Goal: Task Accomplishment & Management: Manage account settings

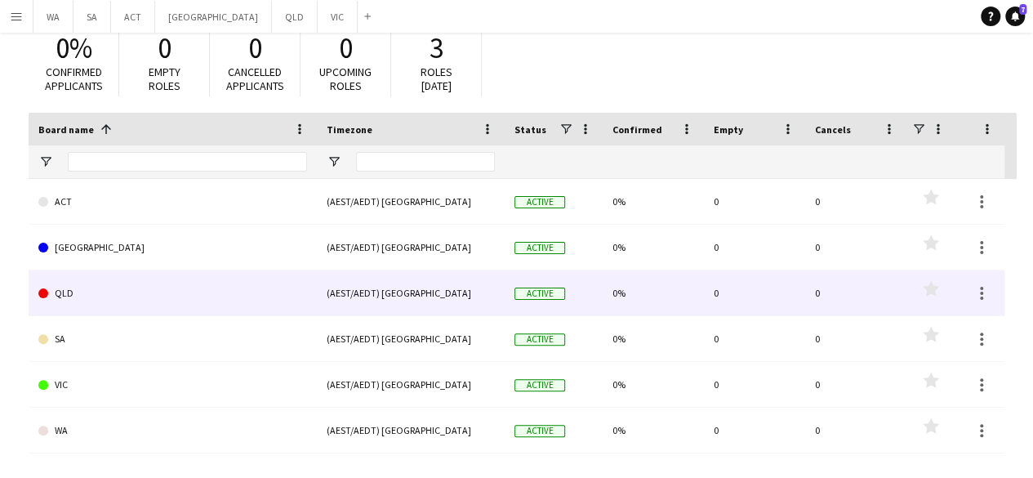
scroll to position [78, 0]
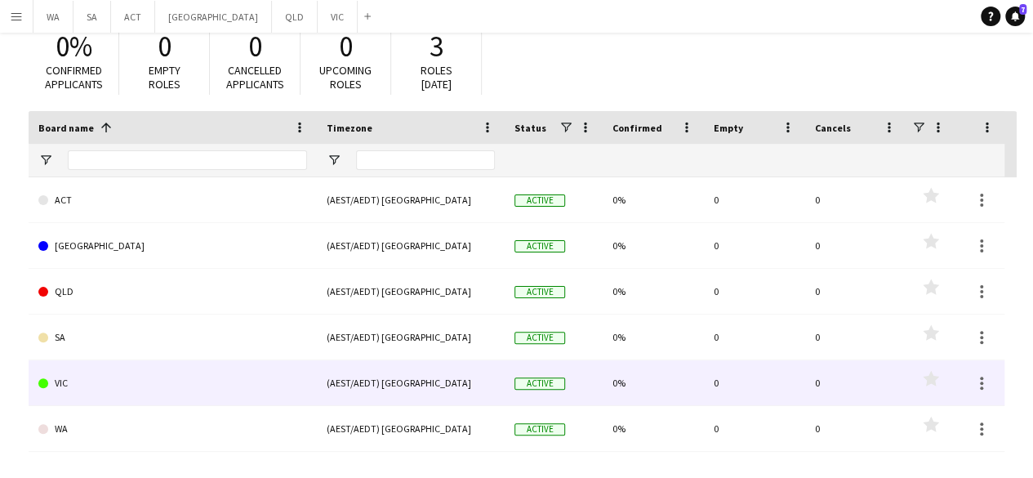
click at [111, 380] on link "VIC" at bounding box center [172, 383] width 269 height 46
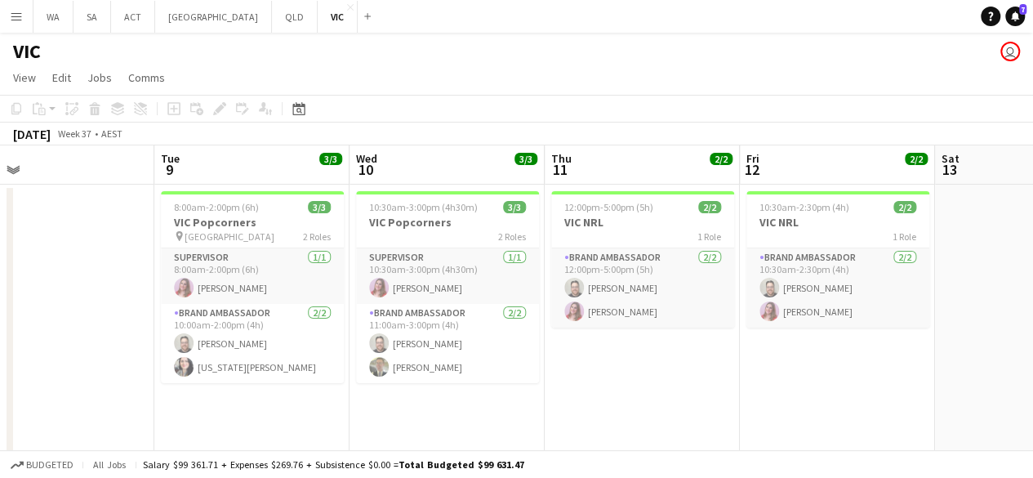
scroll to position [0, 423]
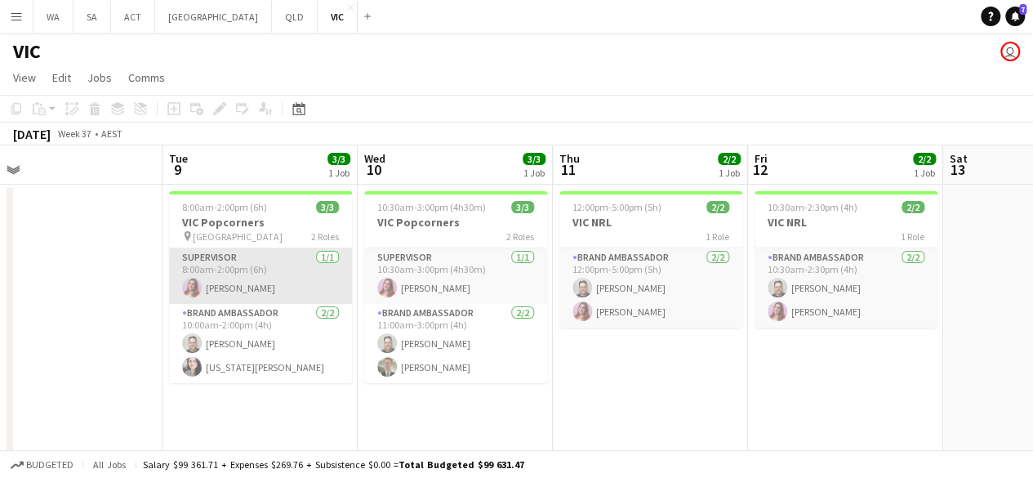
click at [297, 278] on app-card-role "Supervisor [DATE] 8:00am-2:00pm (6h) [PERSON_NAME]" at bounding box center [260, 276] width 183 height 56
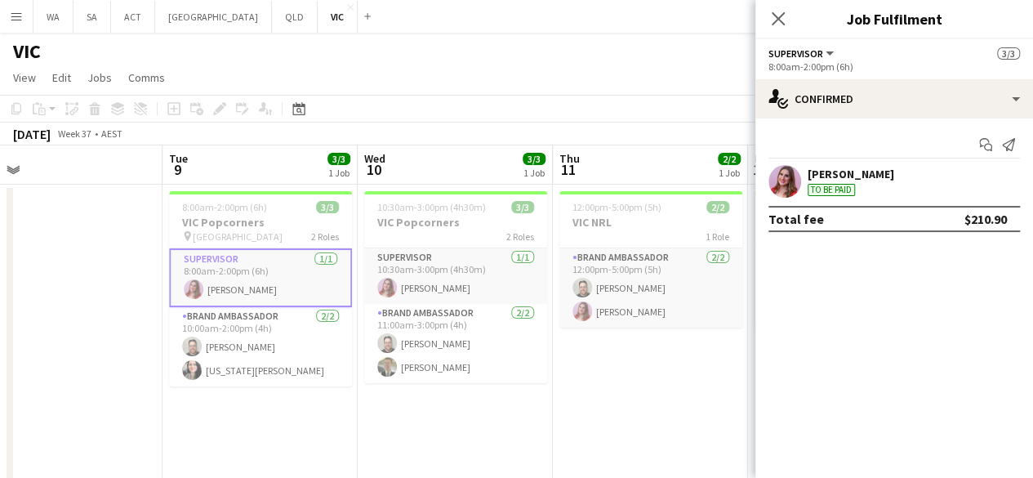
click at [173, 260] on app-card-role "Supervisor [DATE] 8:00am-2:00pm (6h) [PERSON_NAME]" at bounding box center [260, 277] width 183 height 59
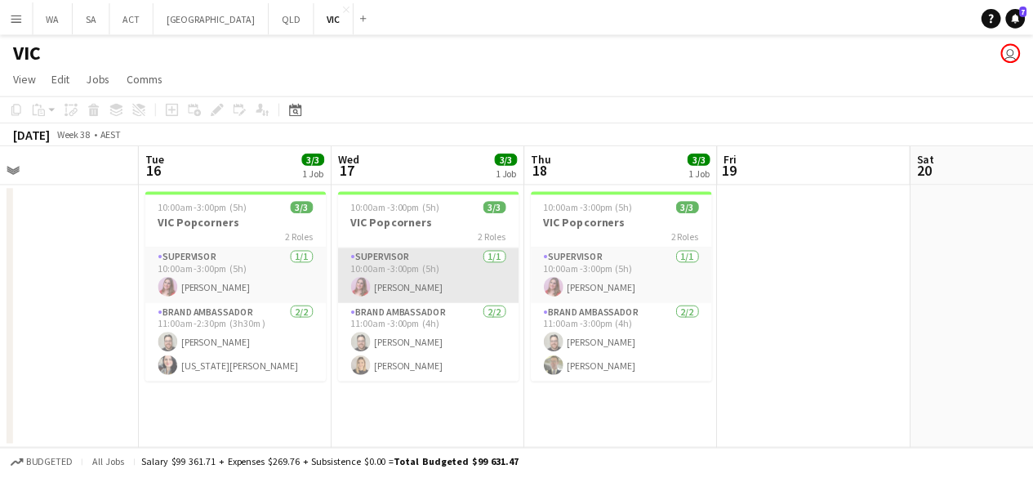
scroll to position [0, 639]
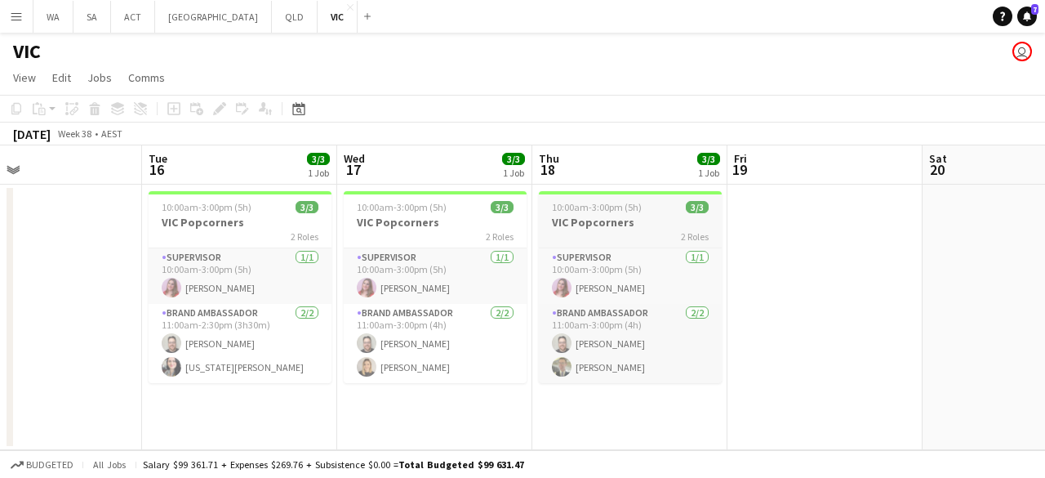
click at [567, 233] on div "2 Roles" at bounding box center [630, 235] width 183 height 13
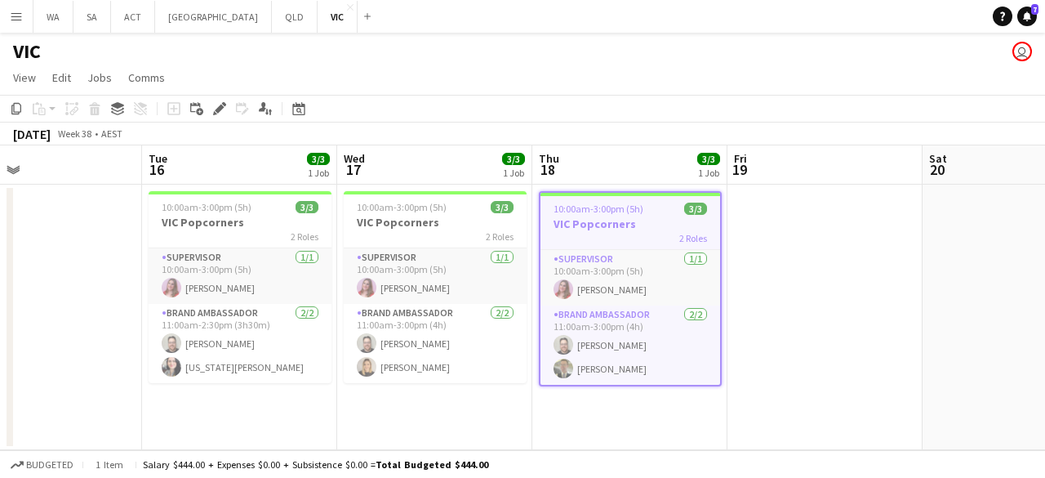
click at [608, 403] on app-date-cell "10:00am-3:00pm (5h) 3/3 VIC Popcorners 2 Roles Supervisor [DATE] 10:00am-3:00pm…" at bounding box center [629, 317] width 195 height 265
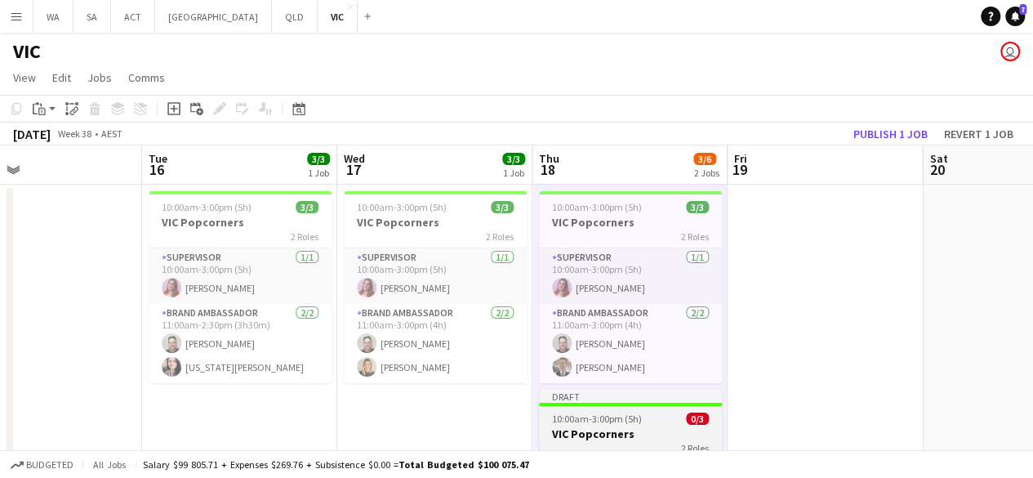
scroll to position [105, 0]
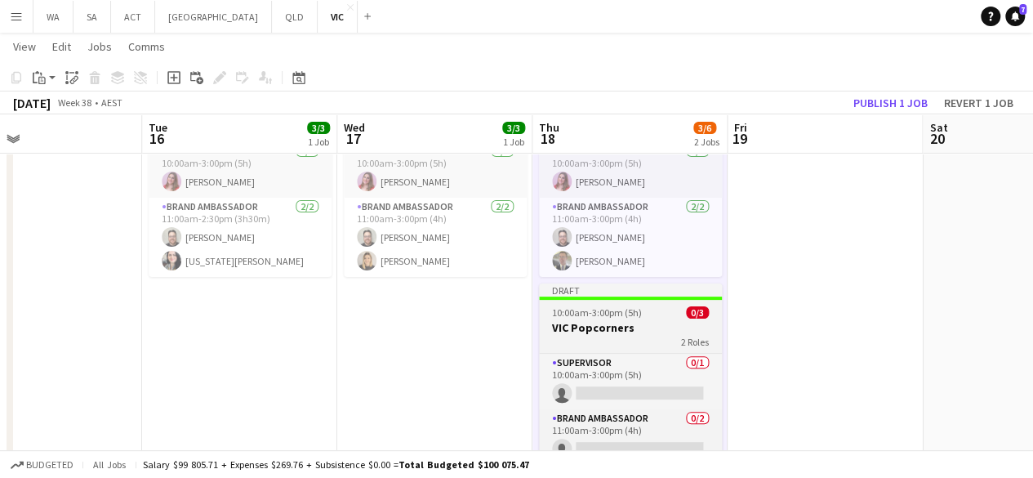
click at [598, 339] on div "2 Roles" at bounding box center [630, 341] width 183 height 13
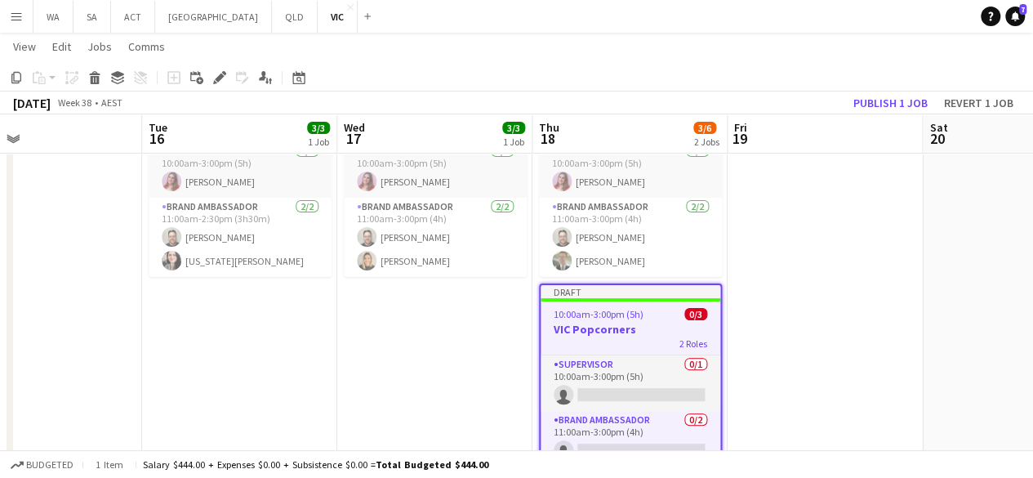
click at [228, 61] on app-page-menu "View Day view expanded Day view collapsed Month view Date picker Jump to [DATE]…" at bounding box center [516, 48] width 1033 height 31
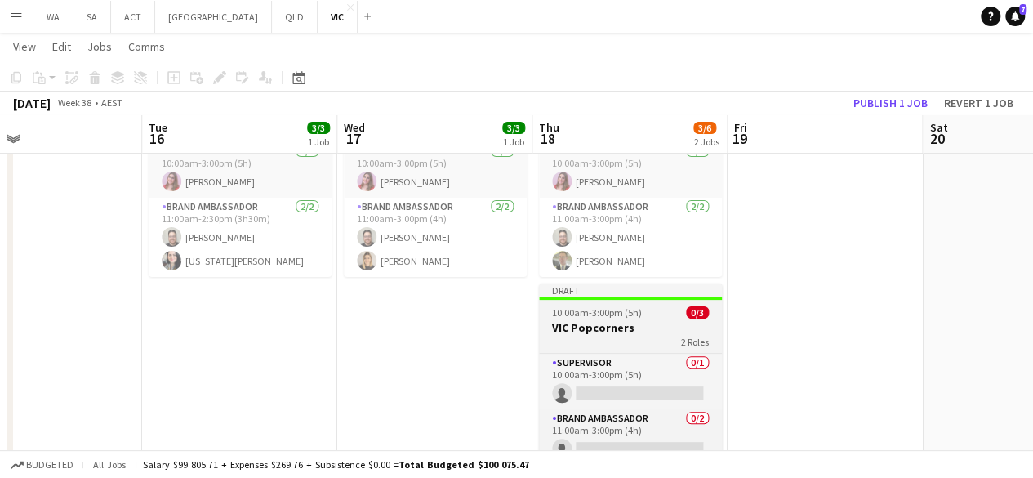
click at [637, 322] on h3 "VIC Popcorners" at bounding box center [630, 327] width 183 height 15
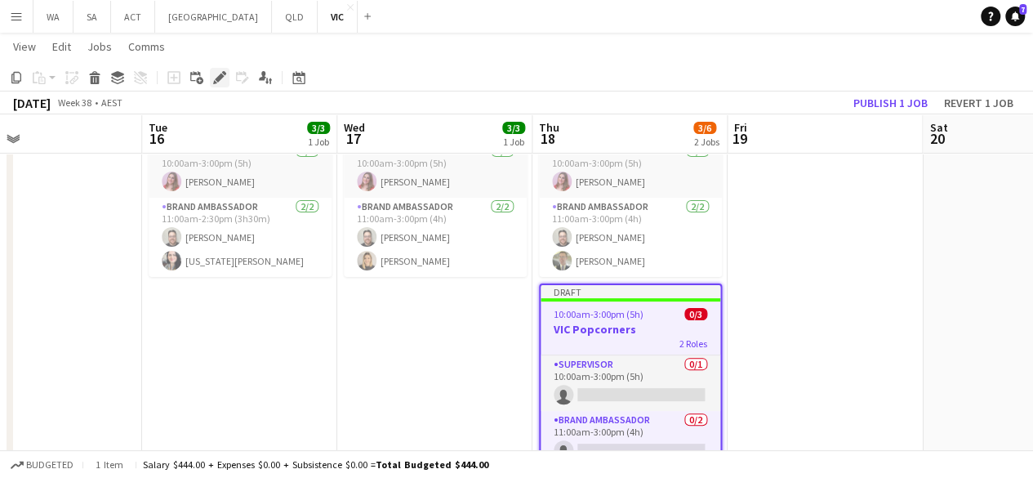
click at [224, 79] on icon "Edit" at bounding box center [219, 77] width 13 height 13
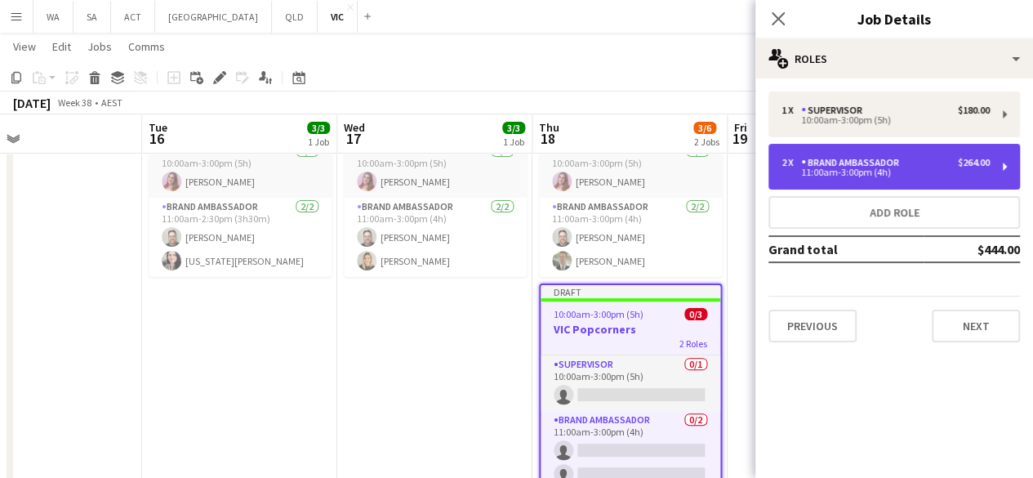
click at [831, 153] on div "2 x Brand Ambassador $264.00 11:00am-3:00pm (4h)" at bounding box center [894, 167] width 252 height 46
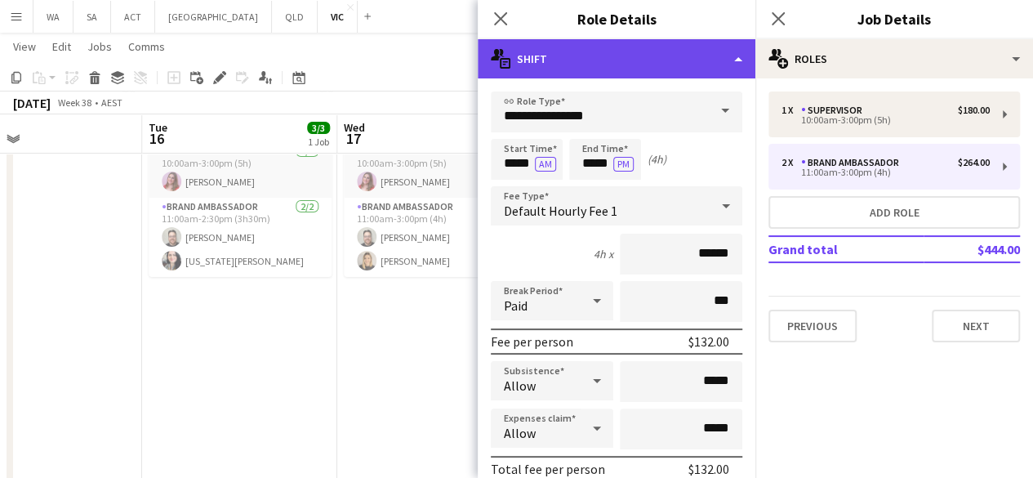
click at [645, 54] on div "multiple-actions-text Shift" at bounding box center [617, 58] width 278 height 39
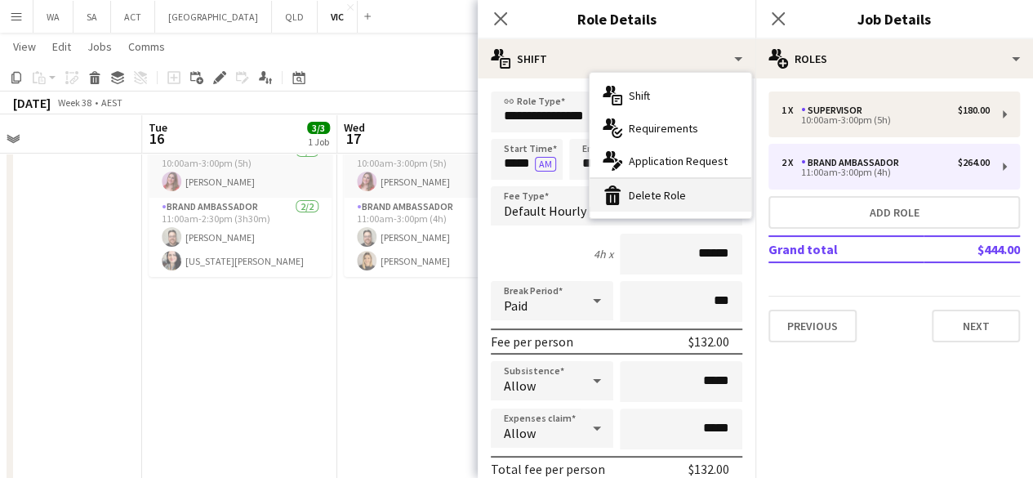
click at [632, 198] on div "bin-2 Delete Role" at bounding box center [671, 195] width 162 height 33
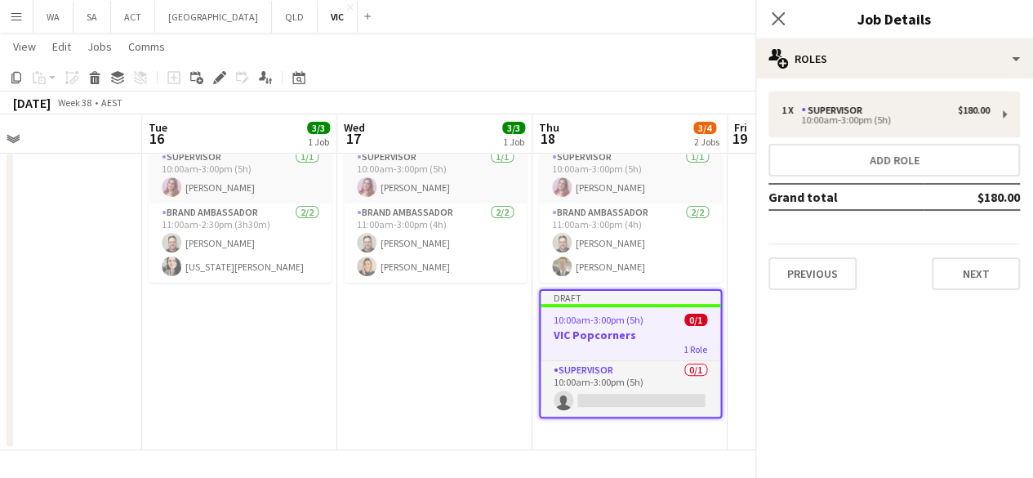
scroll to position [98, 0]
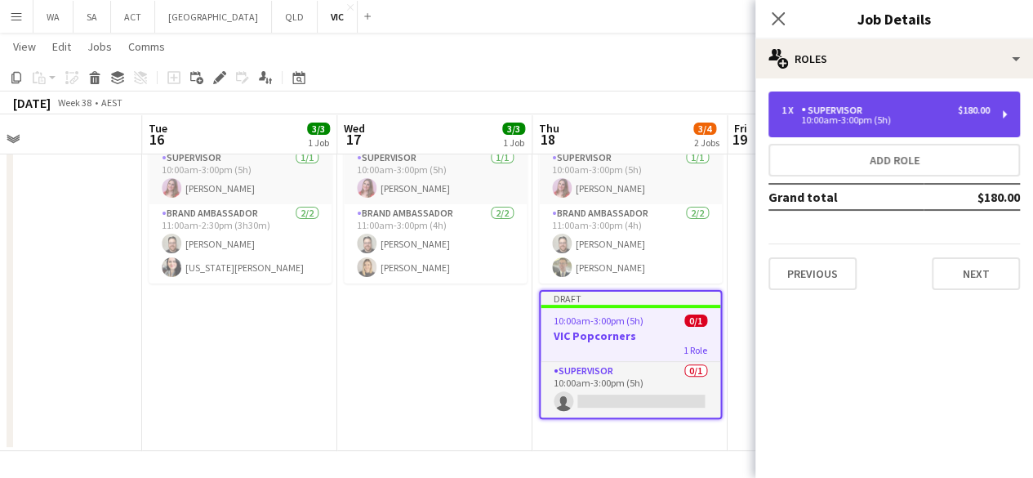
click at [815, 115] on div "Supervisor" at bounding box center [835, 110] width 68 height 11
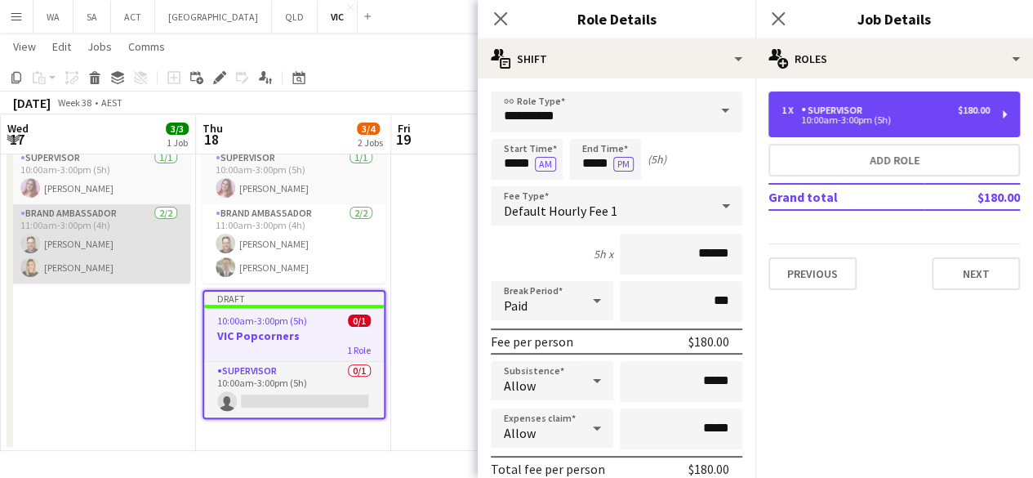
scroll to position [0, 585]
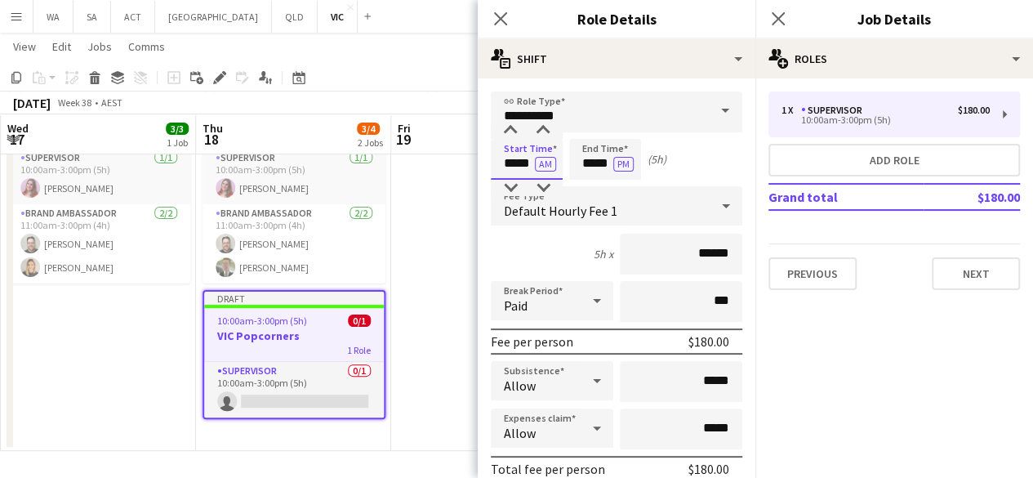
click at [517, 164] on input "*****" at bounding box center [527, 159] width 72 height 41
click at [508, 135] on div at bounding box center [510, 130] width 33 height 16
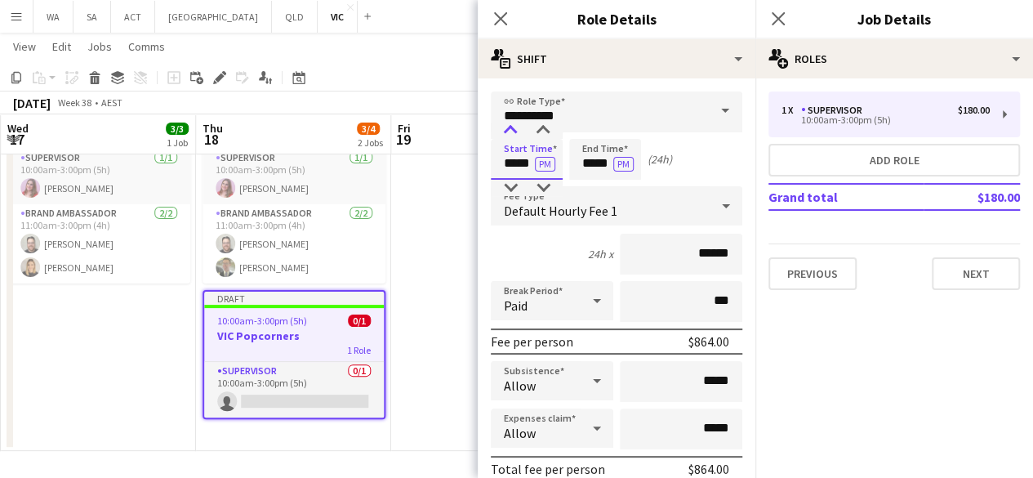
click at [508, 135] on div at bounding box center [510, 130] width 33 height 16
type input "*****"
click at [509, 189] on div at bounding box center [510, 188] width 33 height 16
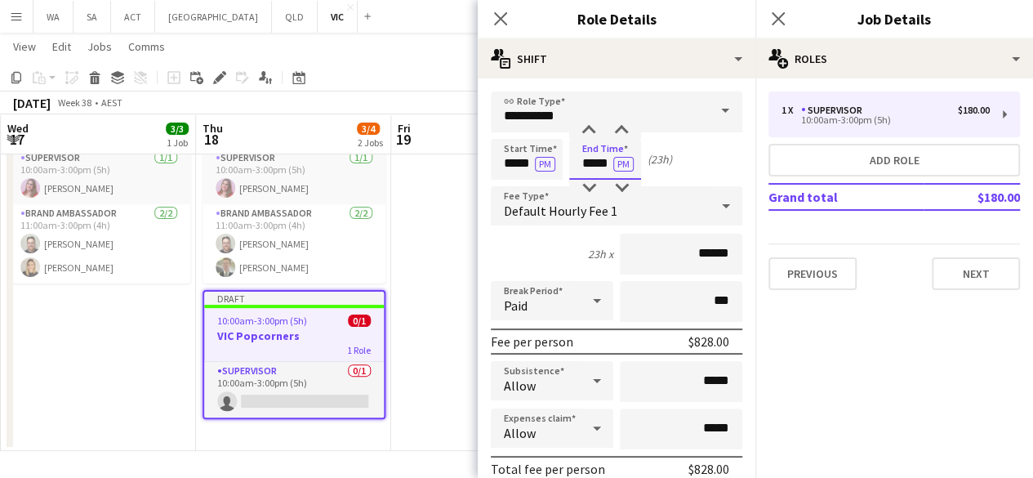
click at [601, 176] on input "*****" at bounding box center [605, 159] width 72 height 41
click at [620, 168] on button "PM" at bounding box center [623, 164] width 20 height 15
drag, startPoint x: 594, startPoint y: 170, endPoint x: 588, endPoint y: 188, distance: 18.9
click at [588, 169] on app-time-picker "***** AM" at bounding box center [605, 163] width 72 height 12
click at [588, 188] on div at bounding box center [588, 188] width 33 height 16
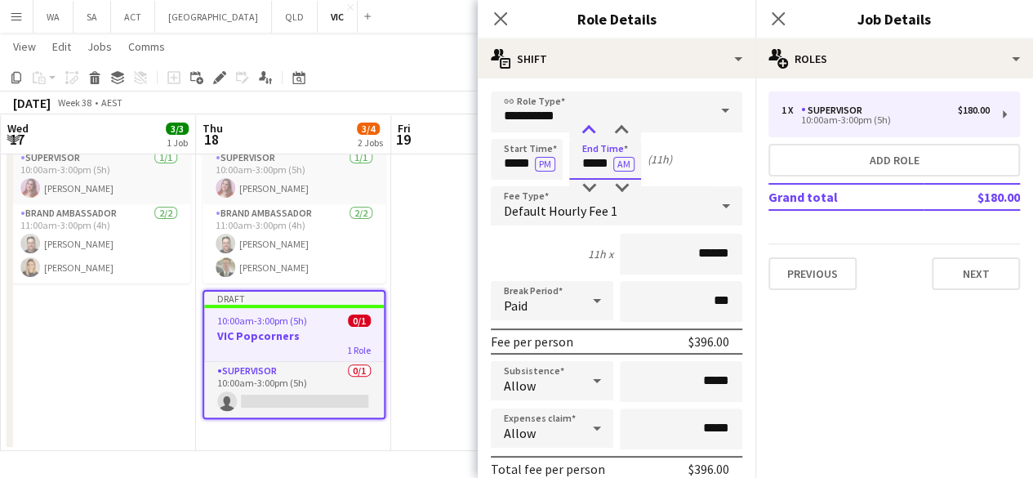
click at [584, 131] on div at bounding box center [588, 130] width 33 height 16
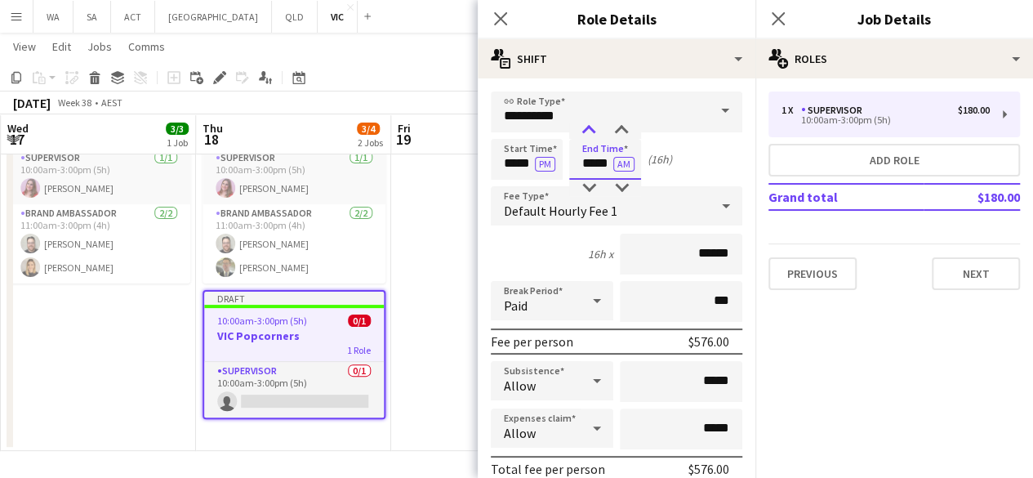
click at [584, 131] on div at bounding box center [588, 130] width 33 height 16
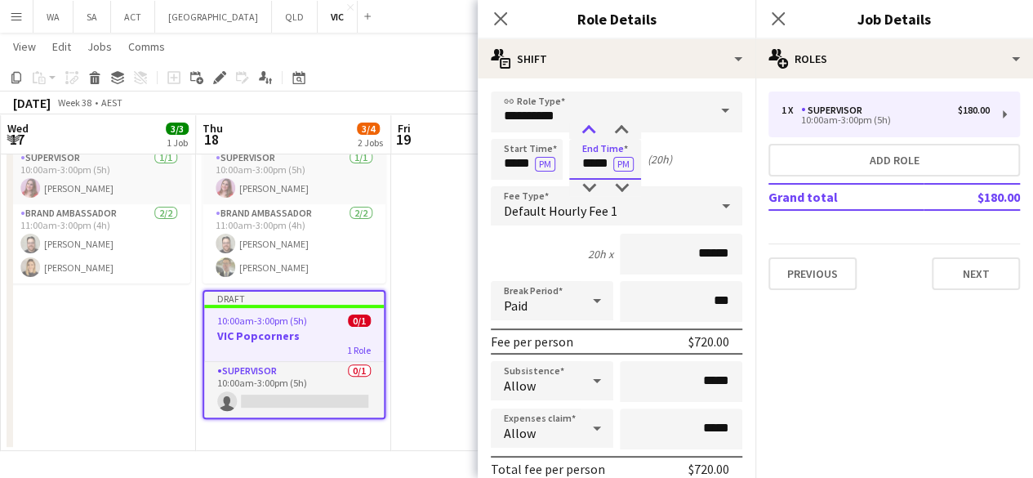
click at [584, 131] on div at bounding box center [588, 130] width 33 height 16
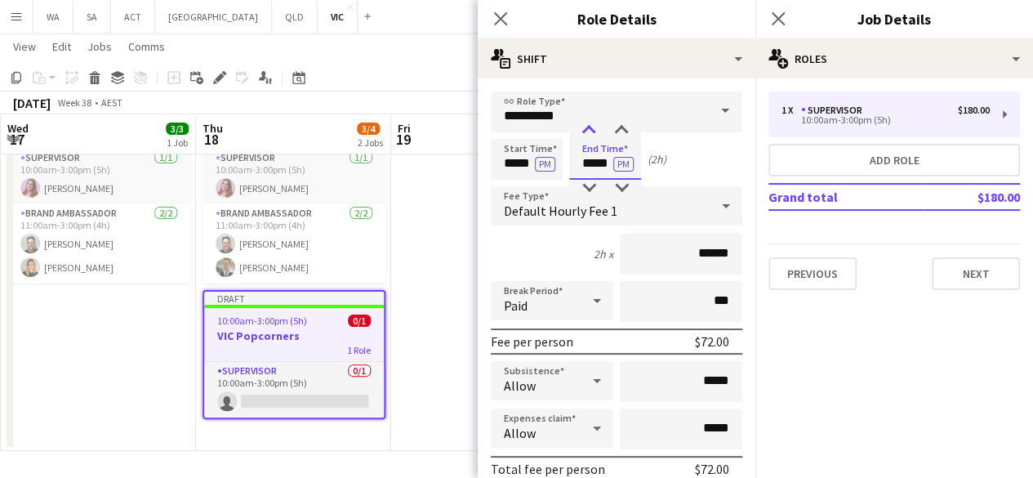
click at [584, 131] on div at bounding box center [588, 130] width 33 height 16
click at [617, 136] on div at bounding box center [621, 130] width 33 height 16
type input "*****"
click at [617, 136] on div at bounding box center [621, 130] width 33 height 16
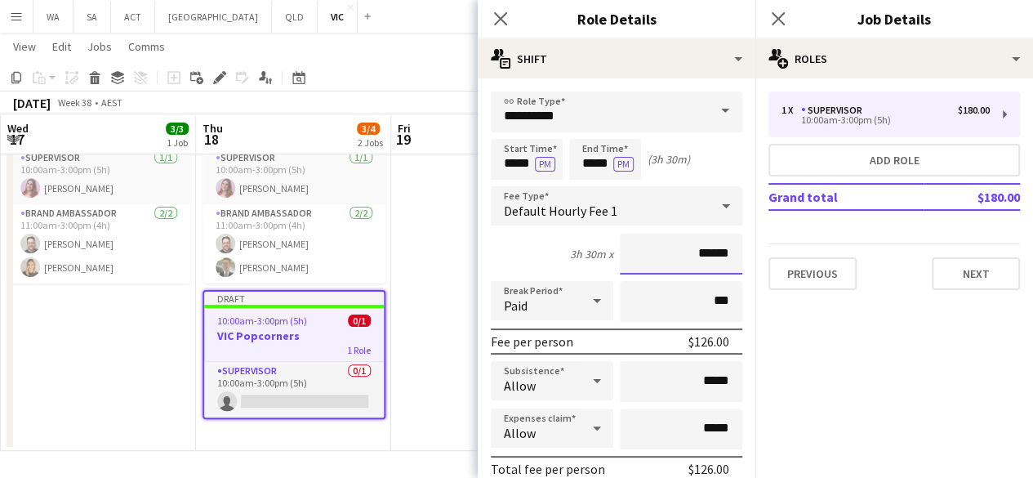
click at [647, 248] on input "******" at bounding box center [681, 254] width 122 height 41
click at [519, 158] on input "*****" at bounding box center [527, 159] width 72 height 41
click at [510, 182] on div at bounding box center [510, 188] width 33 height 16
click at [514, 133] on div at bounding box center [510, 130] width 33 height 16
type input "*****"
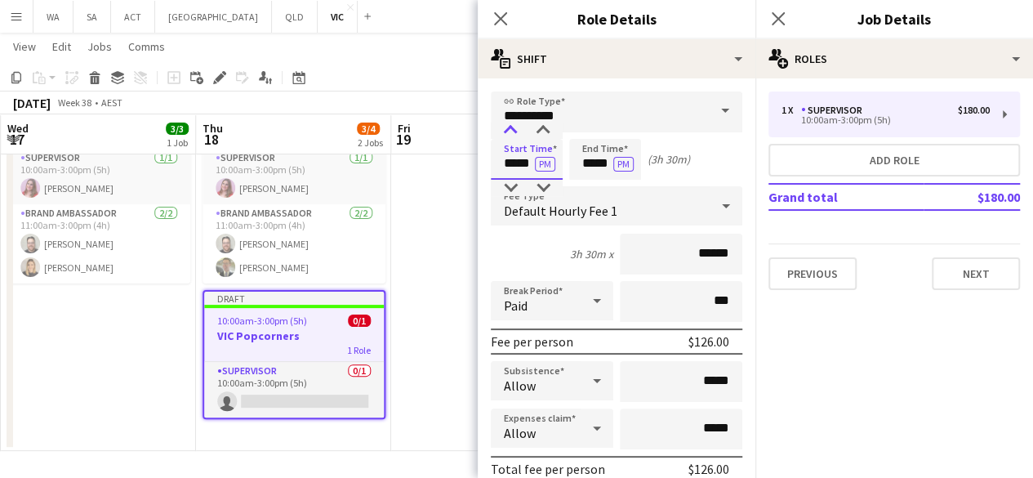
click at [514, 133] on div at bounding box center [510, 130] width 33 height 16
drag, startPoint x: 596, startPoint y: 158, endPoint x: 590, endPoint y: 197, distance: 39.6
click at [590, 197] on div "Default Hourly Fee 1" at bounding box center [600, 205] width 219 height 39
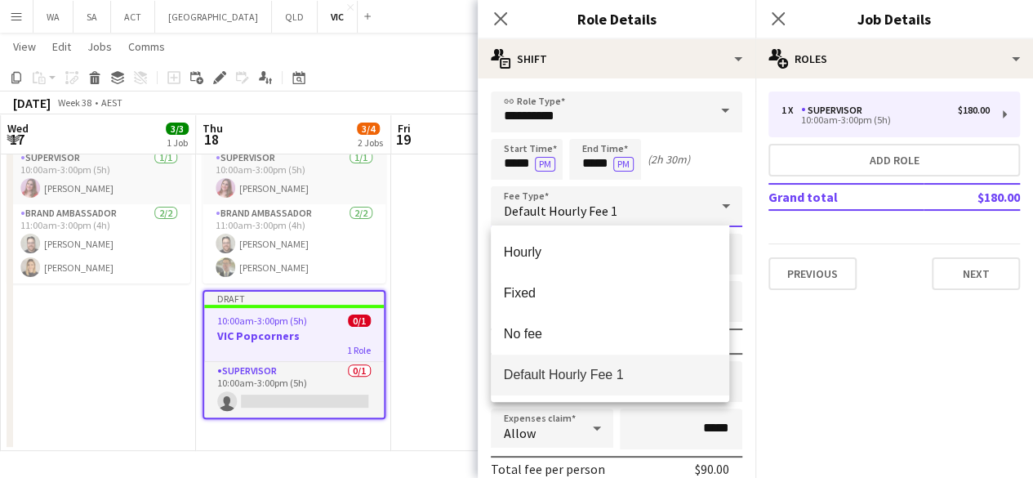
drag, startPoint x: 586, startPoint y: 180, endPoint x: 589, endPoint y: 164, distance: 16.5
click at [589, 164] on div at bounding box center [516, 239] width 1033 height 478
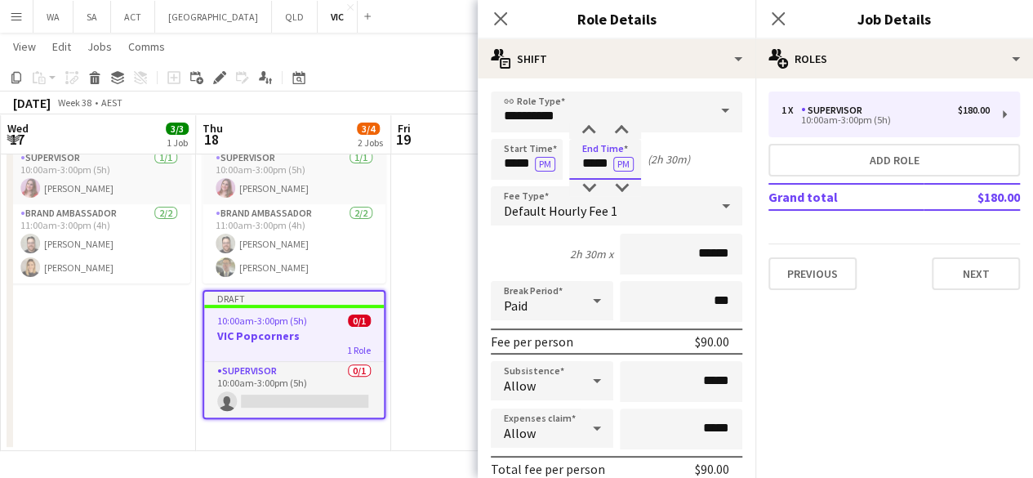
click at [589, 164] on input "*****" at bounding box center [605, 159] width 72 height 41
type input "*****"
click at [586, 181] on div at bounding box center [588, 188] width 33 height 16
drag, startPoint x: 528, startPoint y: 158, endPoint x: 510, endPoint y: 184, distance: 32.2
click at [510, 169] on app-time-picker "***** PM" at bounding box center [527, 163] width 72 height 12
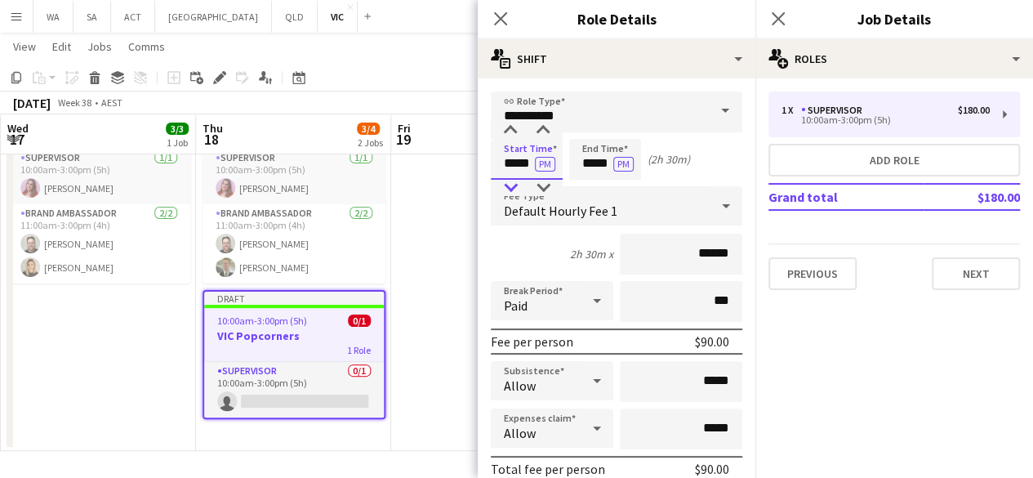
click at [510, 184] on div at bounding box center [510, 188] width 33 height 16
type input "*****"
click at [518, 136] on div at bounding box center [510, 130] width 33 height 16
click at [419, 217] on app-date-cell at bounding box center [488, 268] width 195 height 366
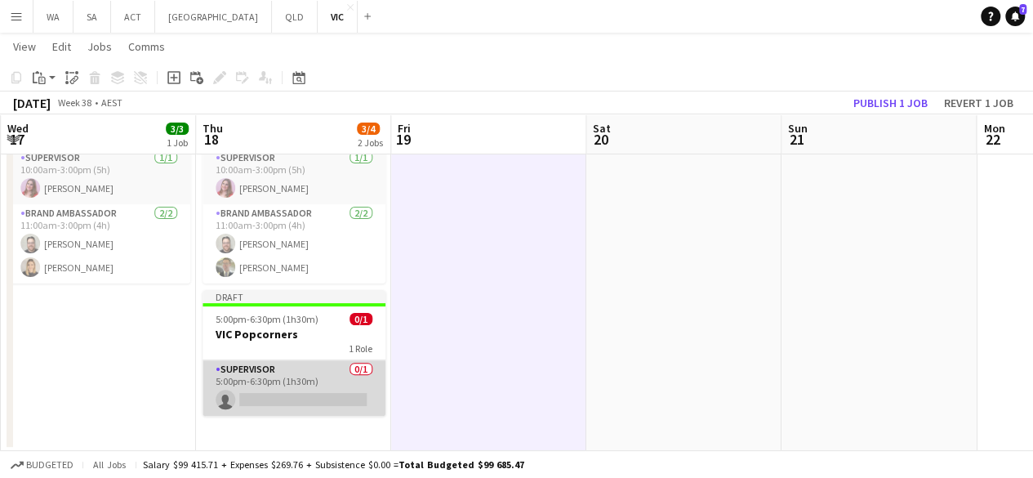
click at [307, 367] on app-card-role "Supervisor 0/1 5:00pm-6:30pm (1h30m) single-neutral-actions" at bounding box center [294, 388] width 183 height 56
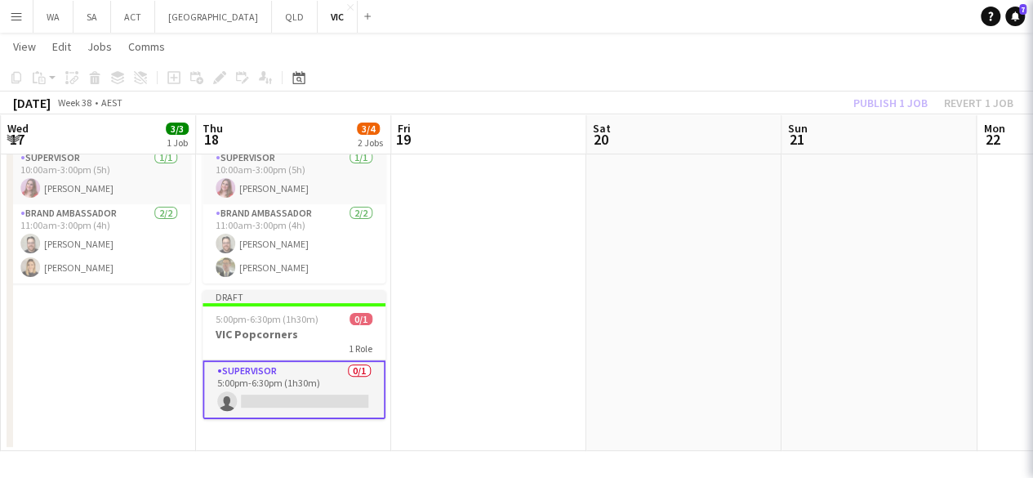
click at [307, 367] on app-card-role "Supervisor 0/1 5:00pm-6:30pm (1h30m) single-neutral-actions" at bounding box center [294, 389] width 183 height 59
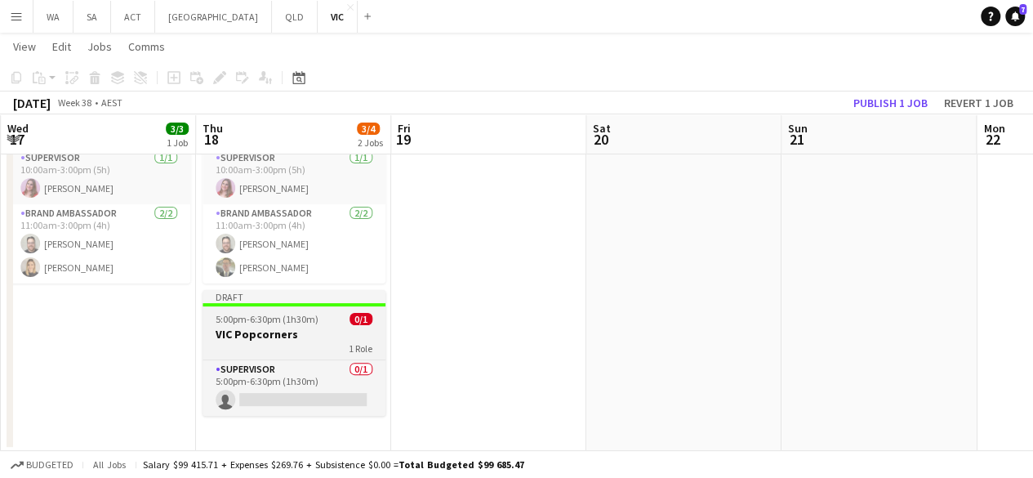
click at [290, 337] on h3 "VIC Popcorners" at bounding box center [294, 334] width 183 height 15
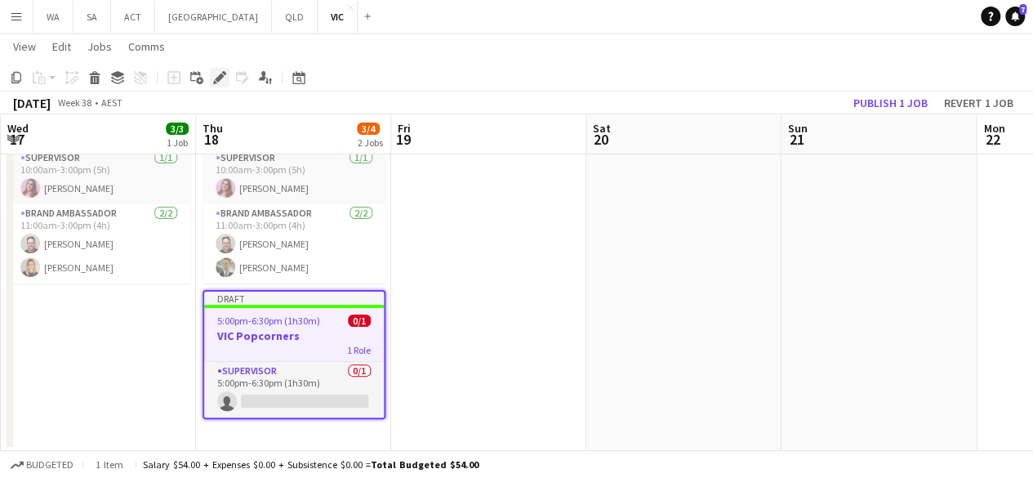
click at [214, 84] on div "Edit" at bounding box center [220, 78] width 20 height 20
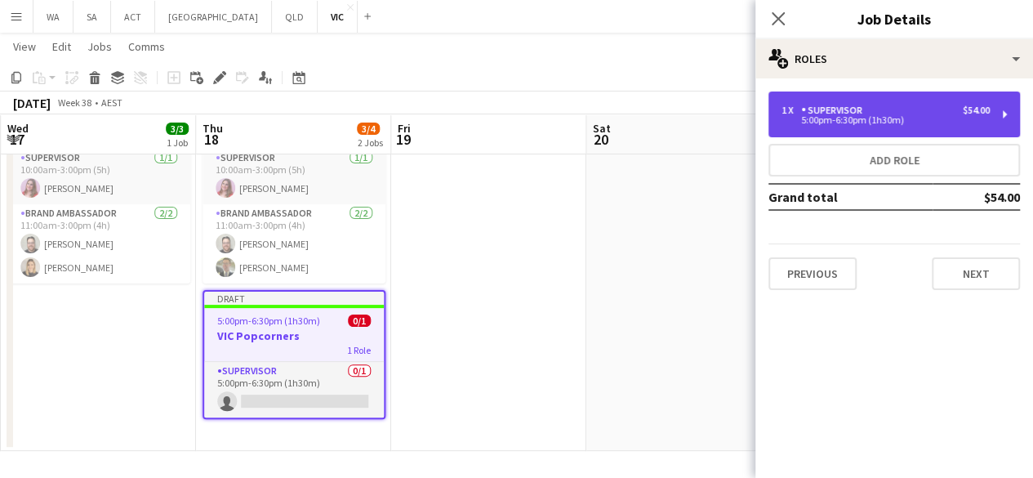
click at [822, 130] on div "1 x Supervisor $54.00 5:00pm-6:30pm (1h30m)" at bounding box center [894, 114] width 252 height 46
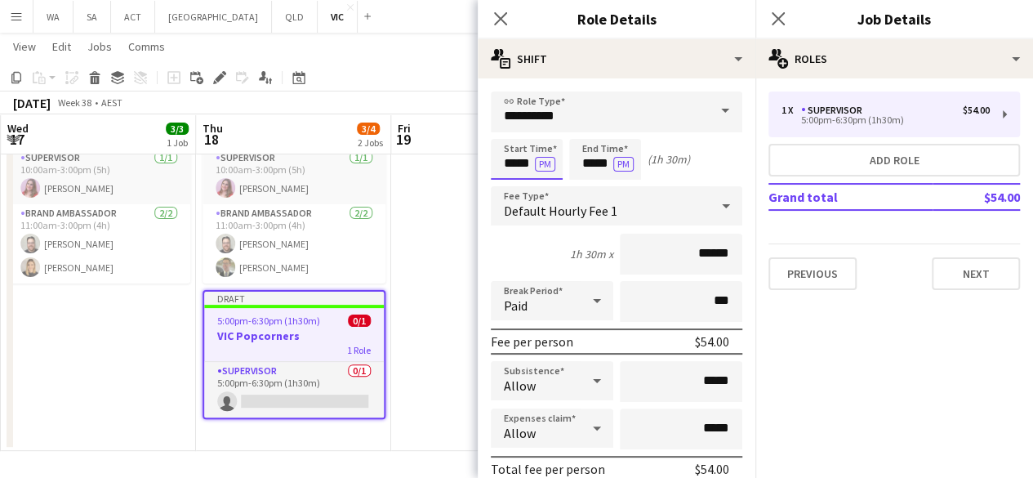
click at [524, 172] on input "*****" at bounding box center [527, 159] width 72 height 41
click at [513, 189] on div at bounding box center [510, 188] width 33 height 16
type input "*****"
click at [513, 189] on div at bounding box center [510, 188] width 33 height 16
click at [441, 292] on app-date-cell at bounding box center [488, 268] width 195 height 366
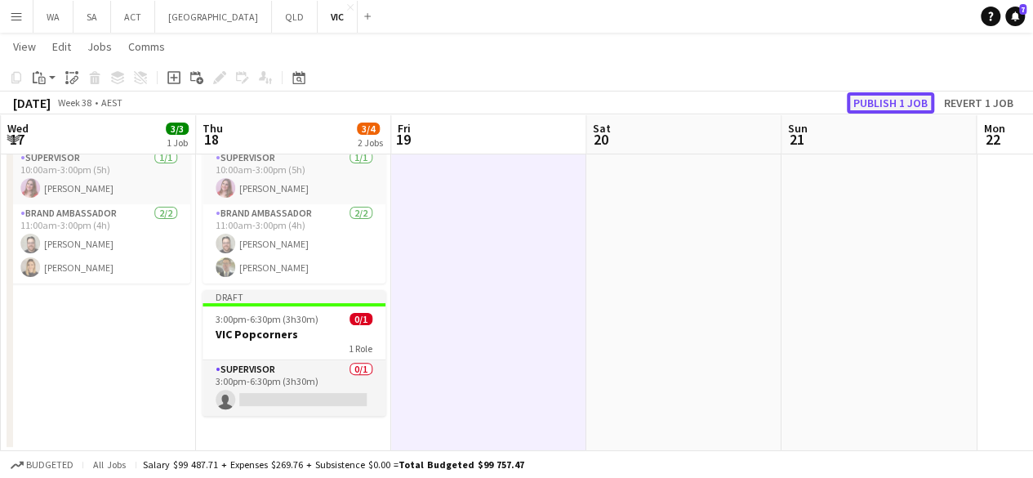
click at [877, 97] on button "Publish 1 job" at bounding box center [890, 102] width 87 height 21
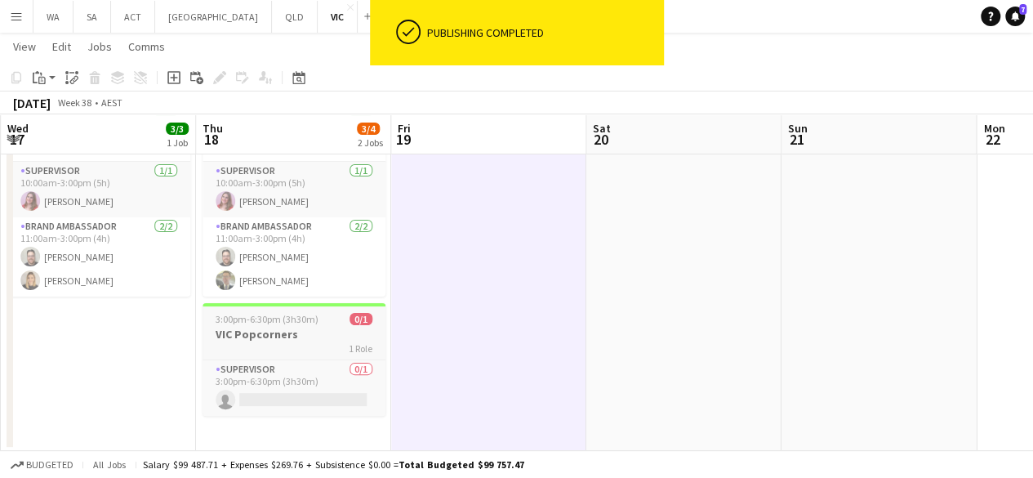
scroll to position [0, 572]
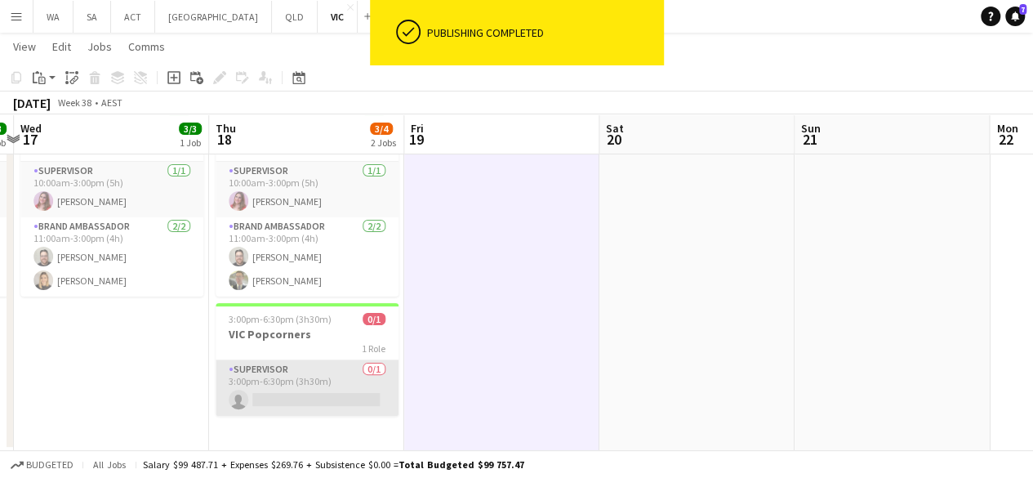
click at [333, 381] on app-card-role "Supervisor 0/1 3:00pm-6:30pm (3h30m) single-neutral-actions" at bounding box center [307, 388] width 183 height 56
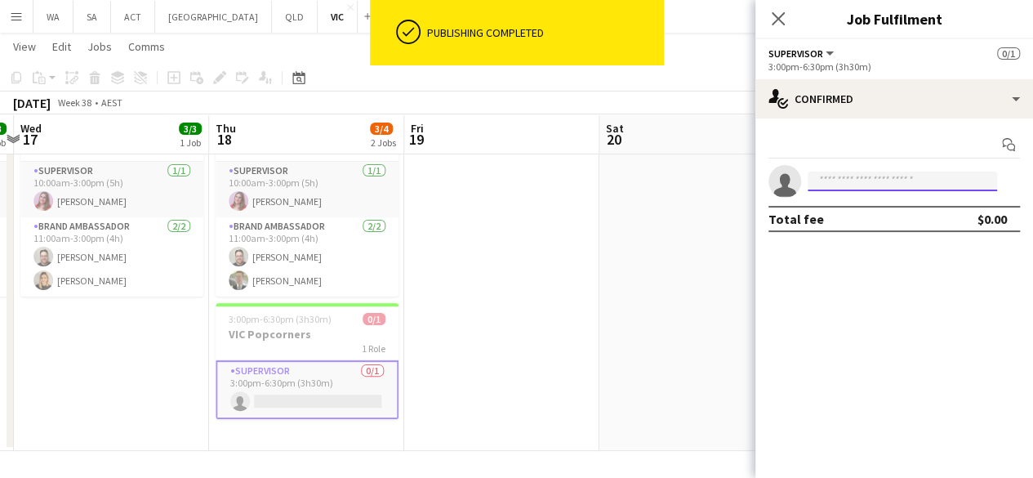
click at [834, 180] on input at bounding box center [902, 181] width 189 height 20
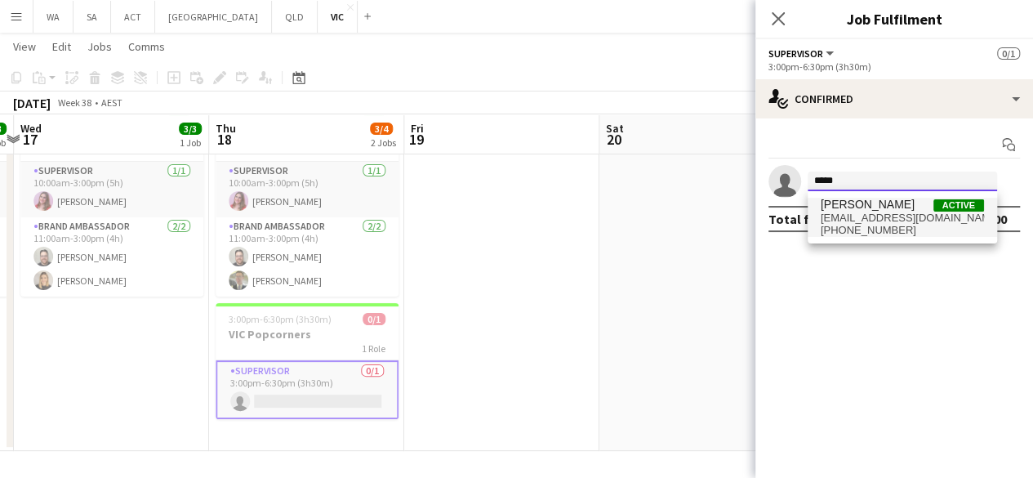
type input "*****"
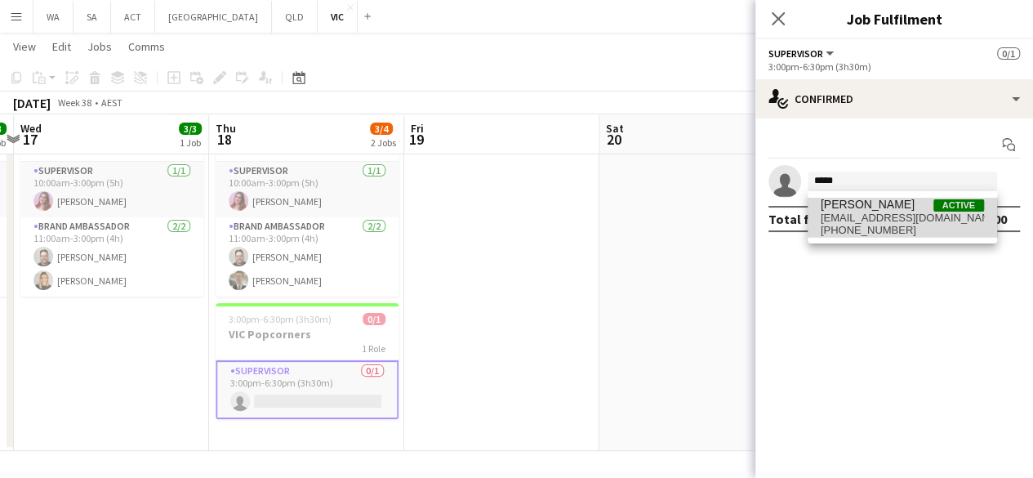
click at [913, 214] on span "[EMAIL_ADDRESS][DOMAIN_NAME]" at bounding box center [902, 218] width 163 height 13
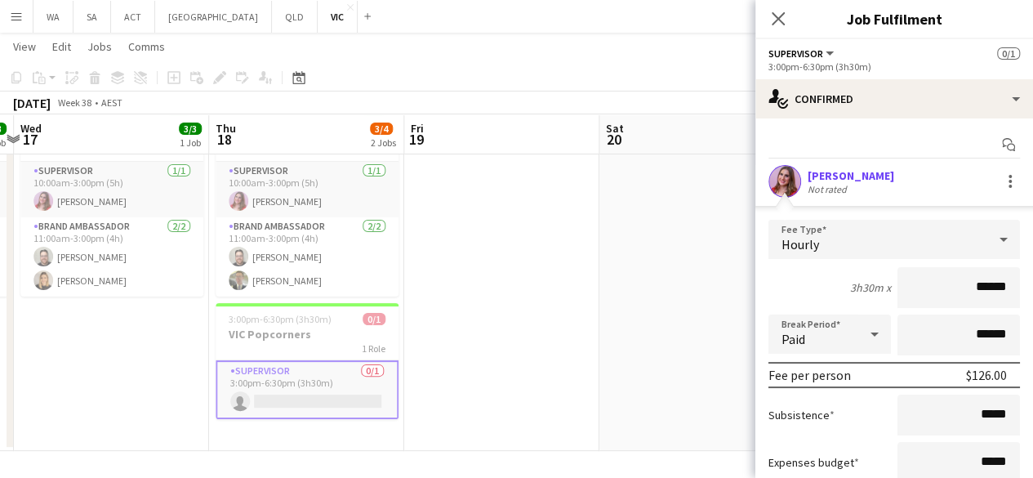
scroll to position [137, 0]
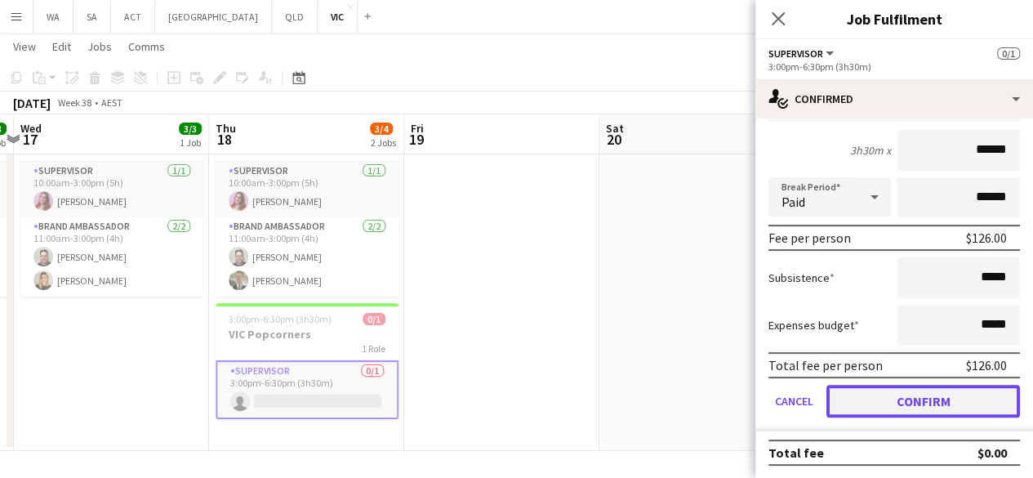
click at [901, 391] on button "Confirm" at bounding box center [923, 401] width 194 height 33
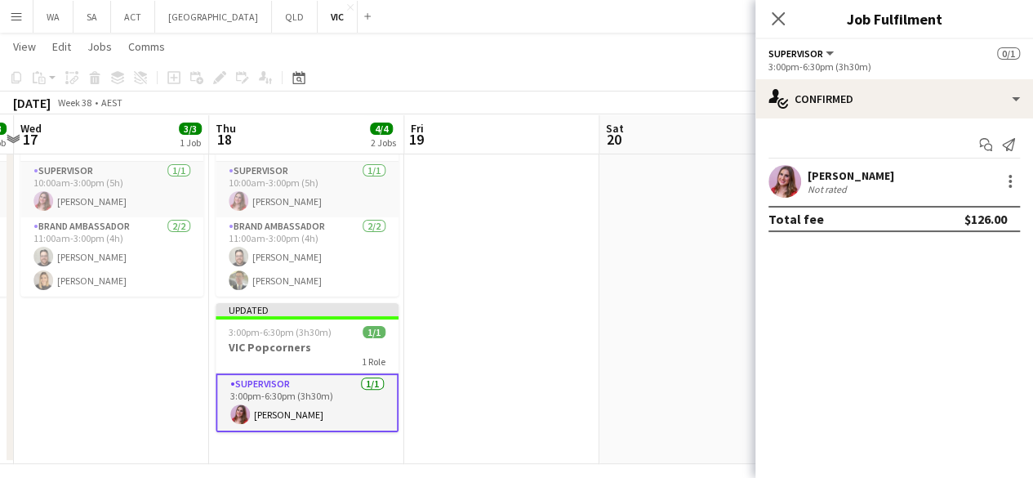
scroll to position [0, 0]
click at [635, 303] on app-date-cell at bounding box center [696, 281] width 195 height 366
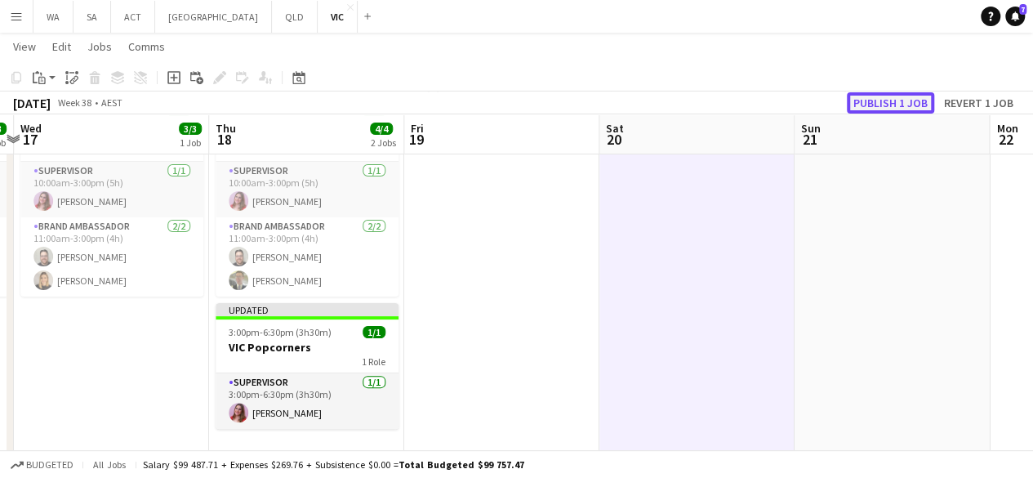
click at [895, 109] on button "Publish 1 job" at bounding box center [890, 102] width 87 height 21
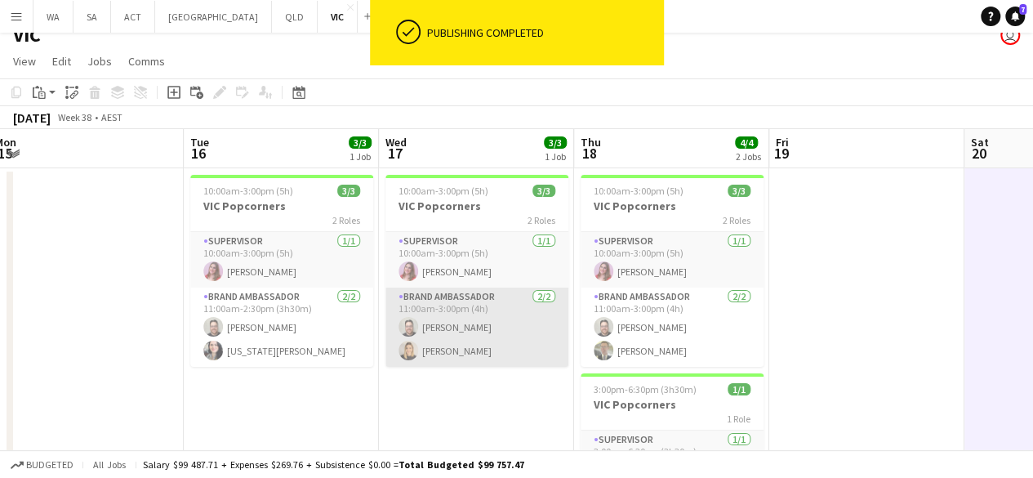
scroll to position [20, 0]
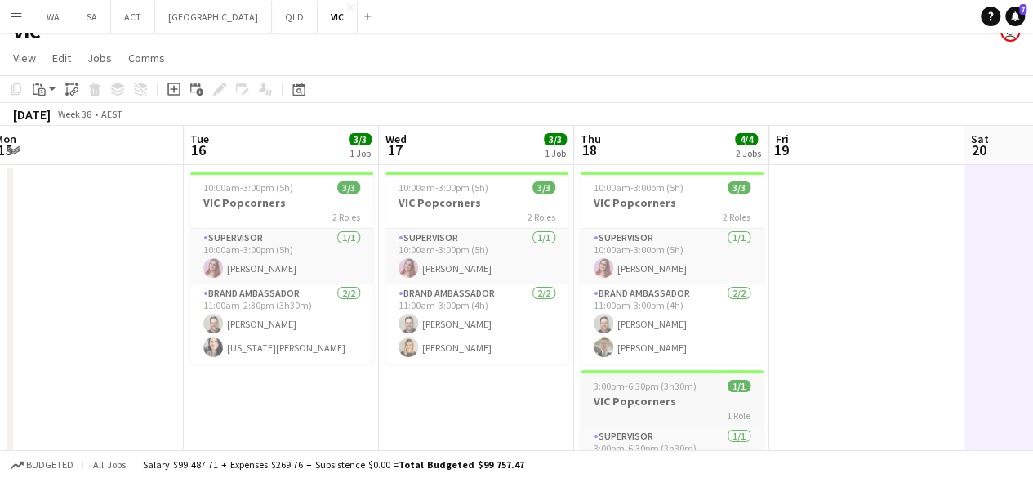
click at [632, 403] on h3 "VIC Popcorners" at bounding box center [672, 401] width 183 height 15
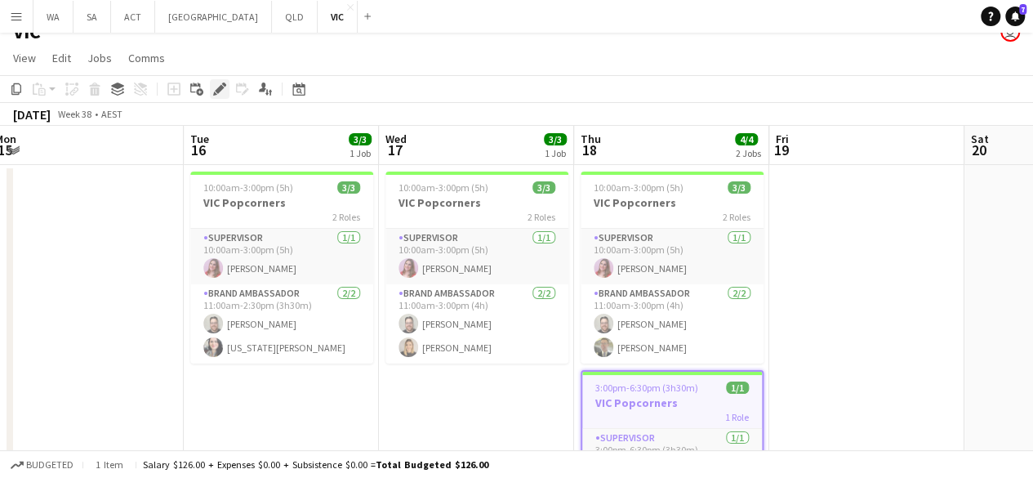
click at [224, 88] on icon "Edit" at bounding box center [219, 88] width 13 height 13
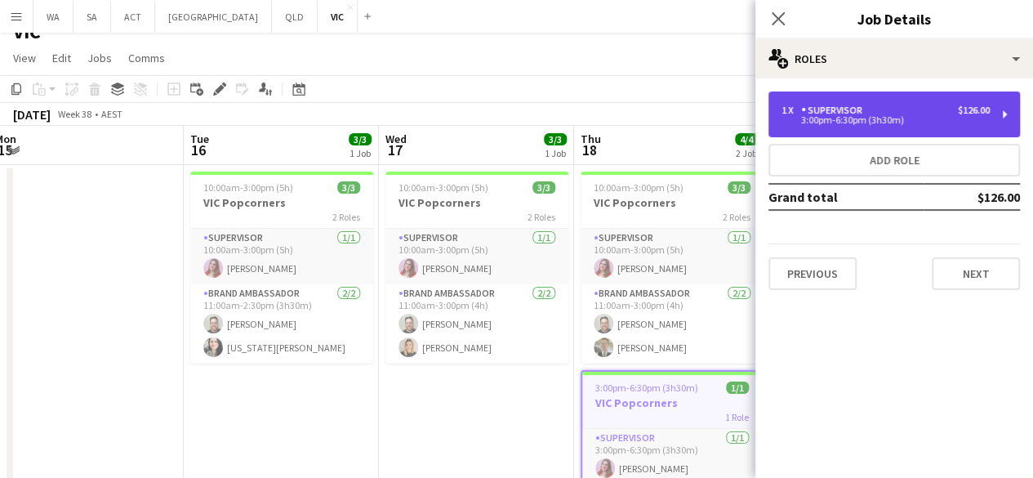
click at [913, 118] on div "3:00pm-6:30pm (3h30m)" at bounding box center [886, 120] width 208 height 8
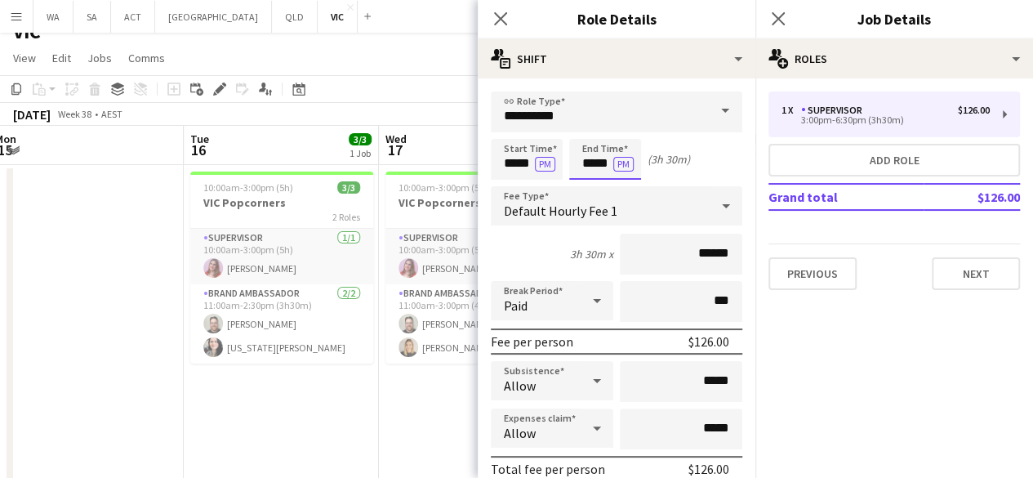
scroll to position [0, 0]
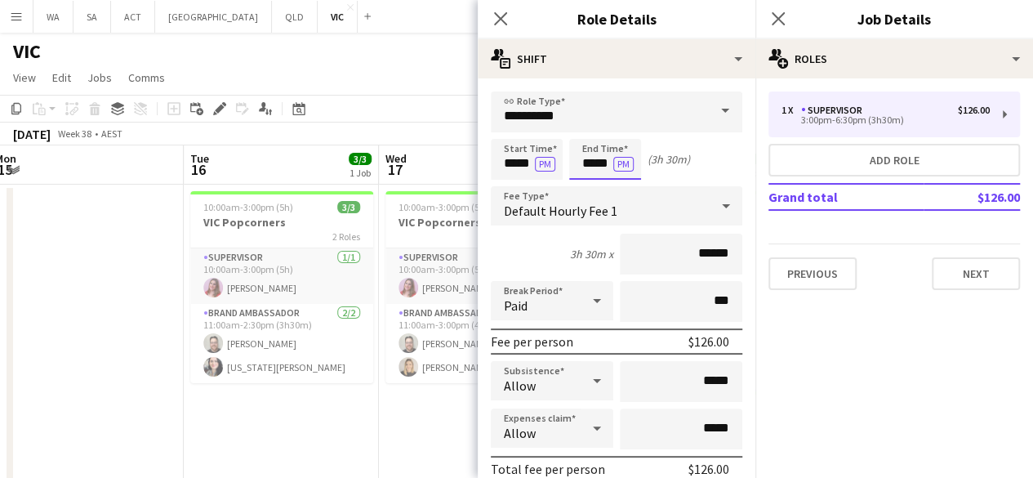
click at [596, 159] on body "Menu Boards Boards Boards All jobs Status Workforce Workforce My Workforce Recr…" at bounding box center [516, 289] width 1033 height 578
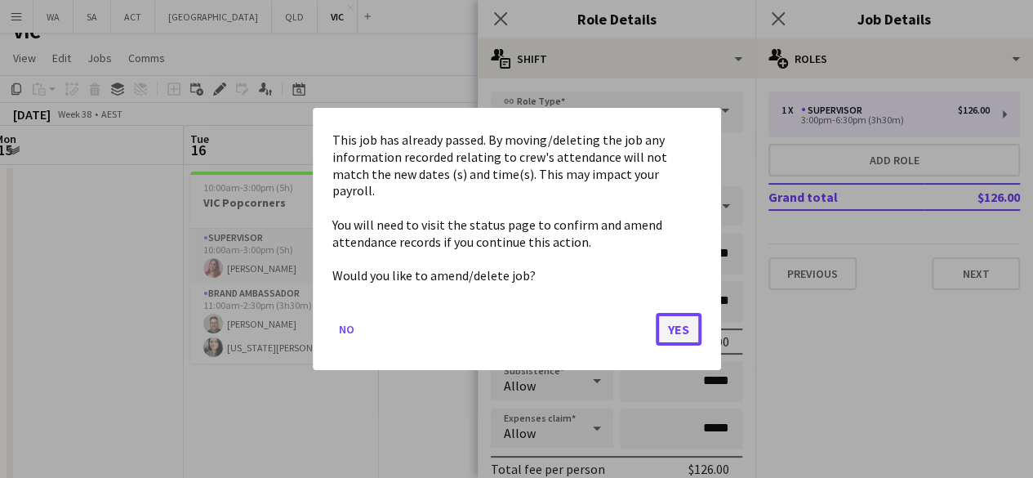
click at [683, 320] on button "Yes" at bounding box center [679, 329] width 46 height 33
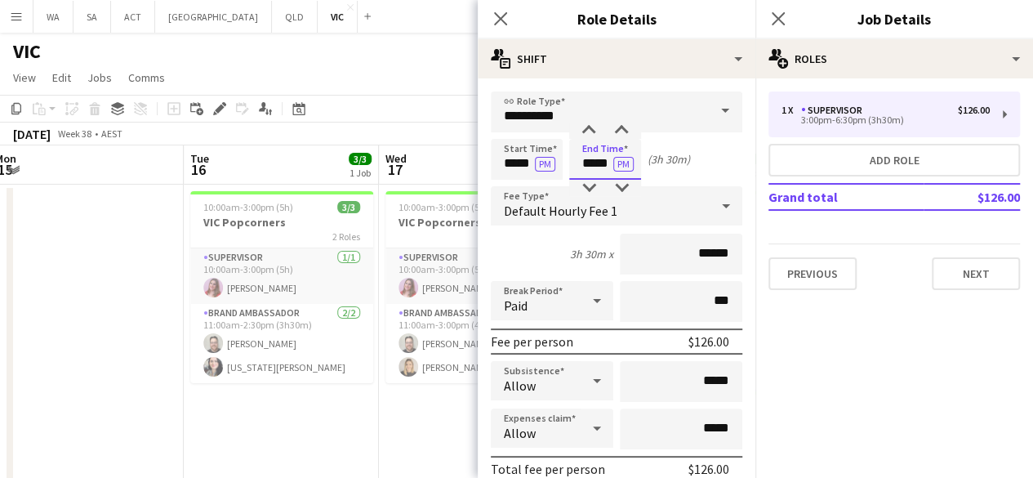
scroll to position [20, 0]
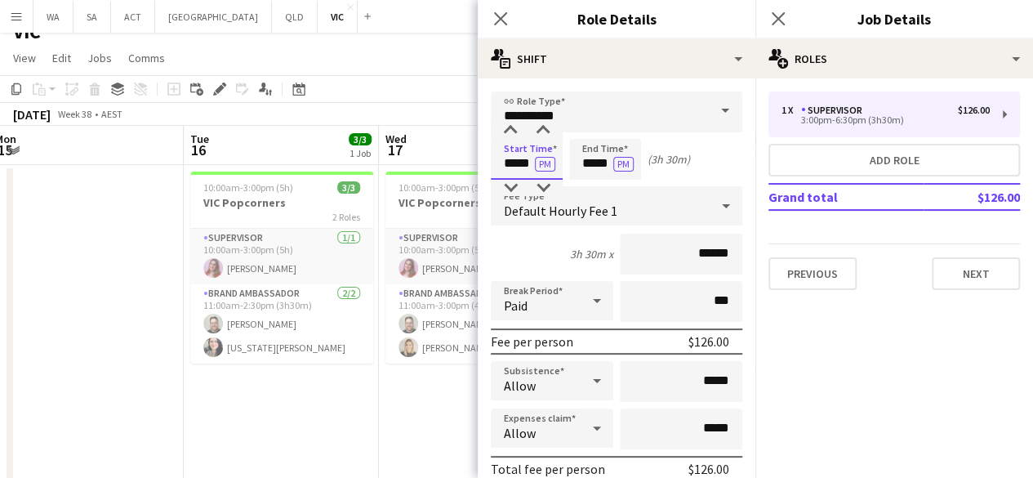
click at [508, 163] on input "*****" at bounding box center [527, 159] width 72 height 41
click at [586, 166] on input "*****" at bounding box center [605, 159] width 72 height 41
click at [583, 128] on div at bounding box center [588, 130] width 33 height 16
click at [623, 193] on div at bounding box center [621, 188] width 33 height 16
type input "*****"
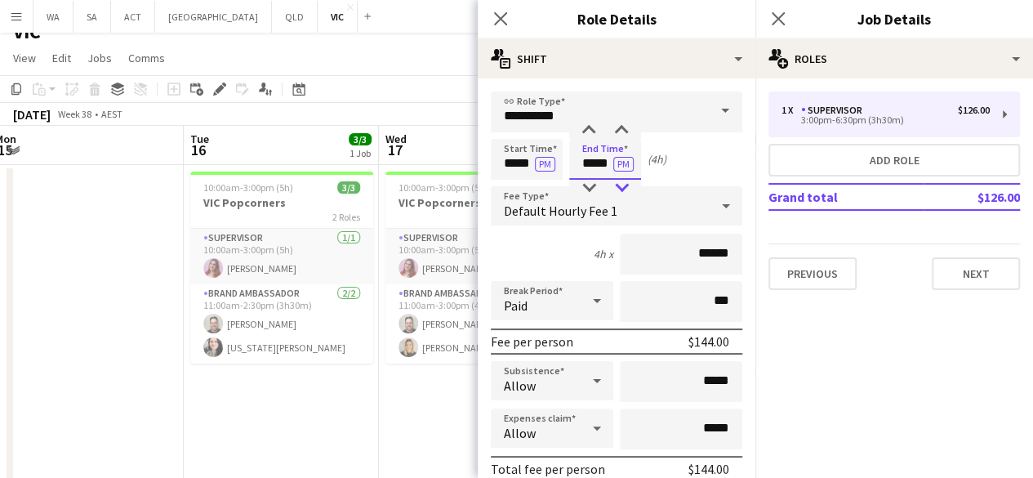
click at [623, 193] on div at bounding box center [621, 188] width 33 height 16
click at [408, 443] on app-date-cell "10:00am-3:00pm (5h) 3/3 VIC Popcorners 2 Roles Supervisor [DATE] 10:00am-3:00pm…" at bounding box center [476, 348] width 195 height 366
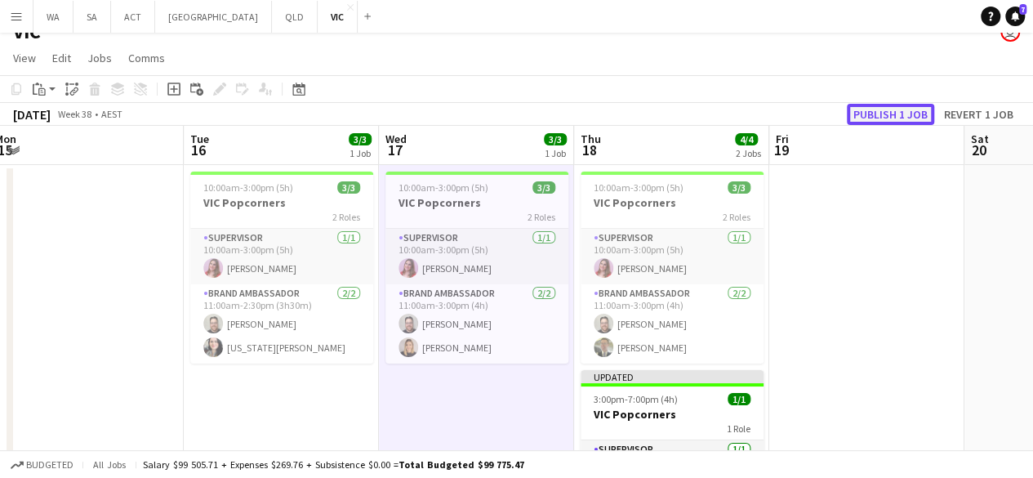
click at [874, 112] on button "Publish 1 job" at bounding box center [890, 114] width 87 height 21
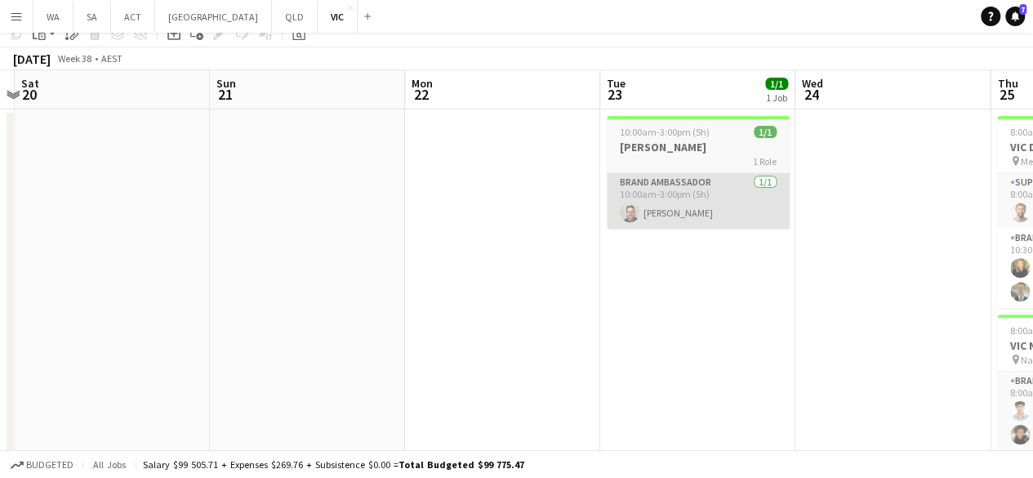
scroll to position [0, 0]
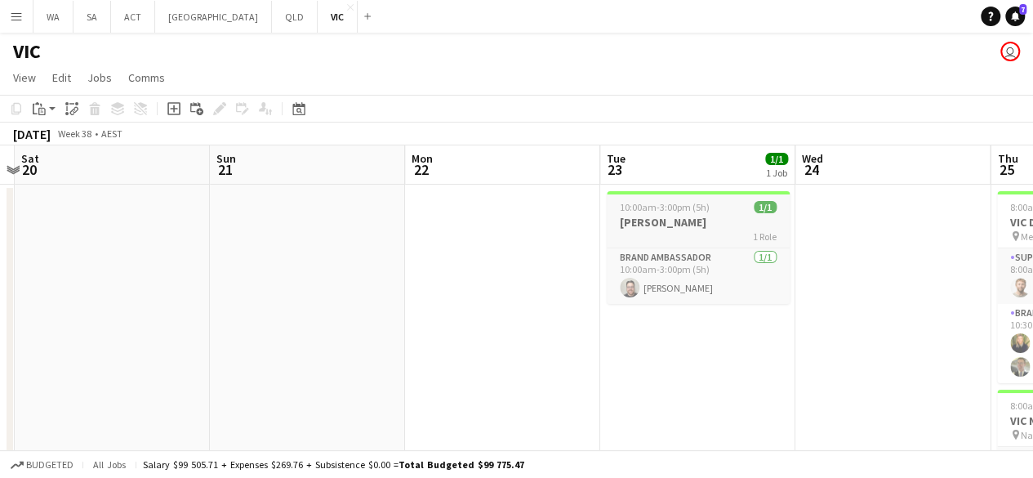
click at [661, 234] on div "1 Role" at bounding box center [698, 235] width 183 height 13
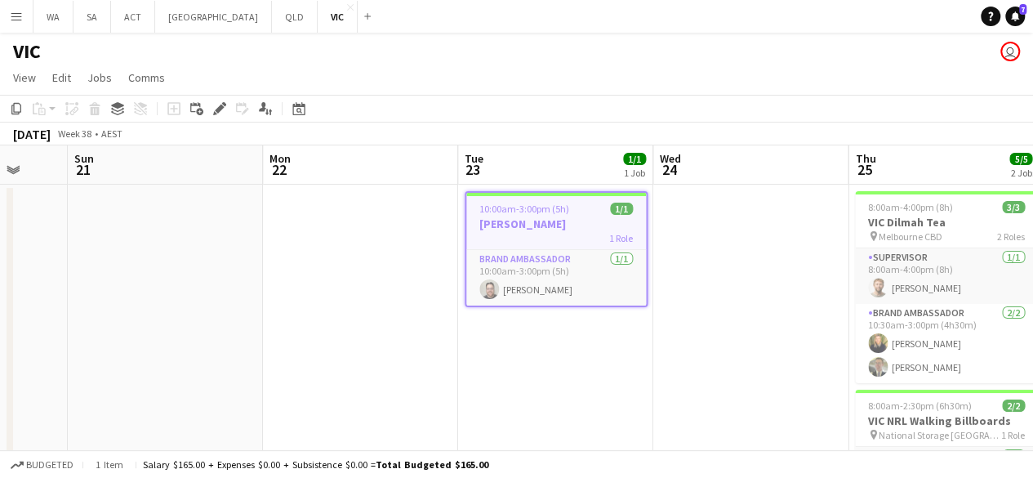
scroll to position [0, 718]
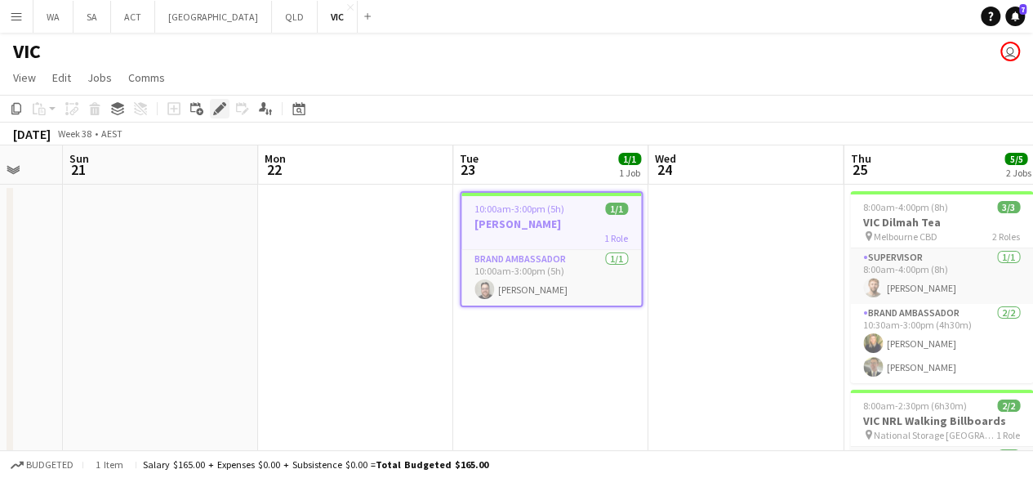
click at [219, 113] on icon "Edit" at bounding box center [219, 108] width 13 height 13
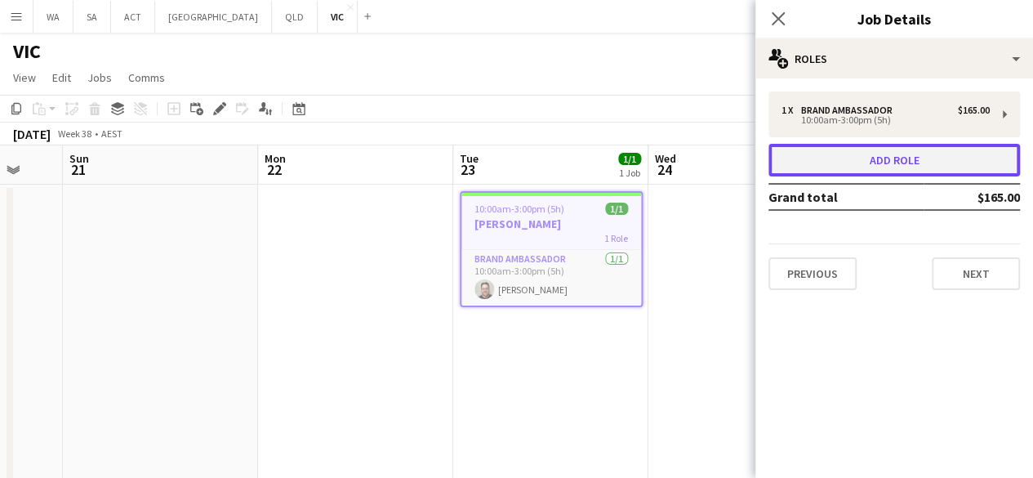
click at [882, 160] on button "Add role" at bounding box center [894, 160] width 252 height 33
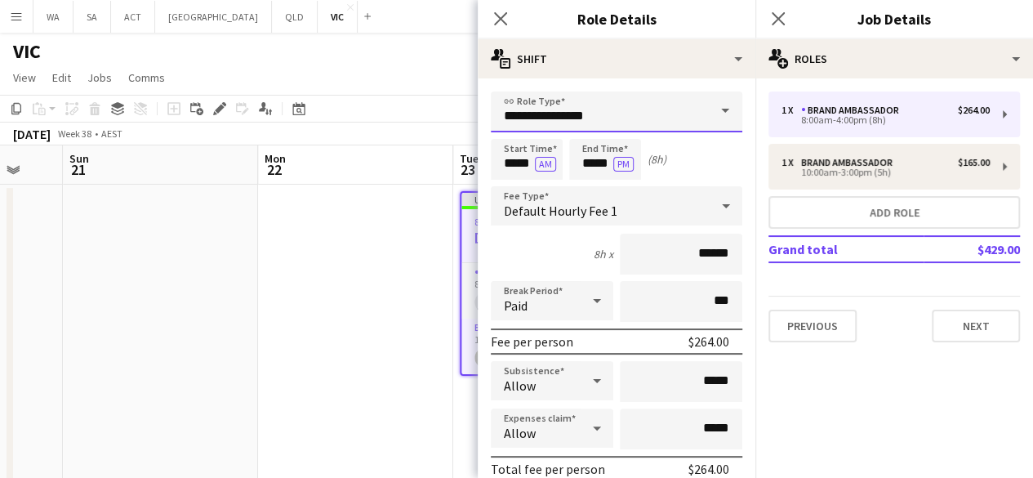
click at [617, 122] on input "**********" at bounding box center [617, 111] width 252 height 41
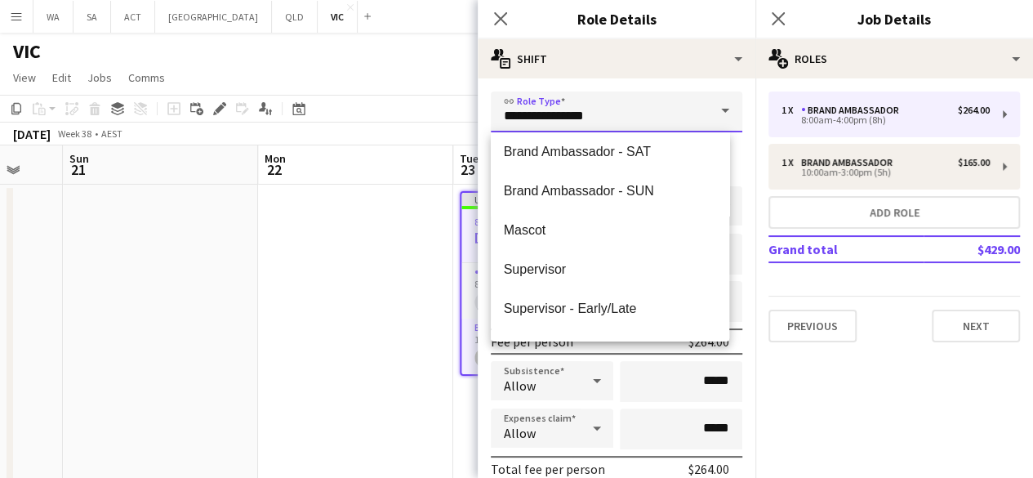
scroll to position [138, 0]
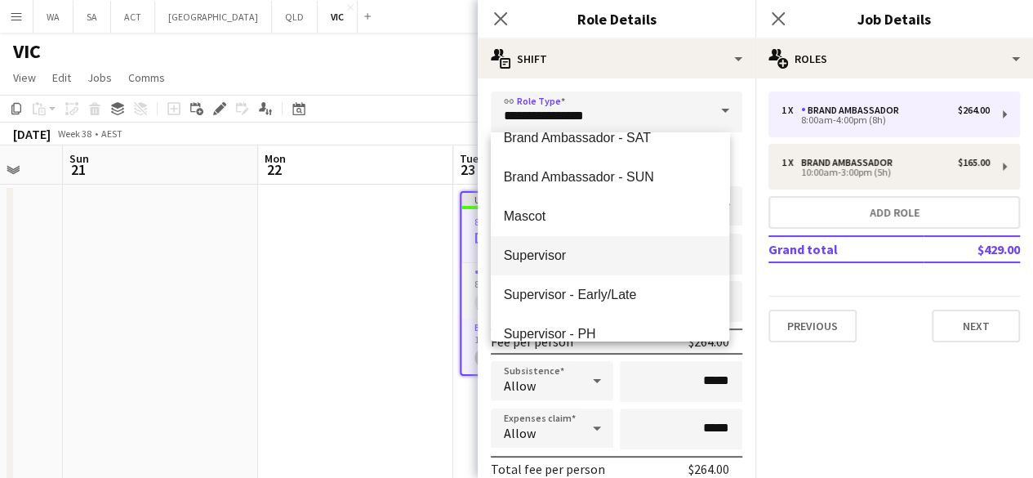
click at [586, 246] on mat-option "Supervisor" at bounding box center [610, 255] width 239 height 39
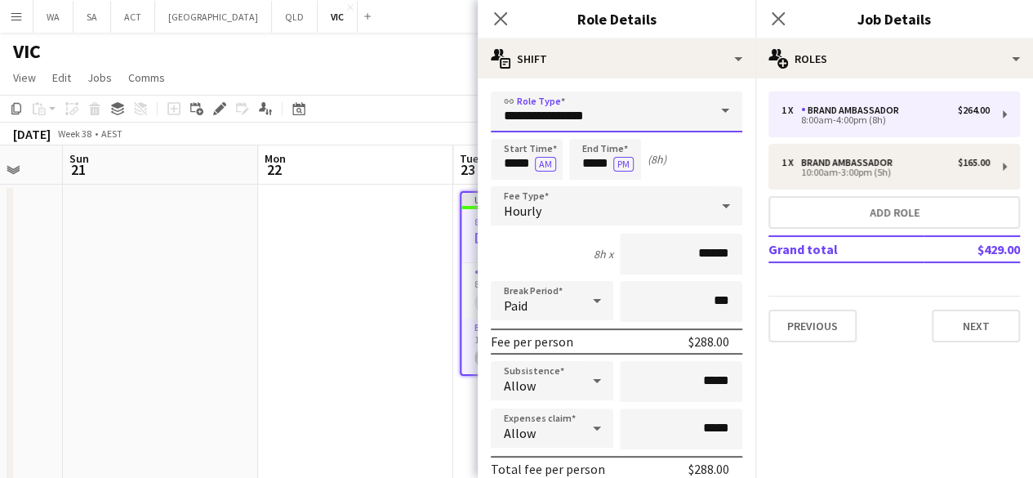
type input "**********"
type input "******"
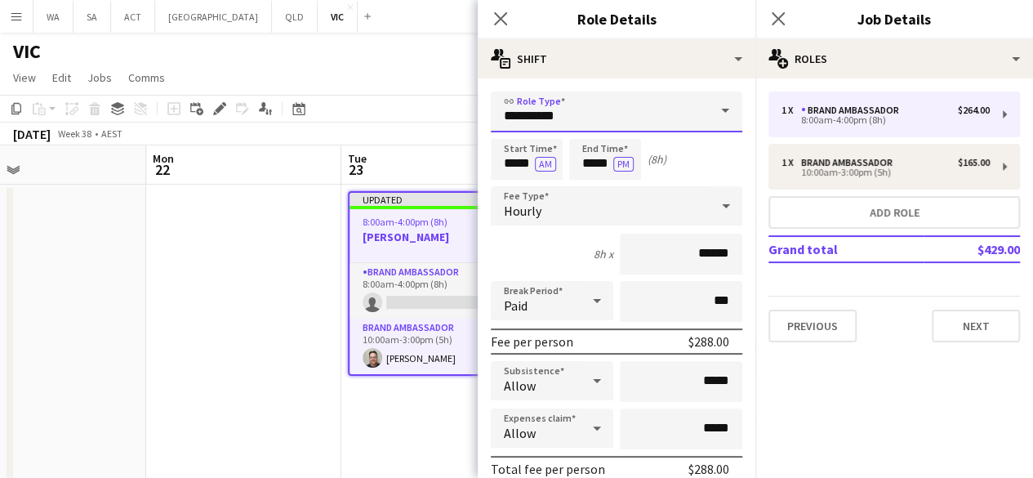
scroll to position [0, 461]
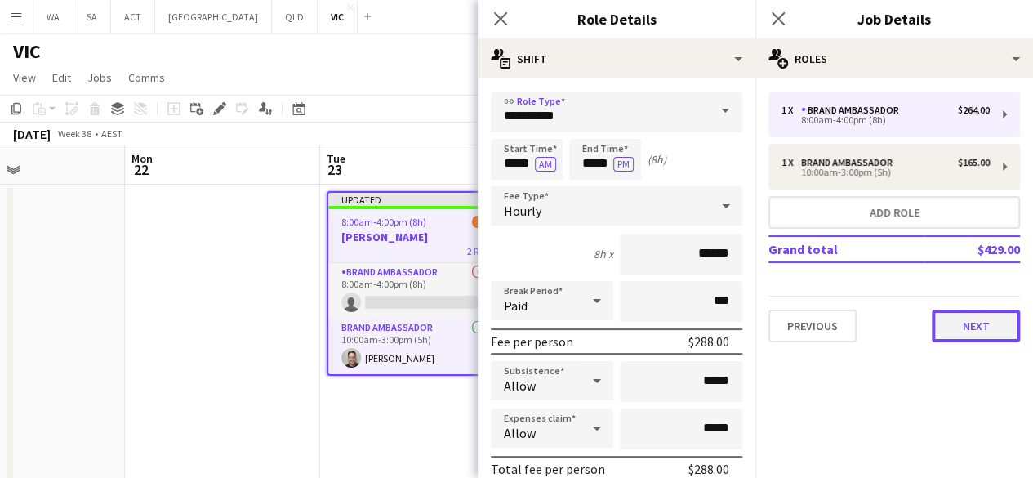
click at [978, 314] on button "Next" at bounding box center [976, 326] width 88 height 33
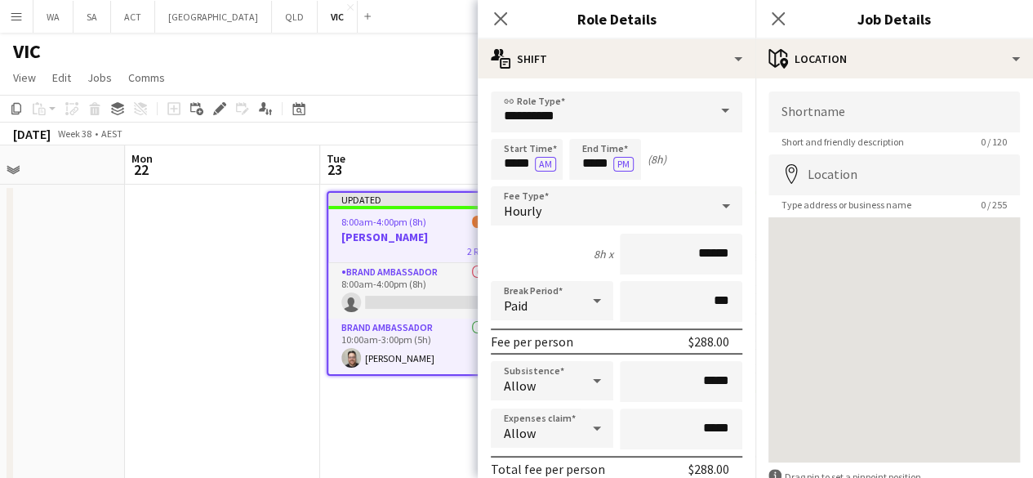
click at [398, 401] on app-date-cell "Updated 8:00am-4:00pm (8h) 1/2 VIC Dilmah 2 Roles Brand Ambassador 0/1 8:00am-4…" at bounding box center [417, 425] width 195 height 481
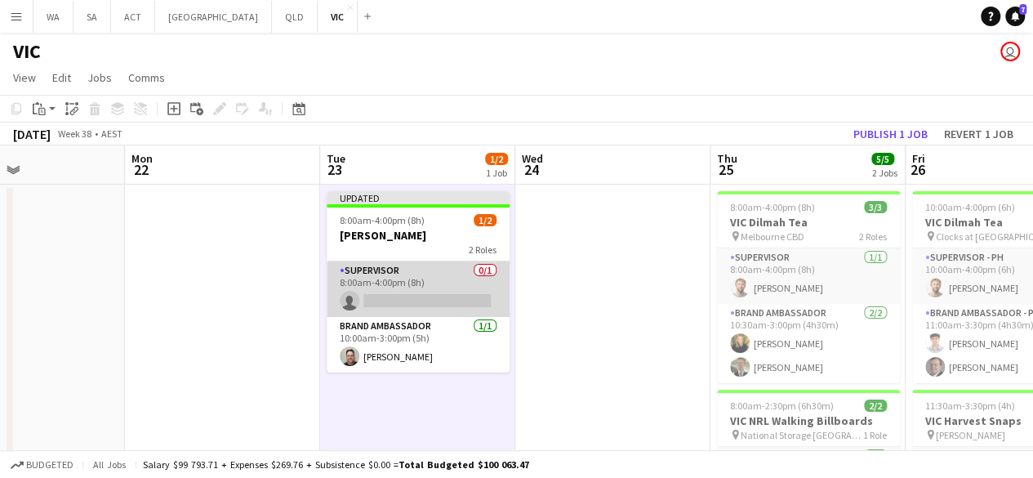
click at [450, 278] on app-card-role "Supervisor 0/1 8:00am-4:00pm (8h) single-neutral-actions" at bounding box center [418, 289] width 183 height 56
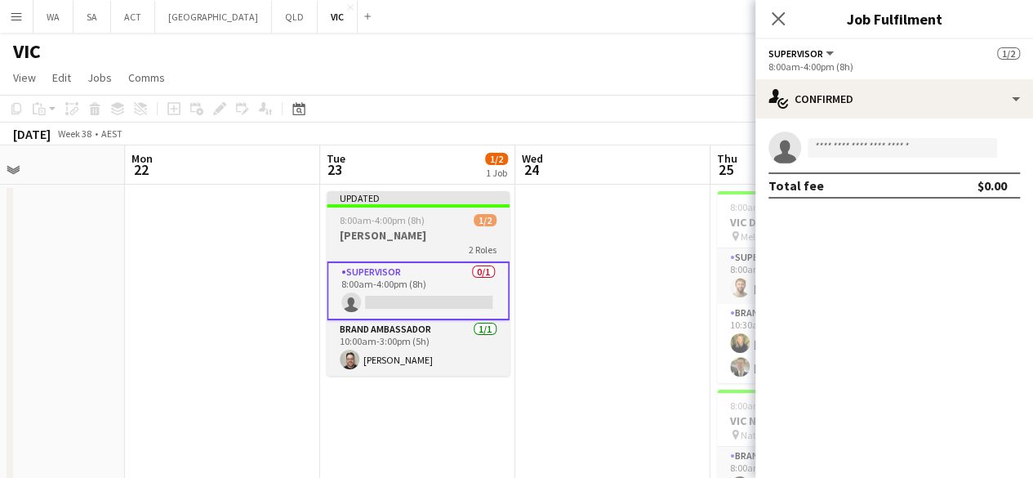
click at [421, 219] on span "8:00am-4:00pm (8h)" at bounding box center [382, 220] width 85 height 12
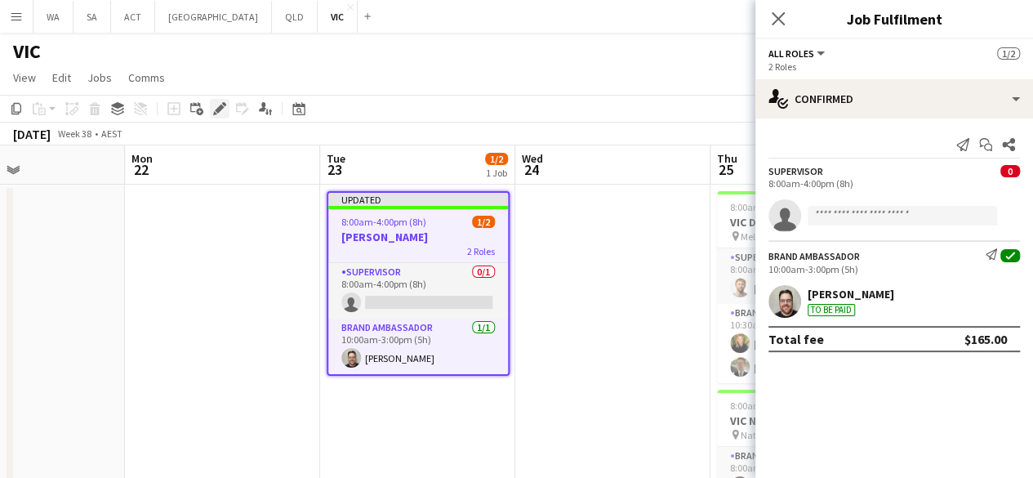
click at [225, 105] on icon "Edit" at bounding box center [219, 108] width 13 height 13
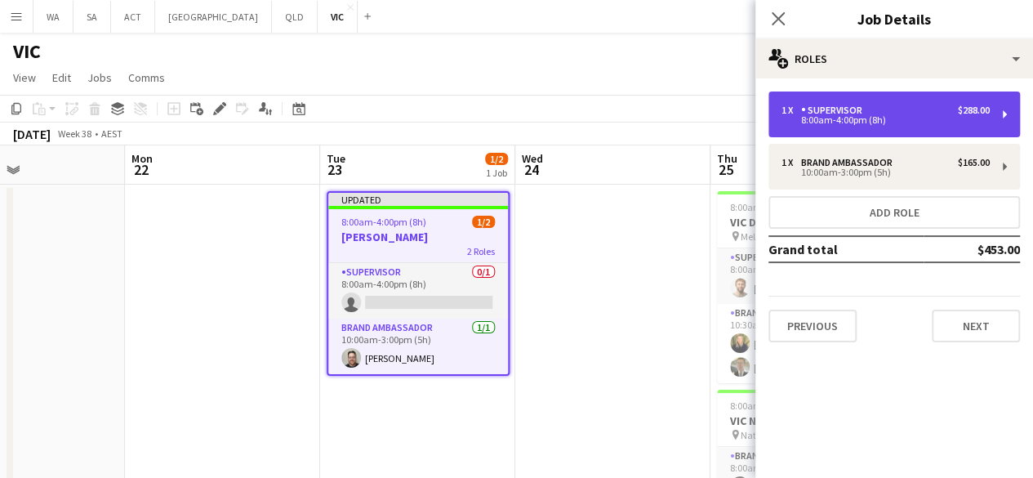
click at [883, 118] on div "8:00am-4:00pm (8h)" at bounding box center [886, 120] width 208 height 8
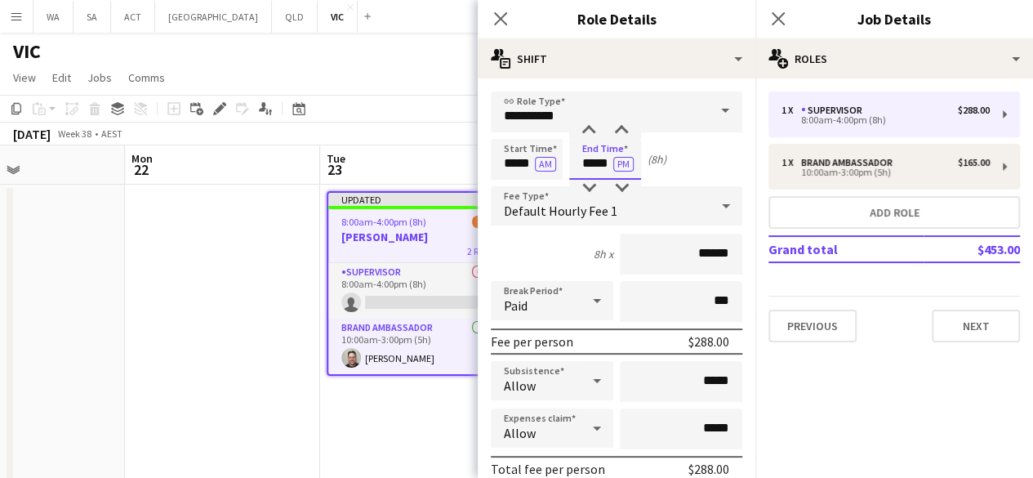
click at [572, 164] on input "*****" at bounding box center [605, 159] width 72 height 41
click at [590, 127] on div at bounding box center [588, 130] width 33 height 16
click at [621, 134] on div at bounding box center [621, 130] width 33 height 16
type input "*****"
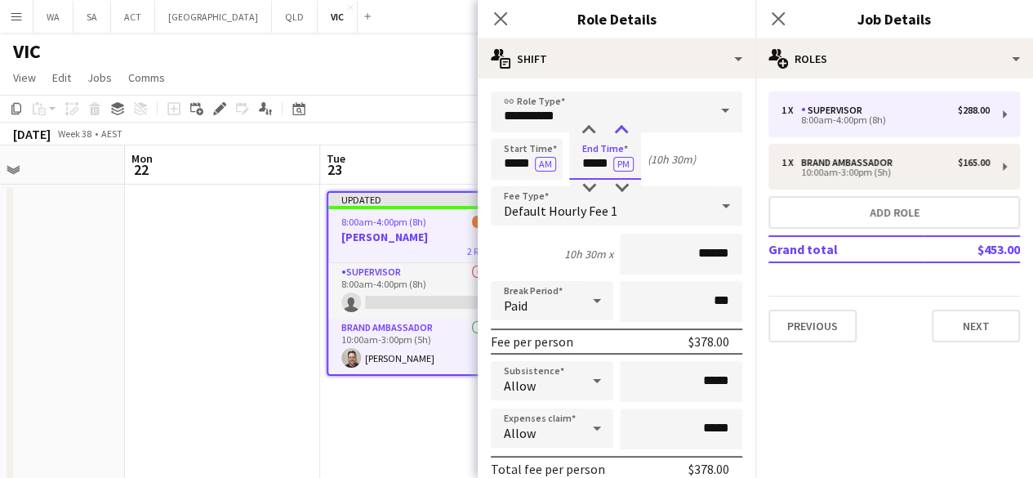
click at [621, 134] on div at bounding box center [621, 130] width 33 height 16
click at [289, 259] on app-date-cell at bounding box center [222, 425] width 195 height 481
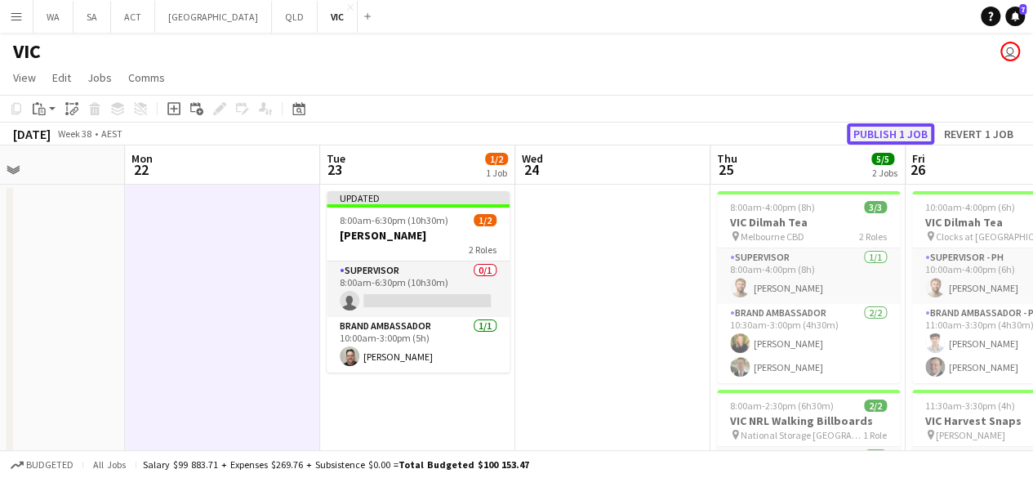
click at [897, 140] on button "Publish 1 job" at bounding box center [890, 133] width 87 height 21
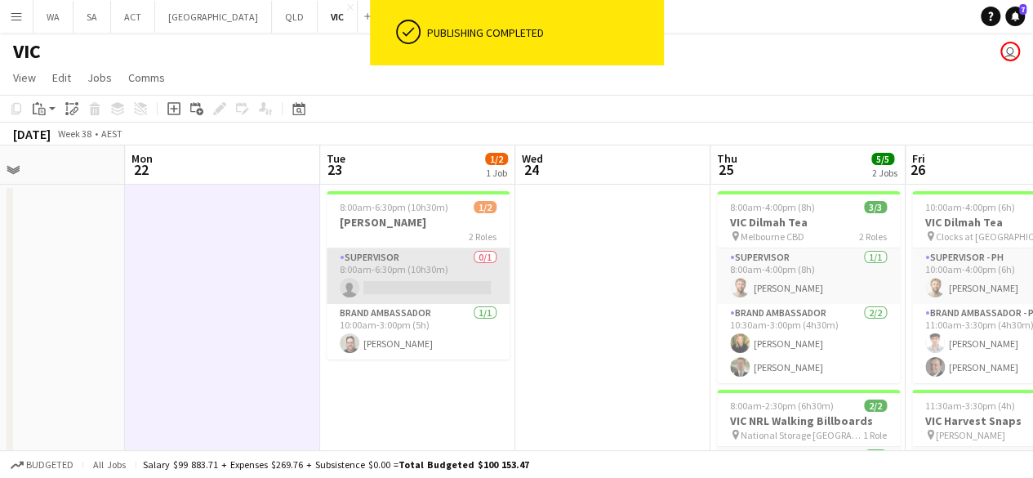
click at [441, 277] on app-card-role "Supervisor 0/1 8:00am-6:30pm (10h30m) single-neutral-actions" at bounding box center [418, 276] width 183 height 56
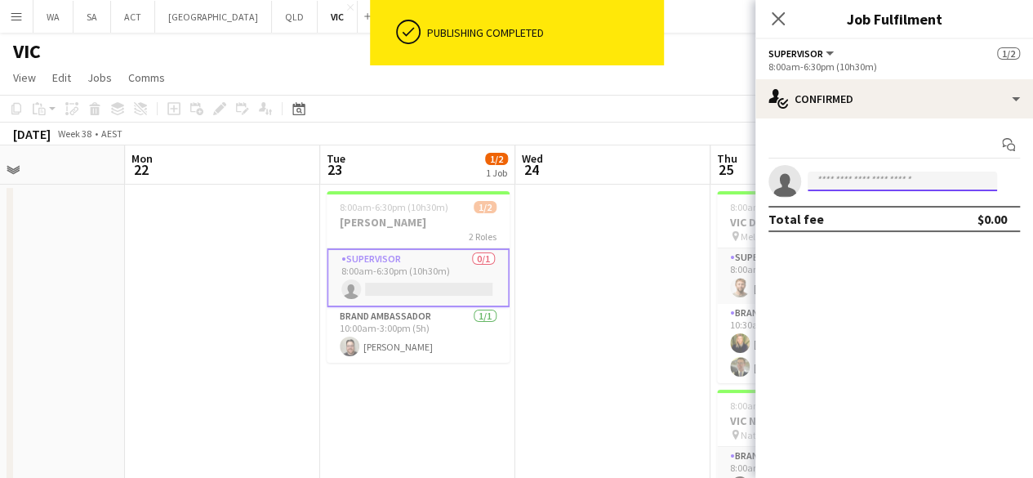
click at [835, 187] on input at bounding box center [902, 181] width 189 height 20
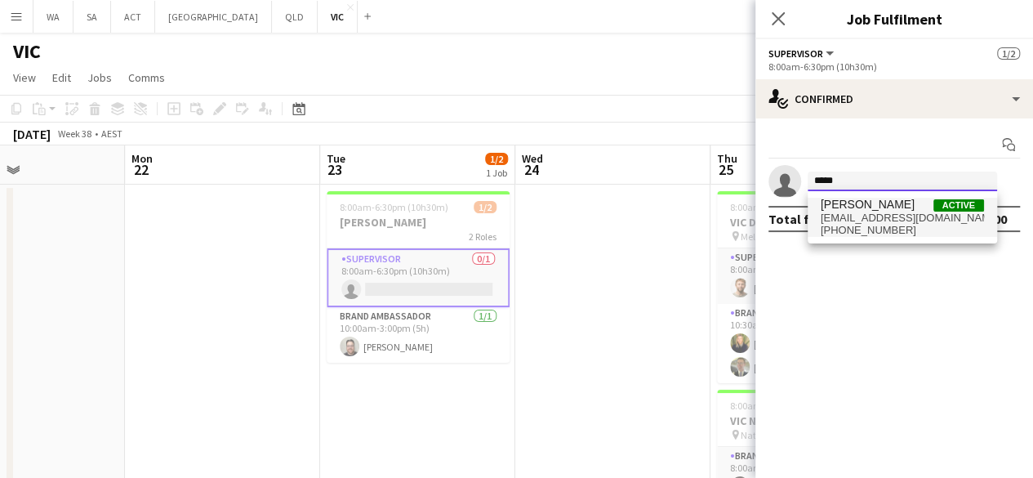
type input "*****"
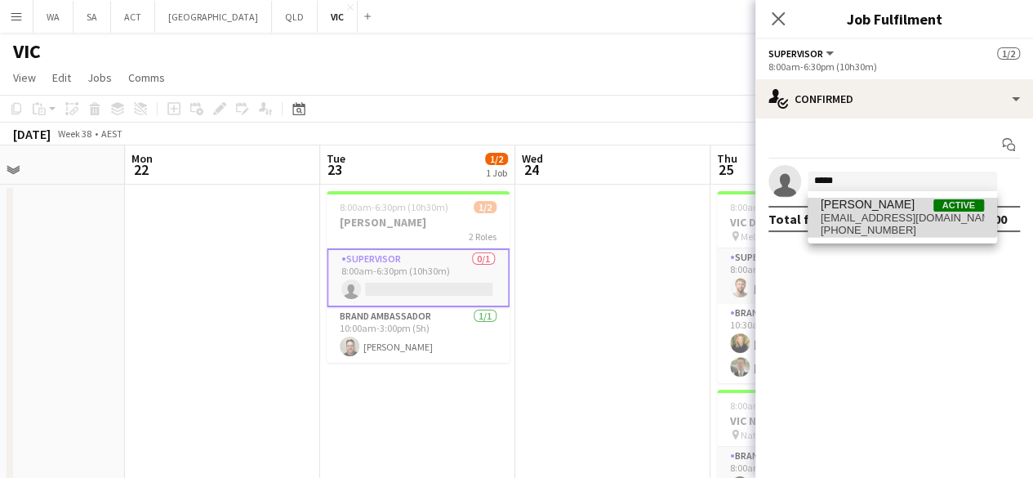
click at [877, 207] on span "[PERSON_NAME]" at bounding box center [868, 205] width 94 height 14
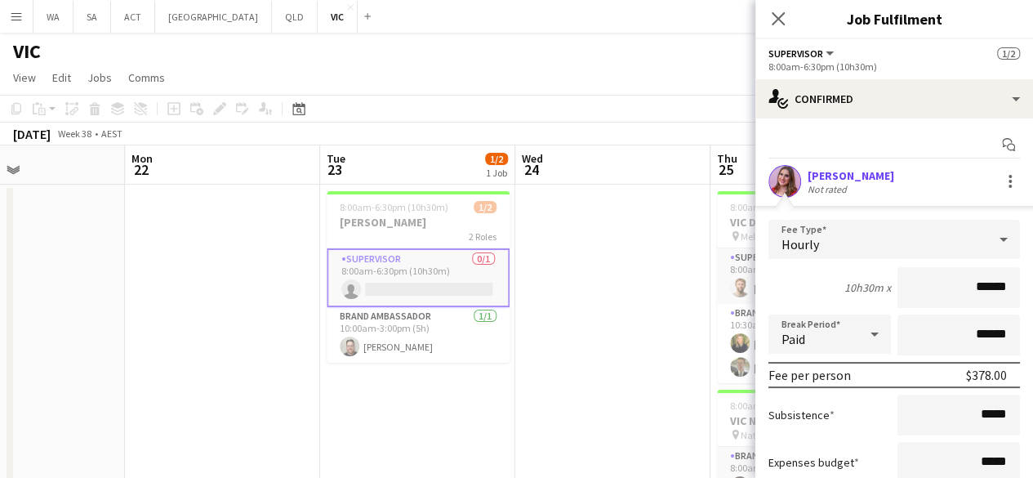
scroll to position [137, 0]
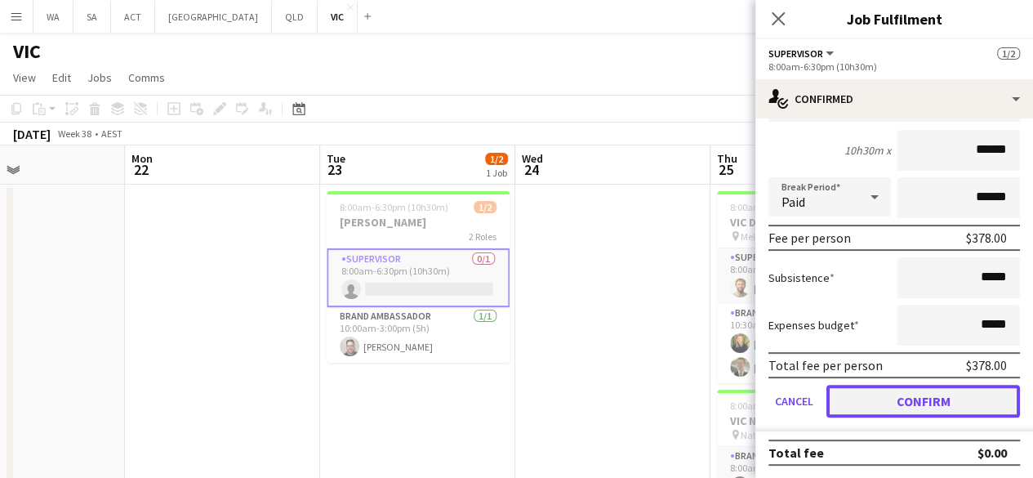
click at [915, 397] on button "Confirm" at bounding box center [923, 401] width 194 height 33
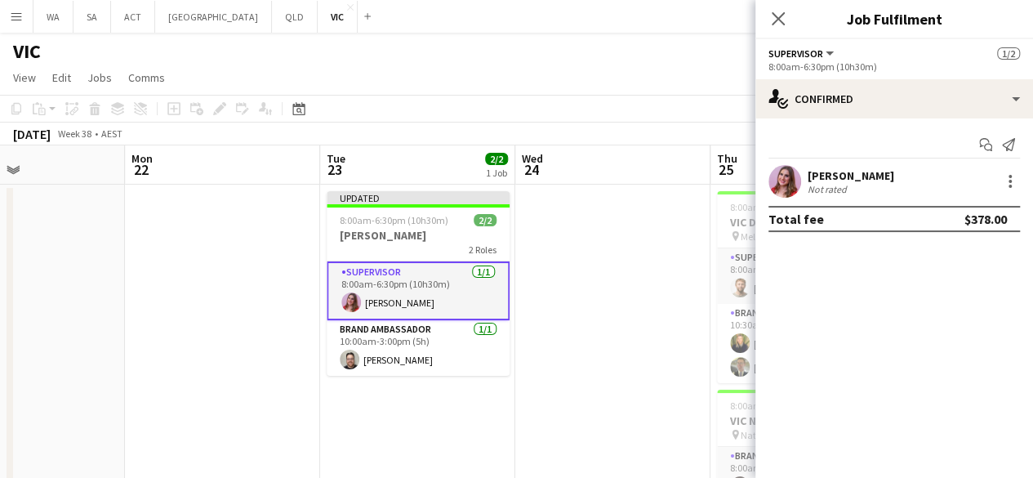
scroll to position [0, 0]
click at [630, 355] on app-date-cell at bounding box center [612, 425] width 195 height 481
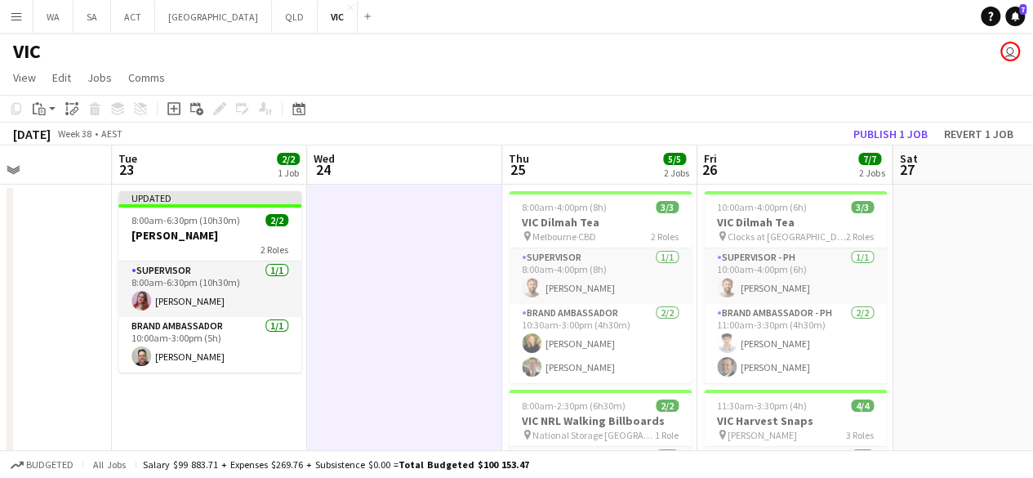
scroll to position [0, 670]
click at [882, 131] on button "Publish 1 job" at bounding box center [890, 133] width 87 height 21
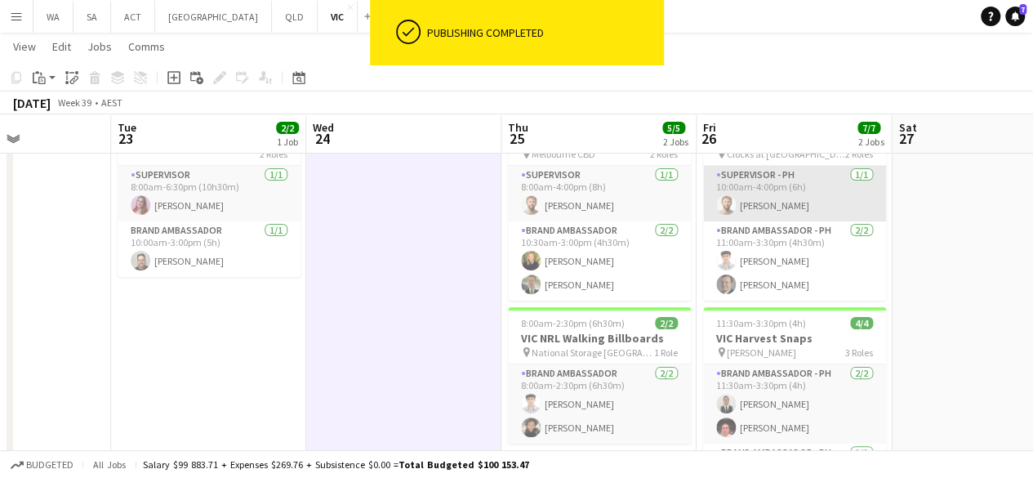
scroll to position [82, 0]
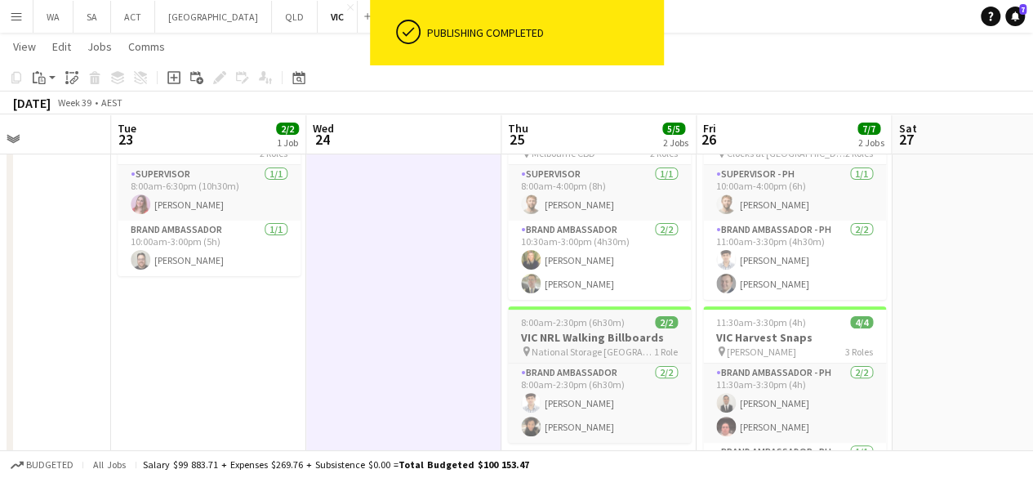
click at [629, 327] on app-job-card "8:00am-2:30pm (6h30m) 2/2 VIC NRL Walking Billboards pin [GEOGRAPHIC_DATA], [GE…" at bounding box center [599, 374] width 183 height 136
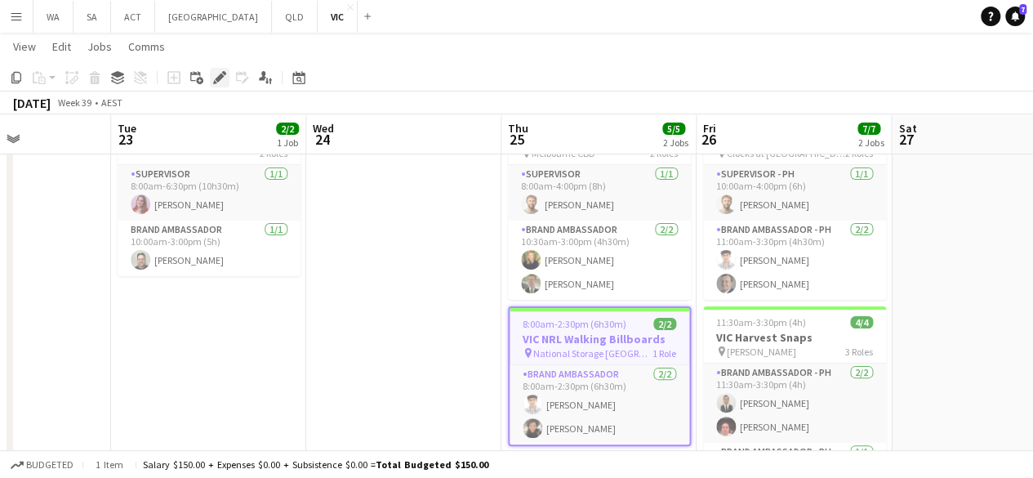
click at [216, 71] on icon "Edit" at bounding box center [219, 77] width 13 height 13
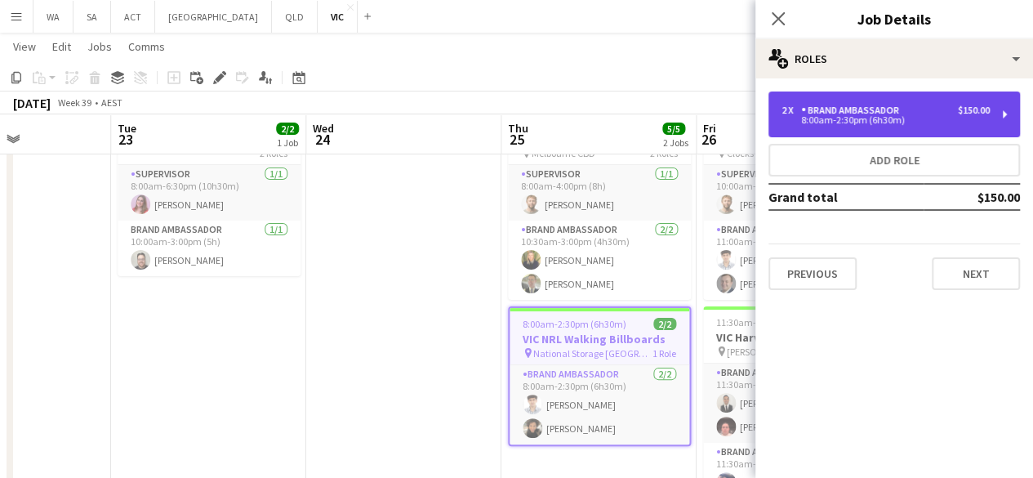
click at [877, 133] on div "2 x Brand Ambassador $150.00 8:00am-2:30pm (6h30m)" at bounding box center [894, 114] width 252 height 46
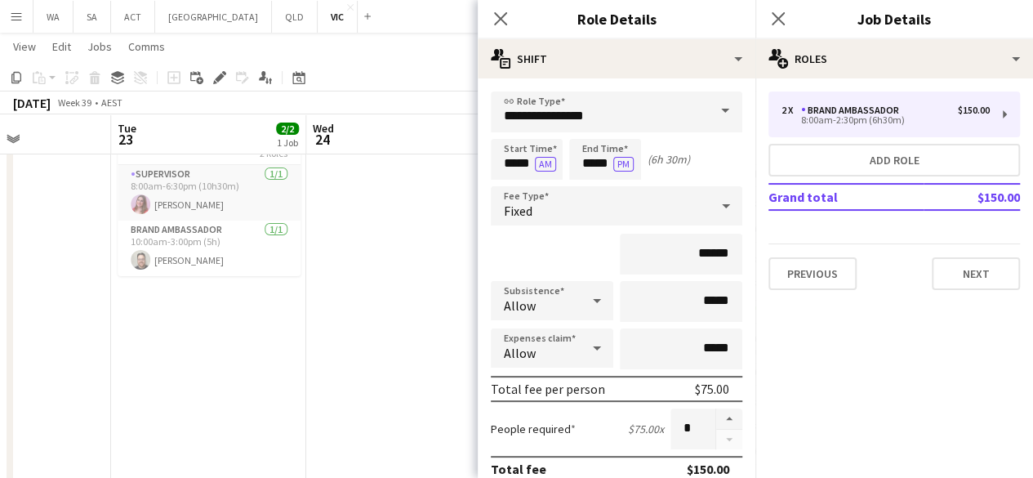
click at [435, 249] on app-date-cell at bounding box center [403, 341] width 195 height 481
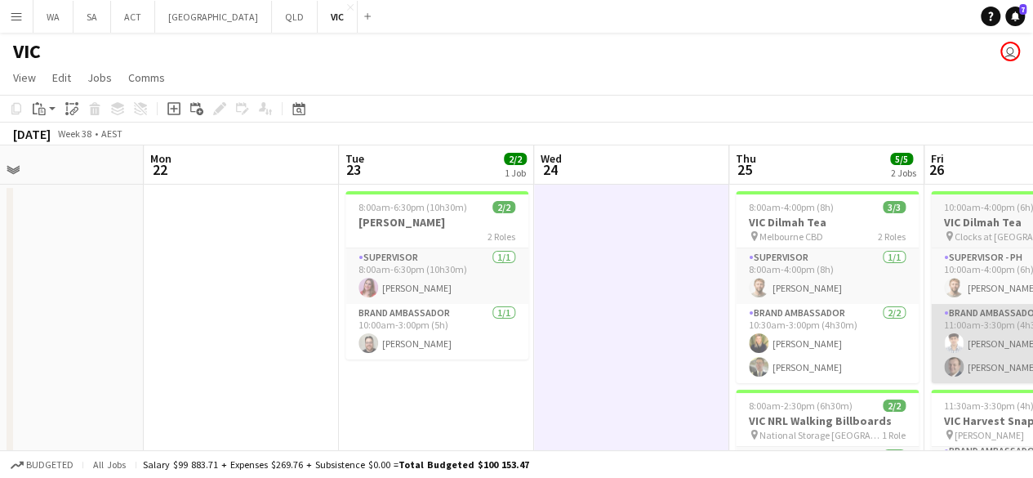
scroll to position [0, 415]
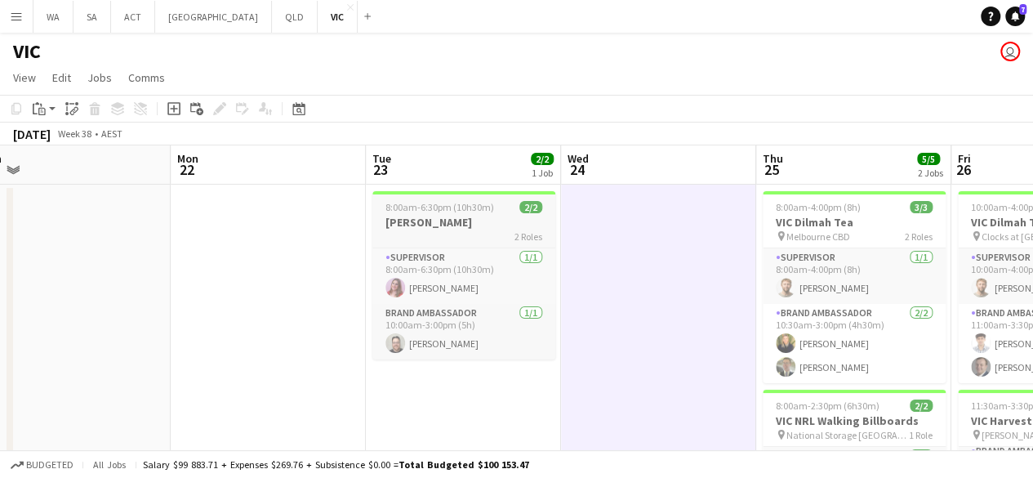
click at [514, 208] on div "8:00am-6:30pm (10h30m) 2/2" at bounding box center [463, 207] width 183 height 12
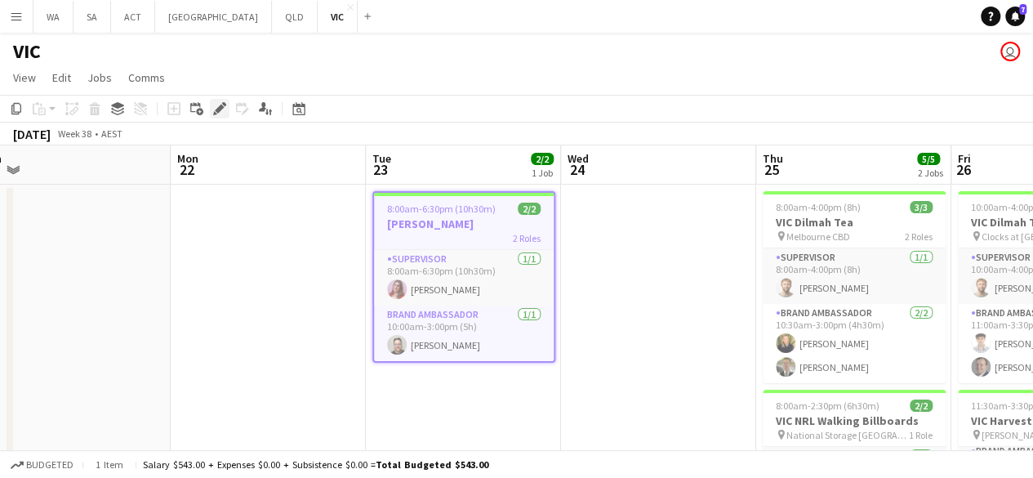
click at [226, 106] on div "Edit" at bounding box center [220, 109] width 20 height 20
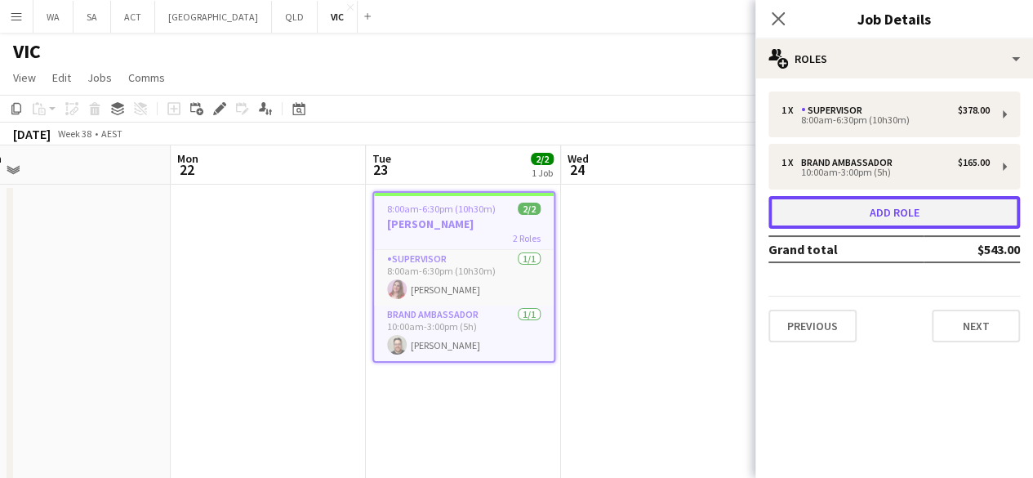
click at [853, 210] on button "Add role" at bounding box center [894, 212] width 252 height 33
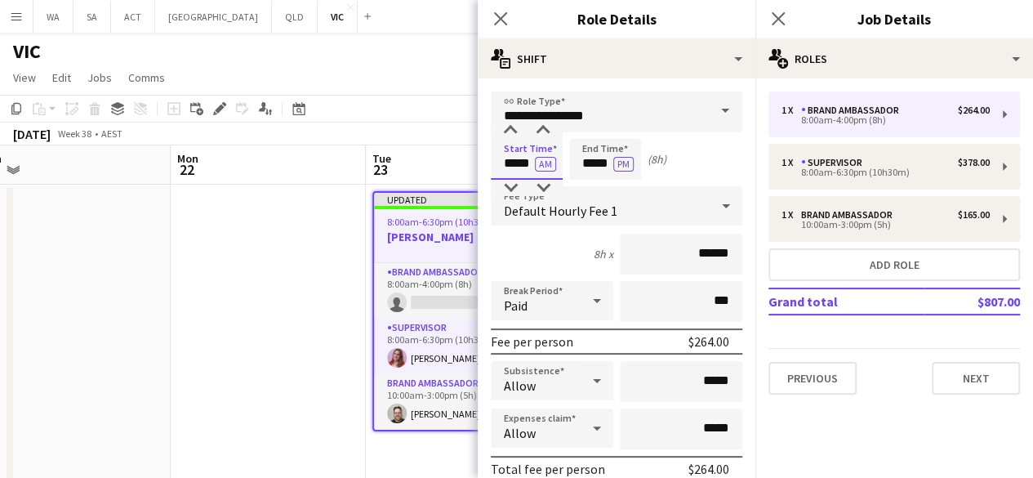
click at [524, 164] on input "*****" at bounding box center [527, 159] width 72 height 41
click at [513, 128] on div at bounding box center [510, 130] width 33 height 16
type input "*****"
click at [513, 128] on div at bounding box center [510, 130] width 33 height 16
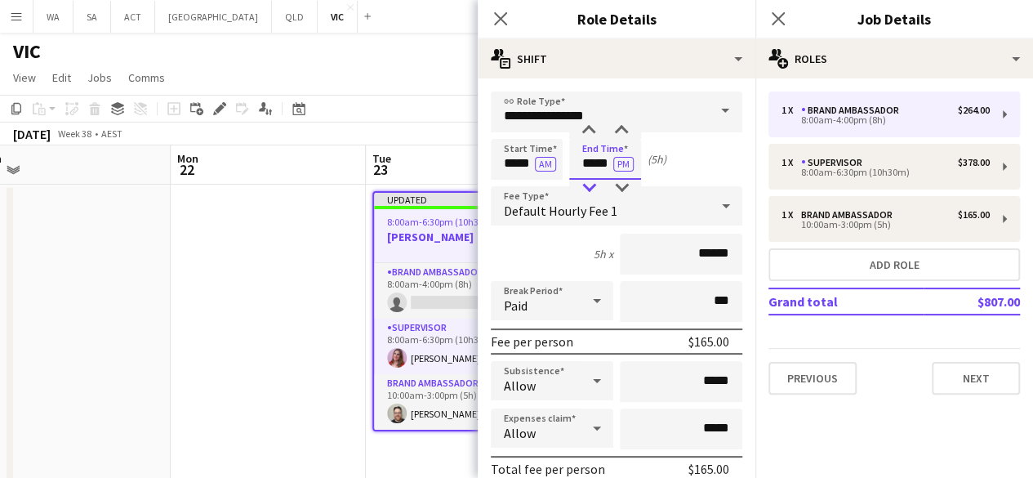
drag, startPoint x: 590, startPoint y: 154, endPoint x: 591, endPoint y: 185, distance: 31.0
click at [591, 169] on app-time-picker "***** PM" at bounding box center [605, 163] width 72 height 12
type input "*****"
click at [591, 185] on div at bounding box center [588, 188] width 33 height 16
click at [290, 278] on app-date-cell at bounding box center [268, 425] width 195 height 481
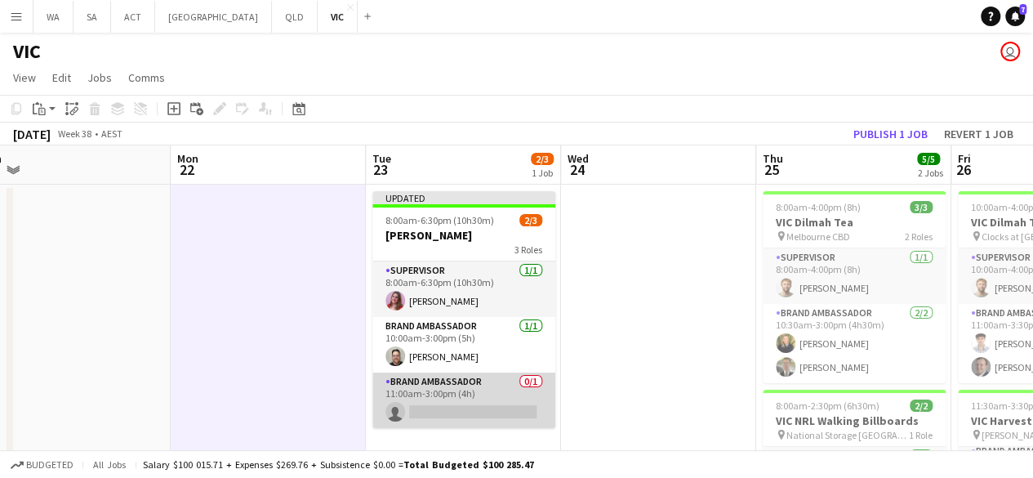
click at [450, 397] on app-card-role "Brand Ambassador 0/1 11:00am-3:00pm (4h) single-neutral-actions" at bounding box center [463, 400] width 183 height 56
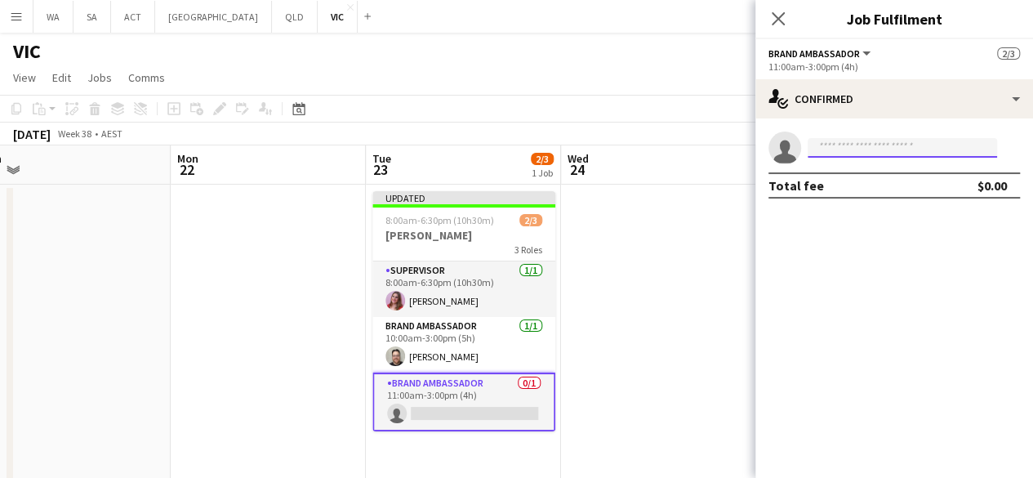
click at [857, 149] on input at bounding box center [902, 148] width 189 height 20
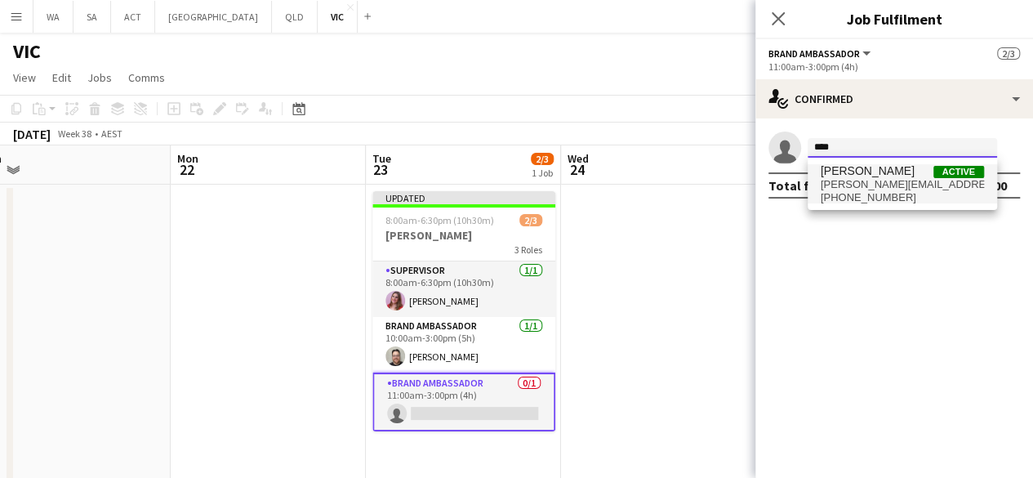
type input "***"
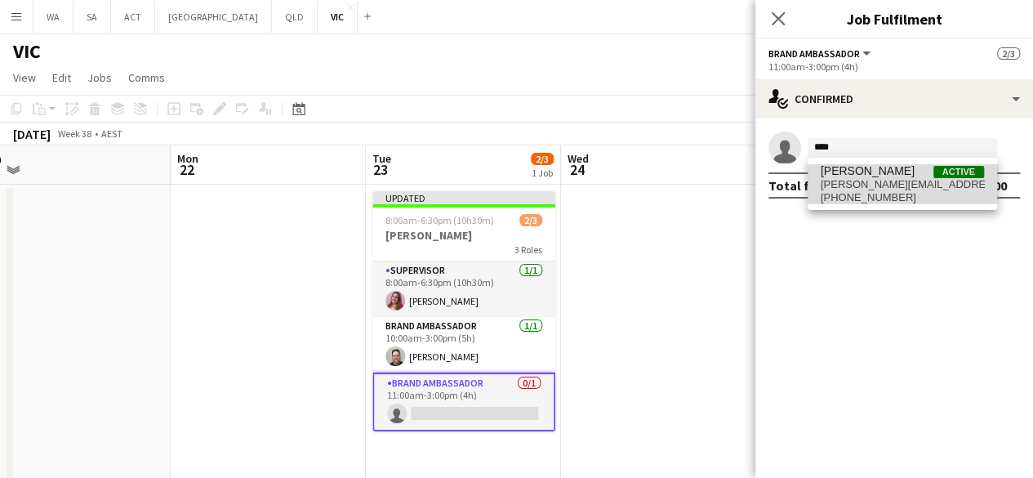
click at [862, 166] on span "[PERSON_NAME]" at bounding box center [868, 171] width 94 height 14
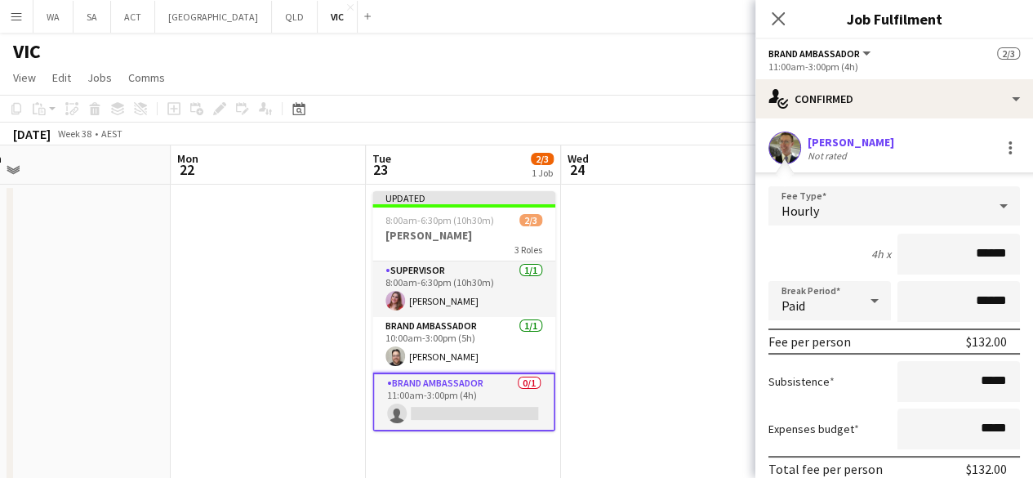
scroll to position [104, 0]
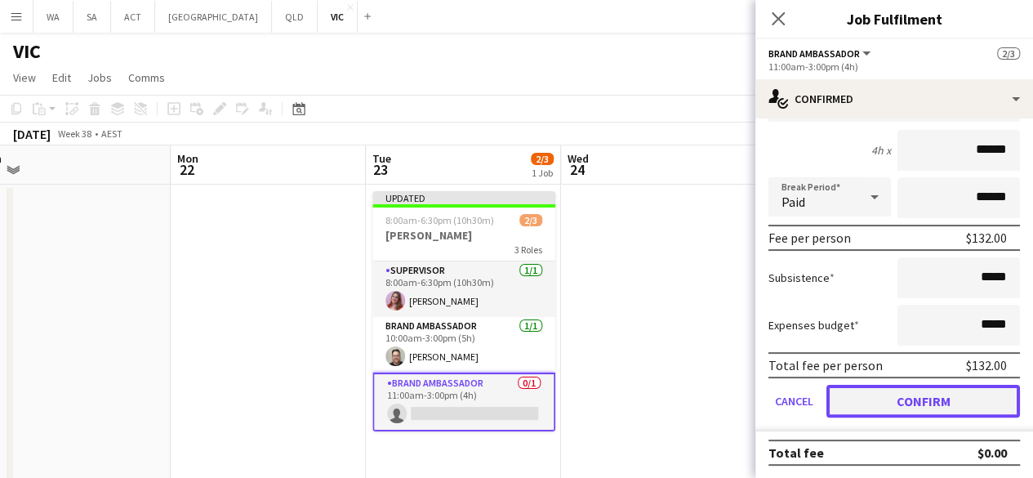
click at [867, 415] on button "Confirm" at bounding box center [923, 401] width 194 height 33
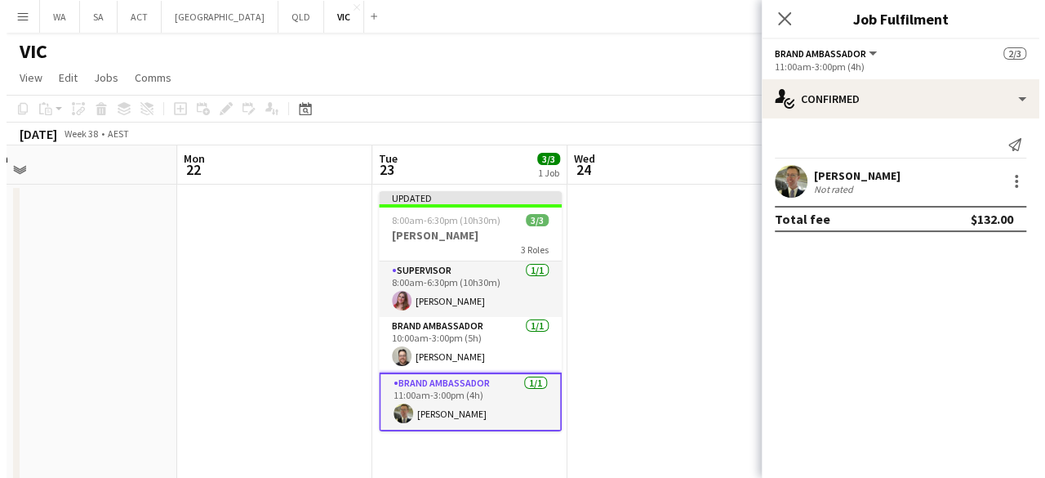
scroll to position [0, 0]
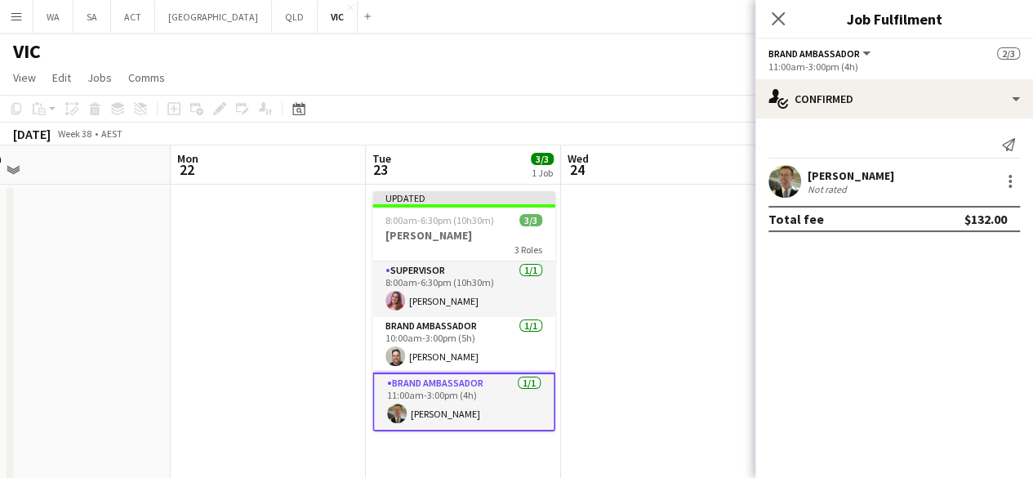
click at [697, 368] on app-date-cell at bounding box center [658, 425] width 195 height 481
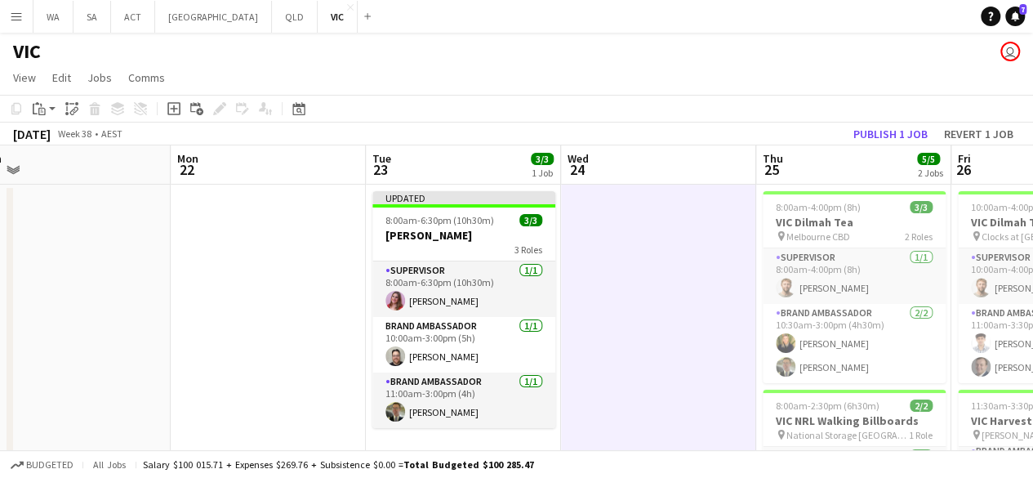
click at [885, 122] on div "[DATE] Week 38 • AEST Publish 1 job Revert 1 job" at bounding box center [516, 133] width 1033 height 23
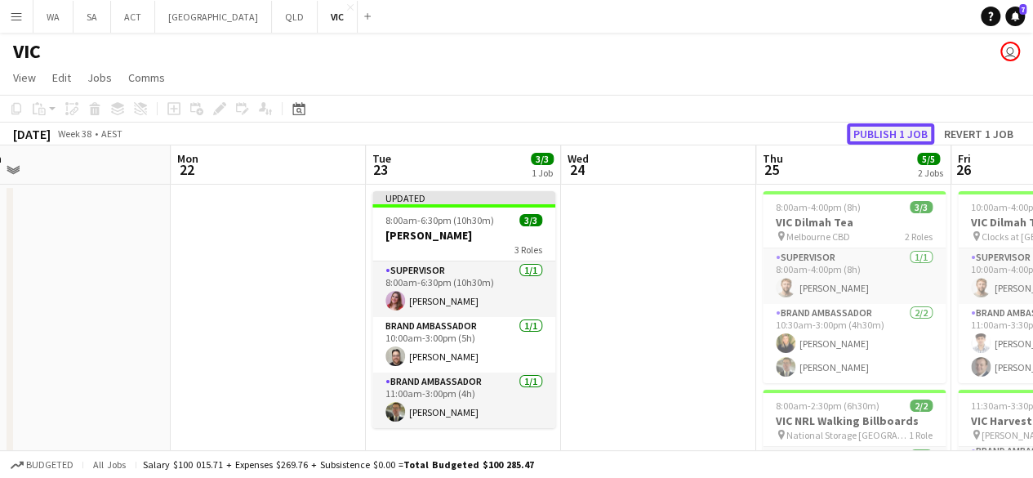
click at [881, 130] on button "Publish 1 job" at bounding box center [890, 133] width 87 height 21
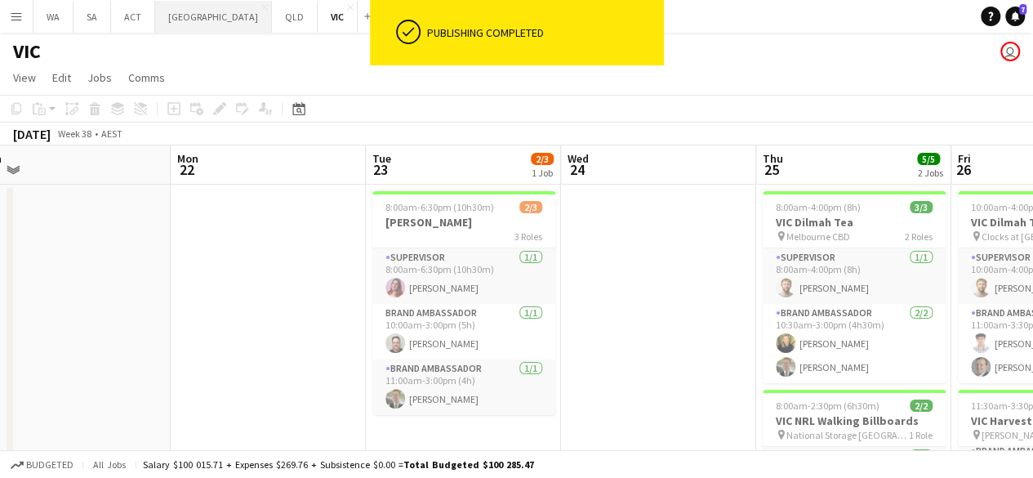
click at [174, 29] on button "NSW Close" at bounding box center [213, 17] width 117 height 32
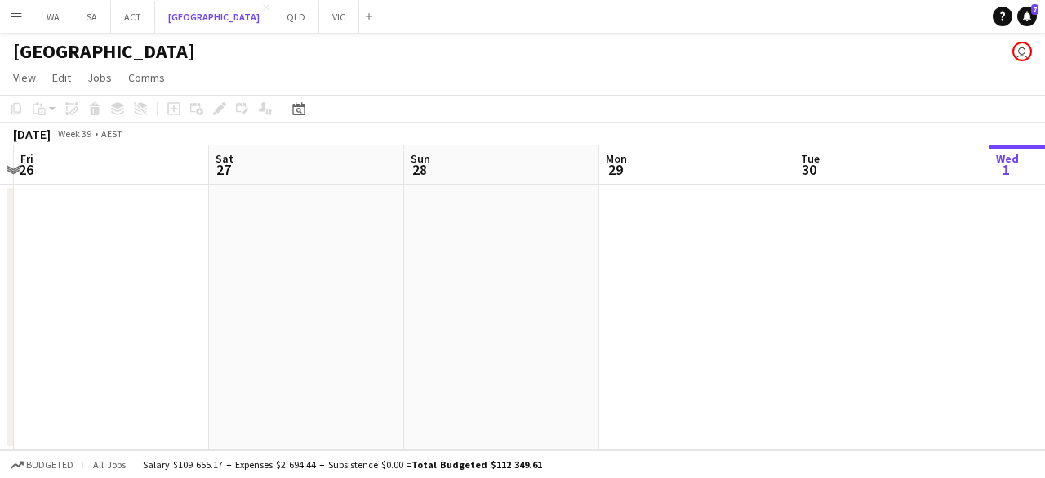
scroll to position [0, 377]
click at [140, 14] on button "ACT Close" at bounding box center [133, 17] width 44 height 32
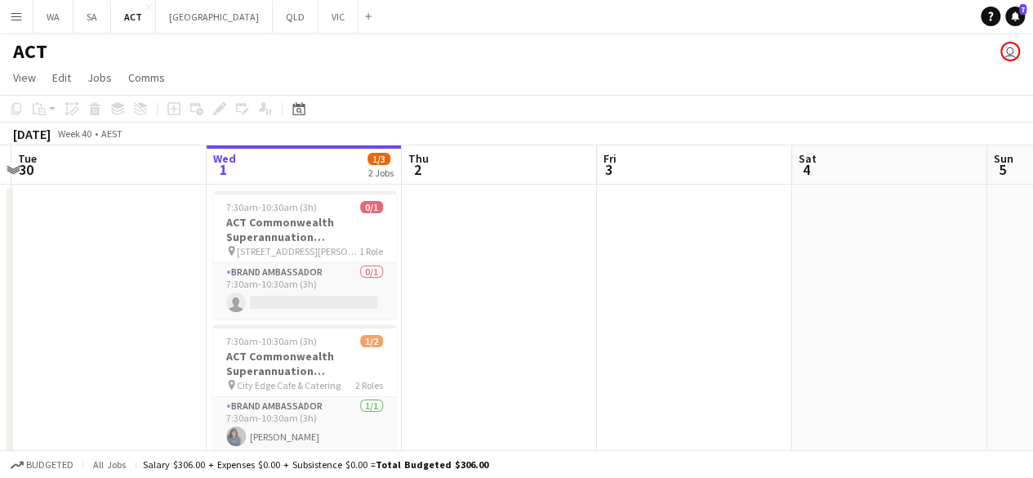
click at [0, 26] on button "Menu" at bounding box center [16, 16] width 33 height 33
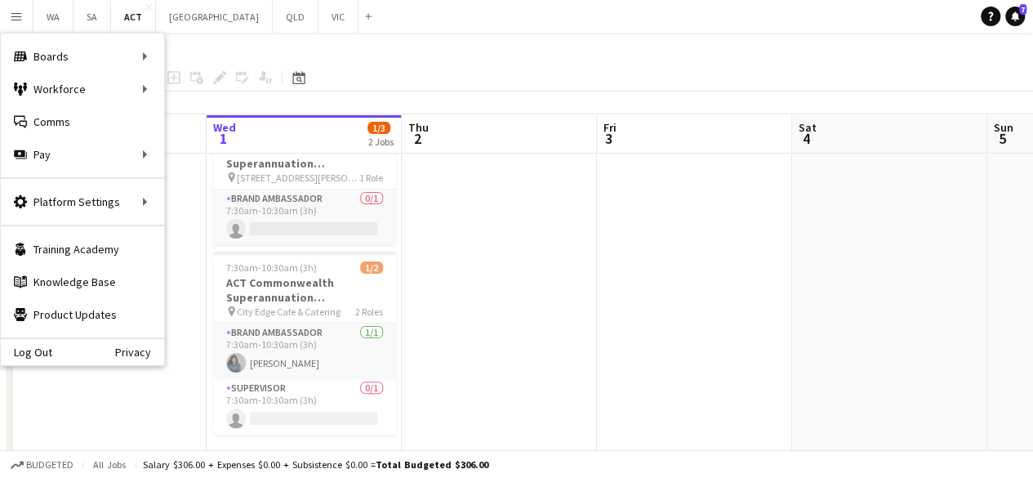
scroll to position [73, 0]
click at [251, 32] on div "WA Close SA Close ACT Close [GEOGRAPHIC_DATA] Close QLD Close VIC Close Add" at bounding box center [205, 16] width 345 height 33
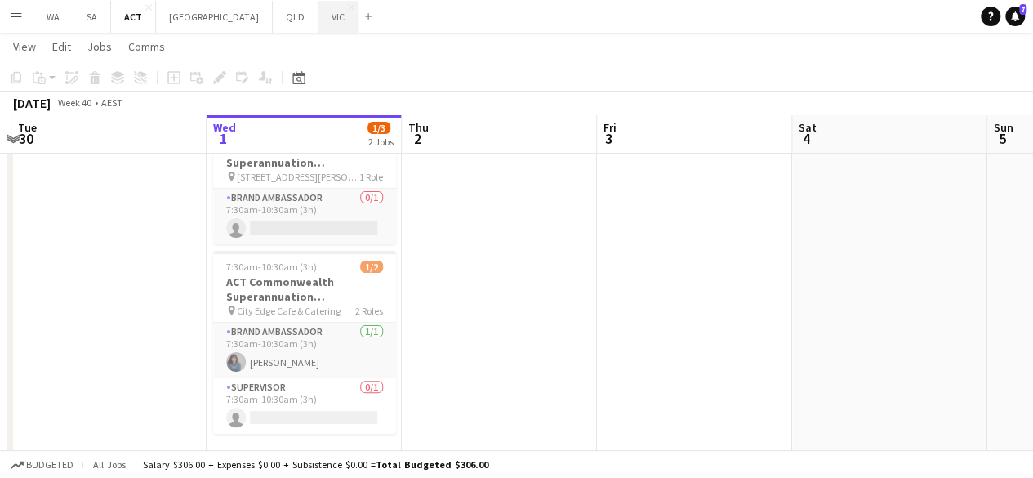
click at [318, 16] on button "VIC Close" at bounding box center [338, 17] width 40 height 32
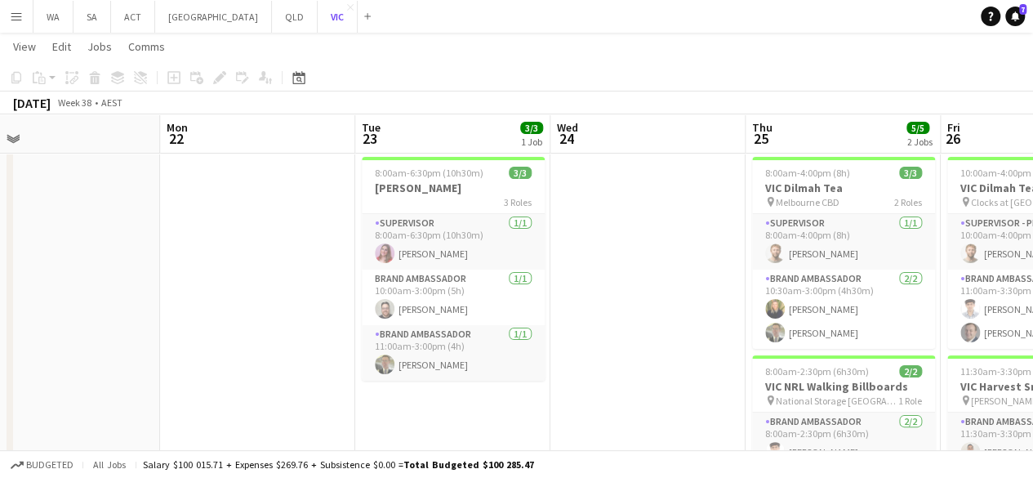
scroll to position [0, 485]
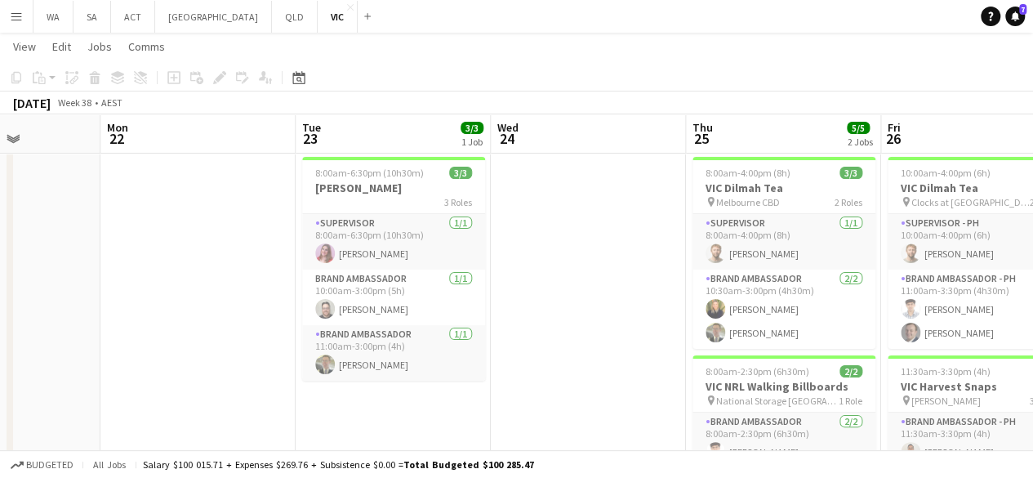
click at [181, 47] on app-page-menu "View Day view expanded Day view collapsed Month view Date picker Jump to [DATE]…" at bounding box center [516, 48] width 1033 height 31
click at [172, 16] on button "NSW Close" at bounding box center [213, 17] width 117 height 32
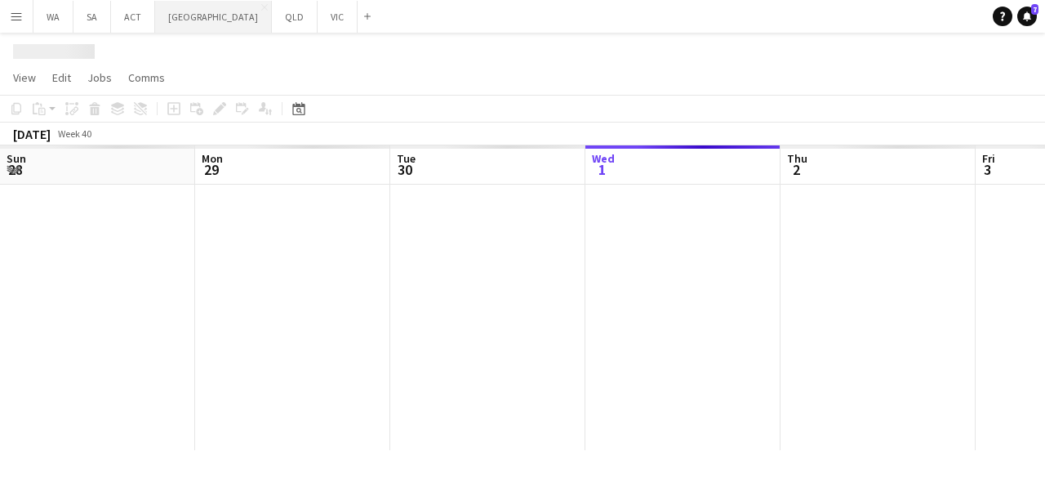
scroll to position [0, 390]
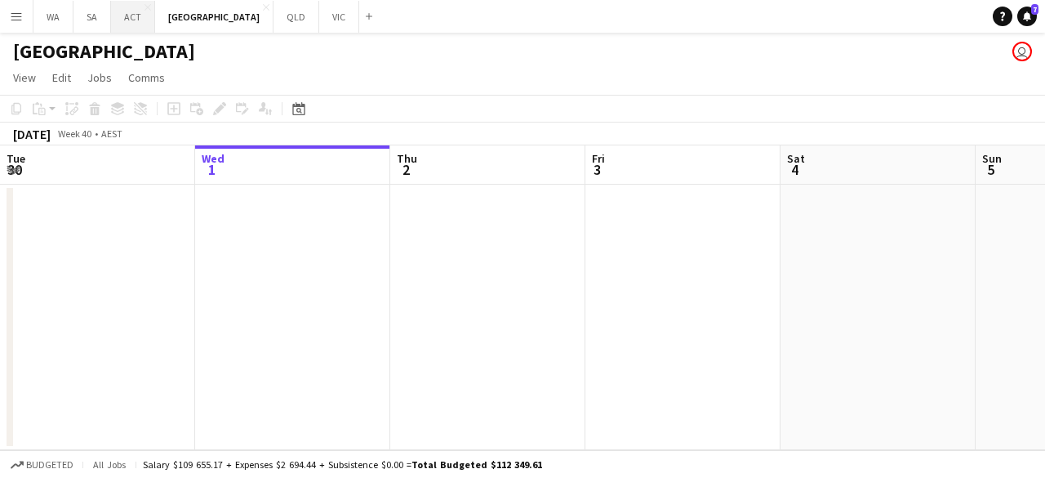
click at [137, 17] on button "ACT Close" at bounding box center [133, 17] width 44 height 32
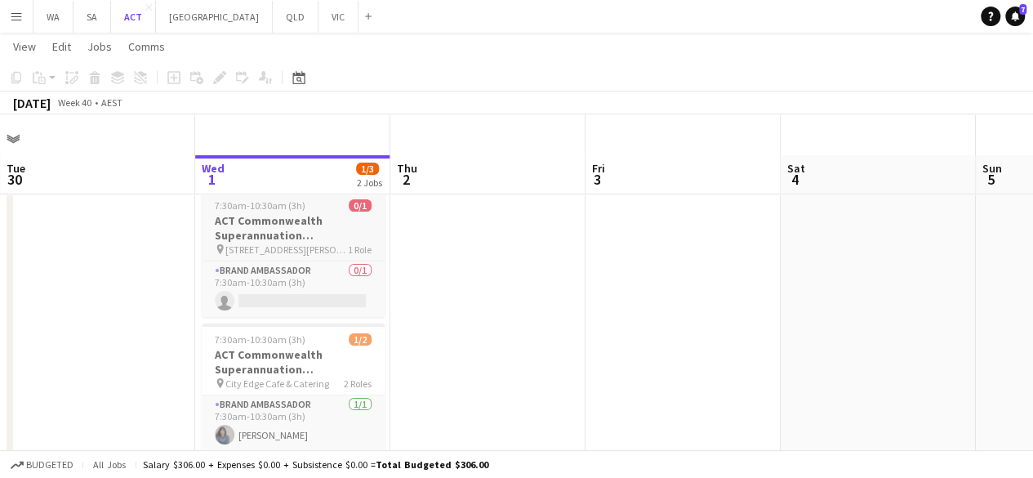
scroll to position [91, 0]
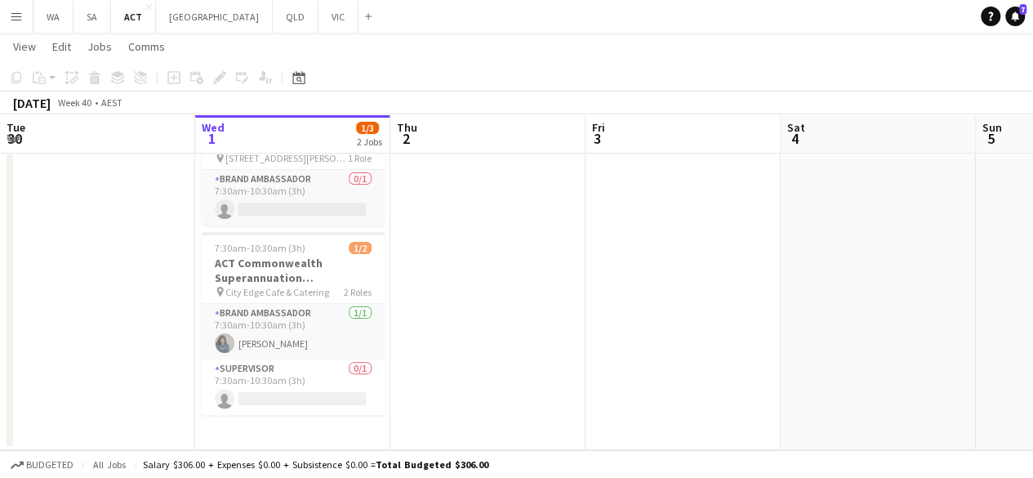
click at [11, 16] on app-icon "Menu" at bounding box center [16, 16] width 13 height 13
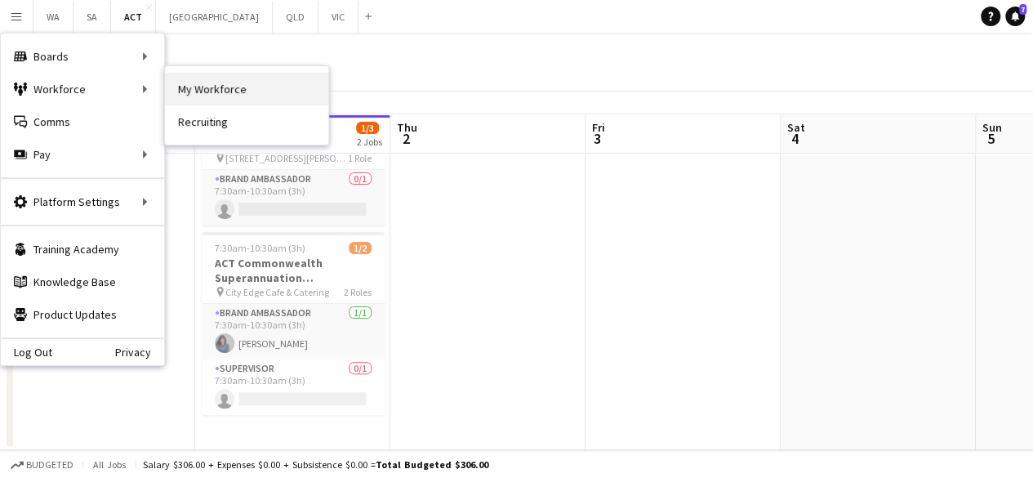
click at [220, 100] on link "My Workforce" at bounding box center [246, 89] width 163 height 33
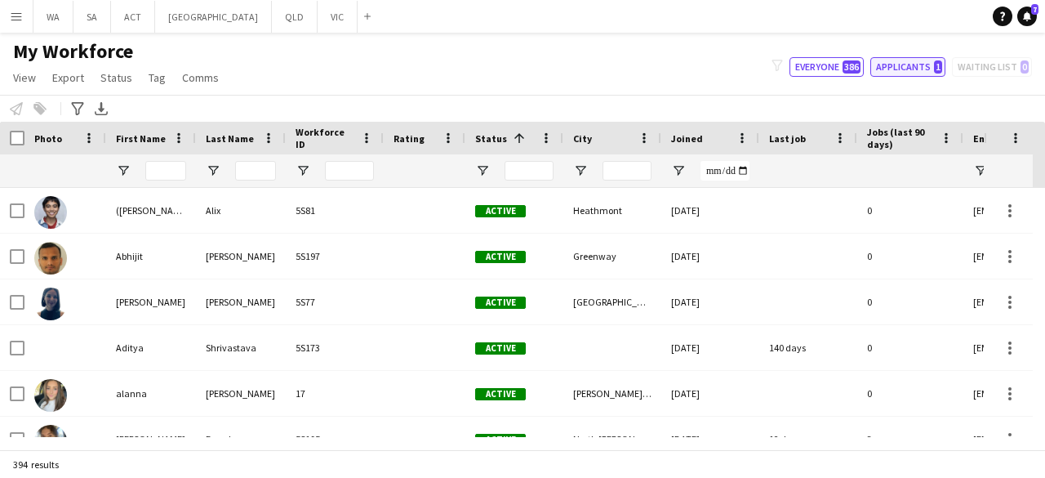
click at [902, 72] on button "Applicants 1" at bounding box center [908, 67] width 75 height 20
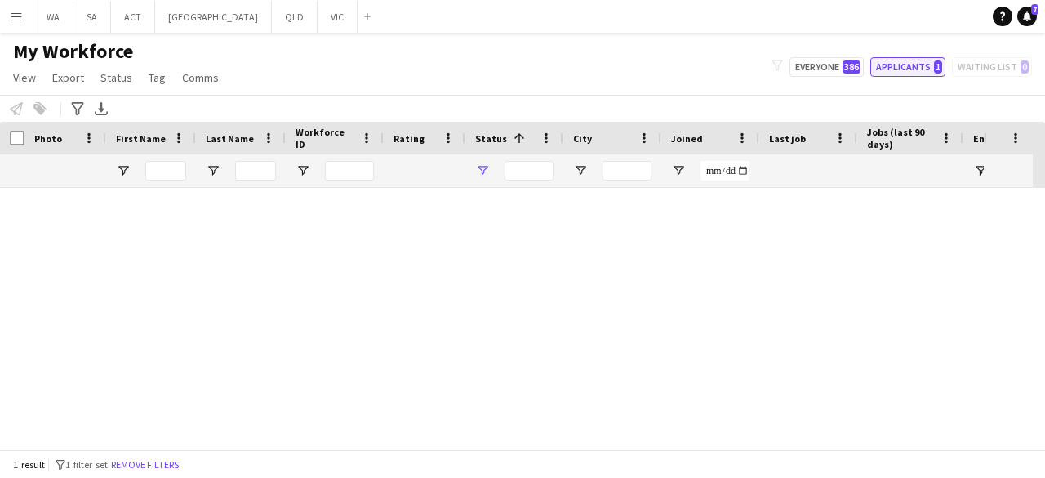
type input "**********"
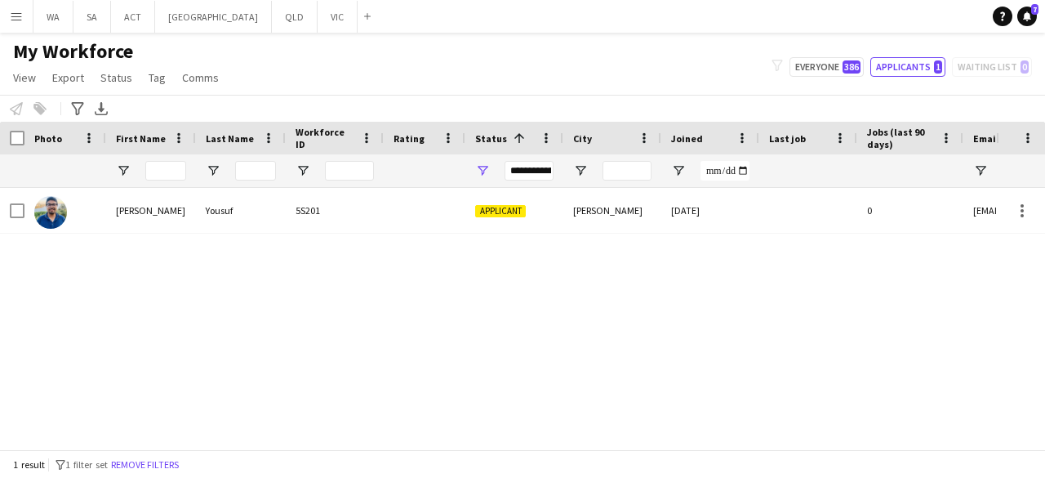
drag, startPoint x: 388, startPoint y: 234, endPoint x: 378, endPoint y: 215, distance: 21.9
click at [378, 215] on div "[PERSON_NAME] 5S201 Applicant [PERSON_NAME] [DATE] 0 [EMAIL_ADDRESS][PERSON_NAM…" at bounding box center [498, 312] width 996 height 249
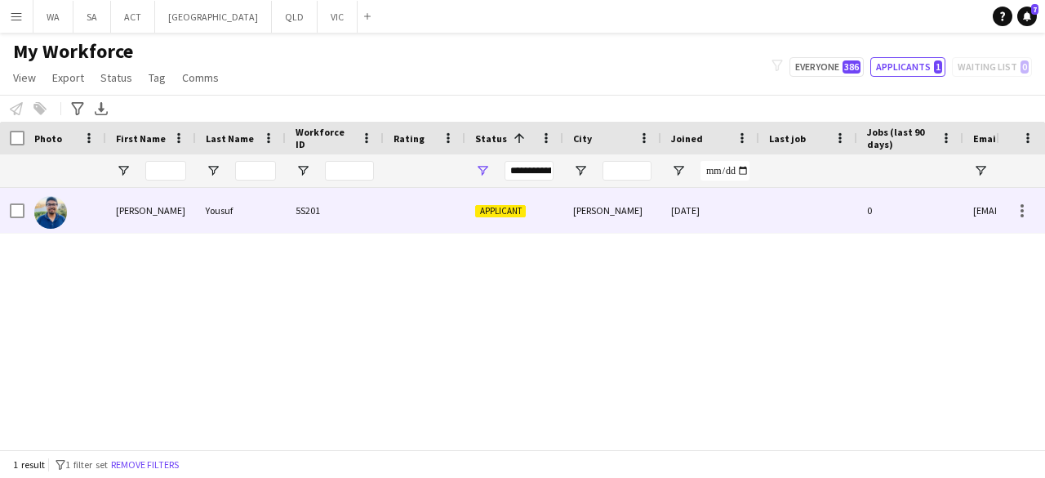
click at [378, 215] on div "5S201" at bounding box center [335, 210] width 98 height 45
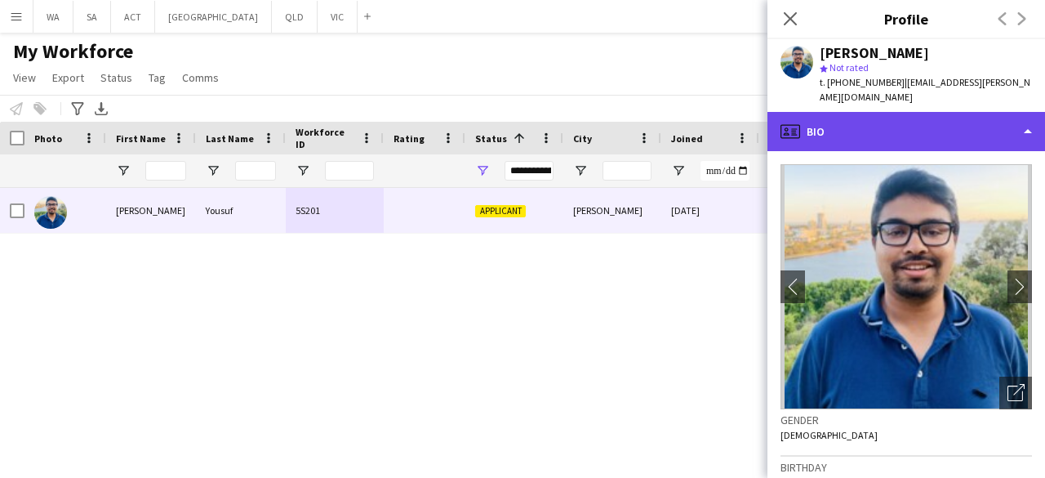
click at [889, 118] on div "profile Bio" at bounding box center [907, 131] width 278 height 39
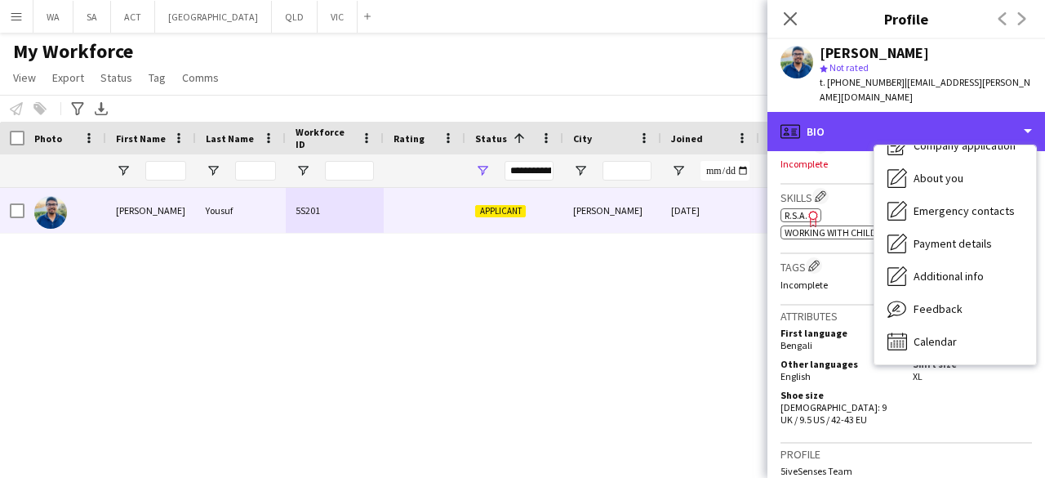
scroll to position [854, 0]
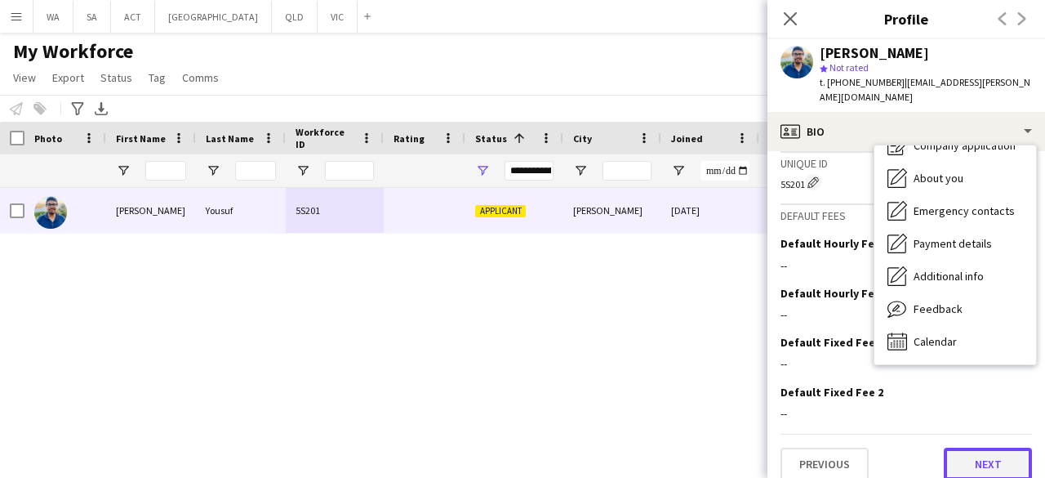
click at [982, 448] on button "Next" at bounding box center [988, 464] width 88 height 33
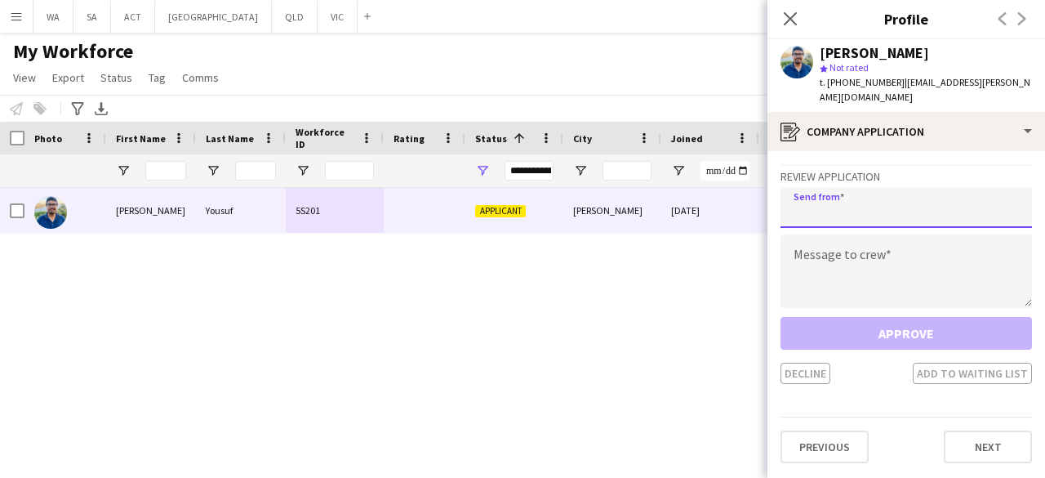
click at [862, 203] on input "email" at bounding box center [907, 207] width 252 height 41
type input "**********"
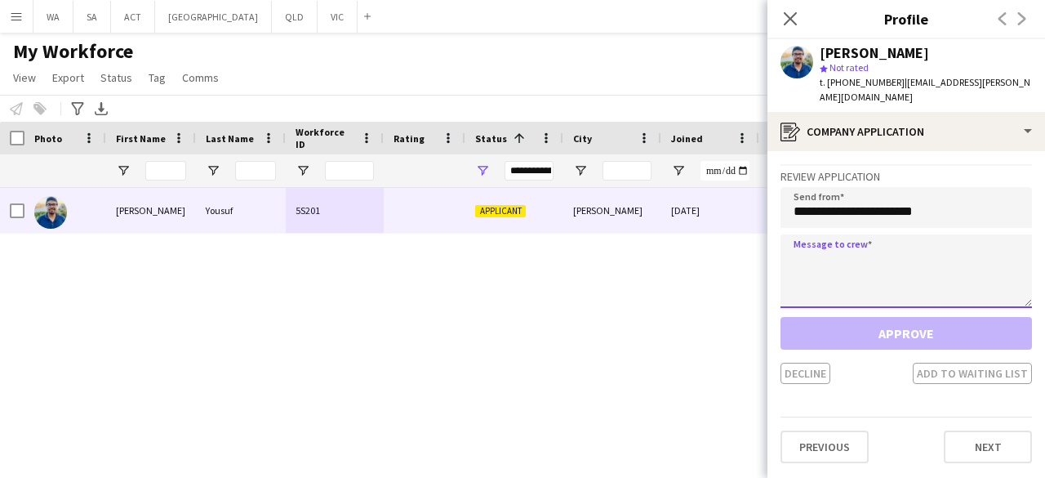
type textarea "*"
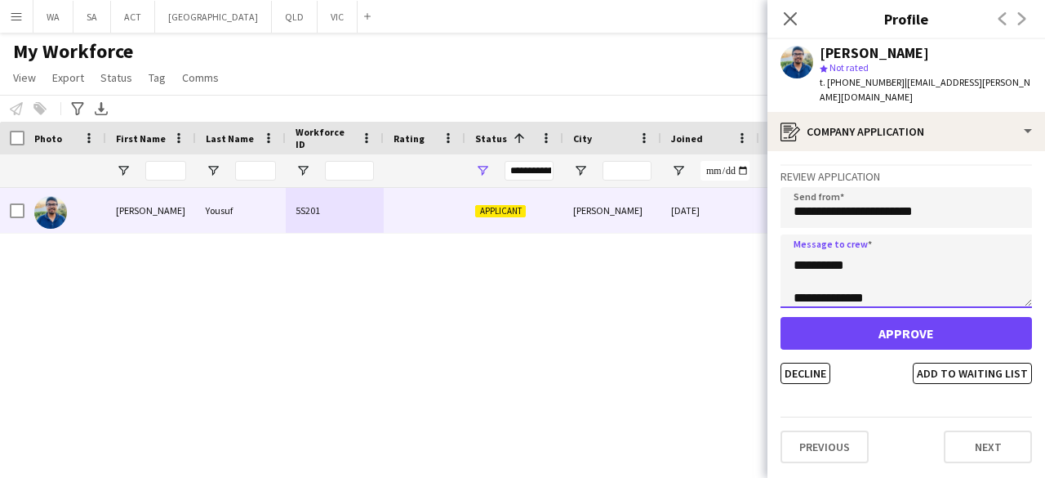
scroll to position [108, 0]
type textarea "**********"
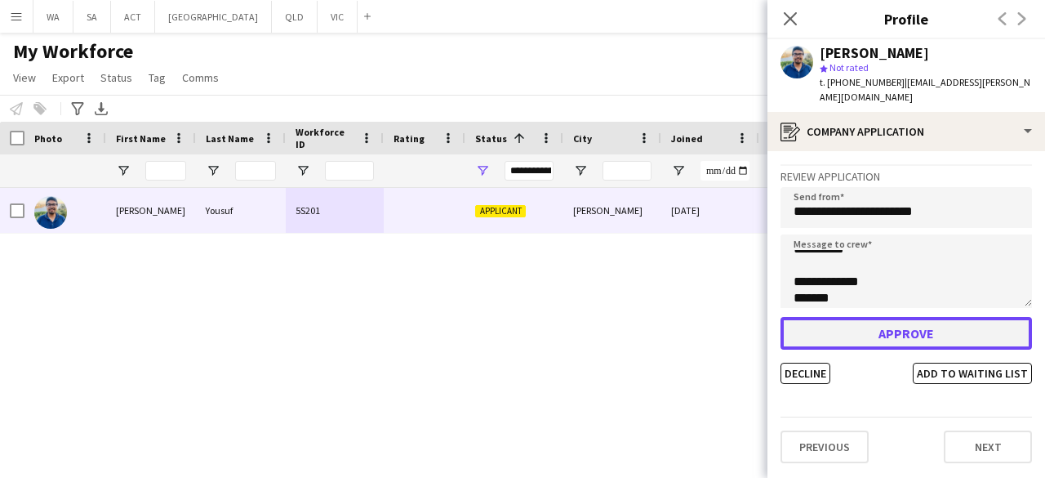
click at [808, 317] on button "Approve" at bounding box center [907, 333] width 252 height 33
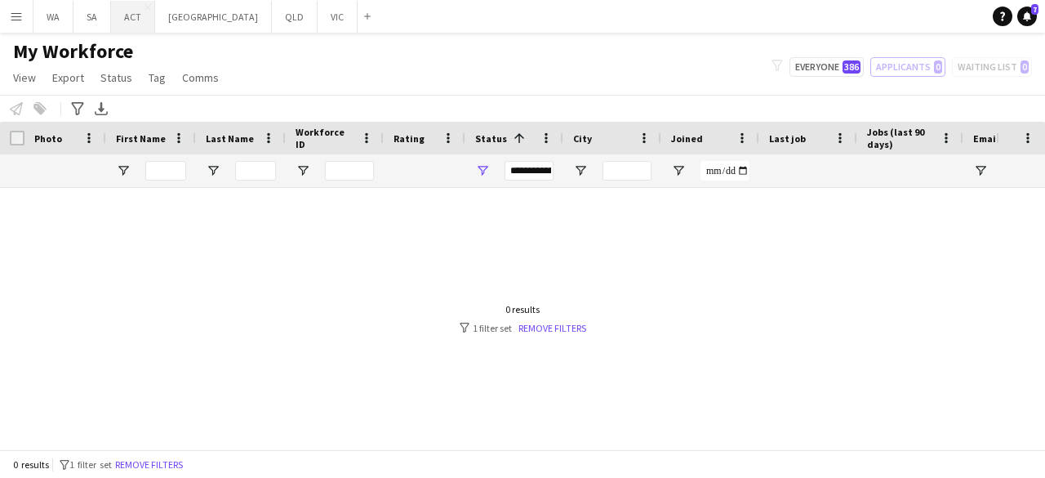
click at [136, 22] on button "ACT Close" at bounding box center [133, 17] width 44 height 32
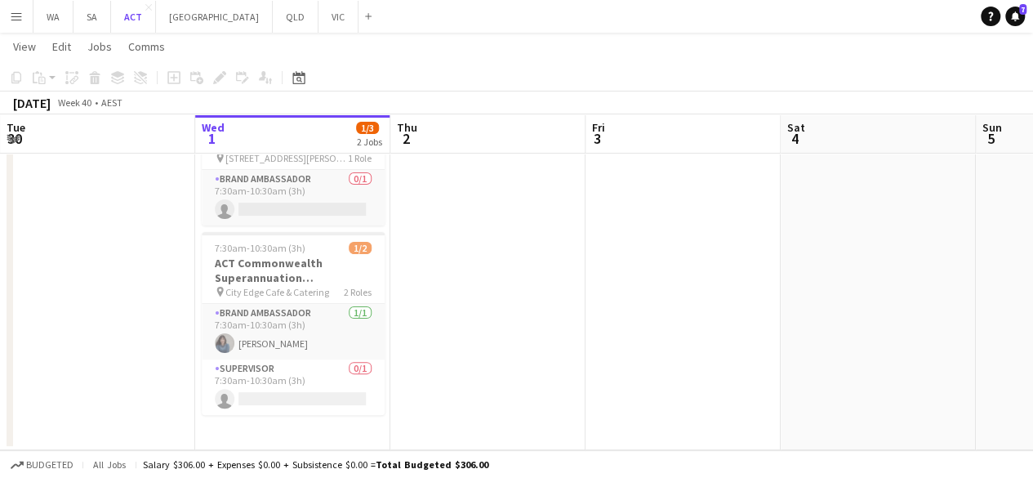
scroll to position [63, 0]
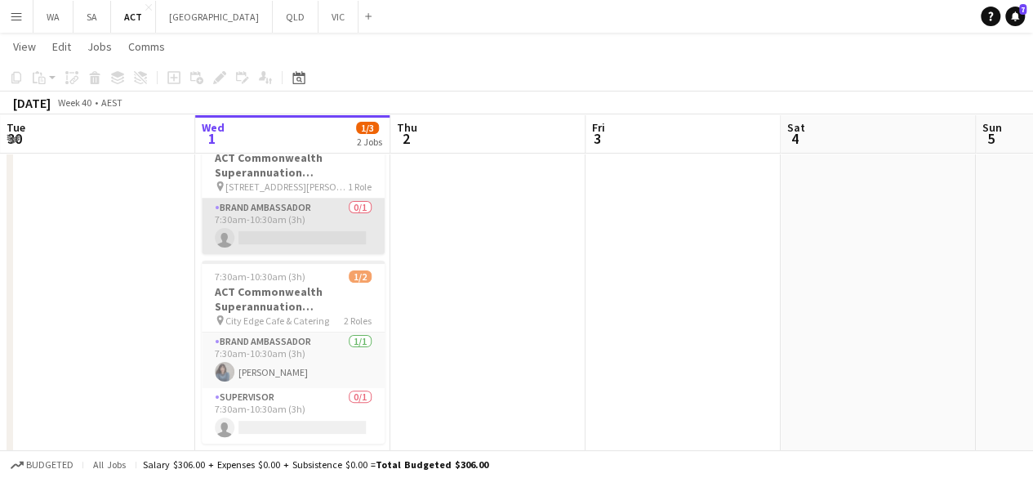
click at [309, 244] on app-card-role "Brand Ambassador 0/1 7:30am-10:30am (3h) single-neutral-actions" at bounding box center [293, 226] width 183 height 56
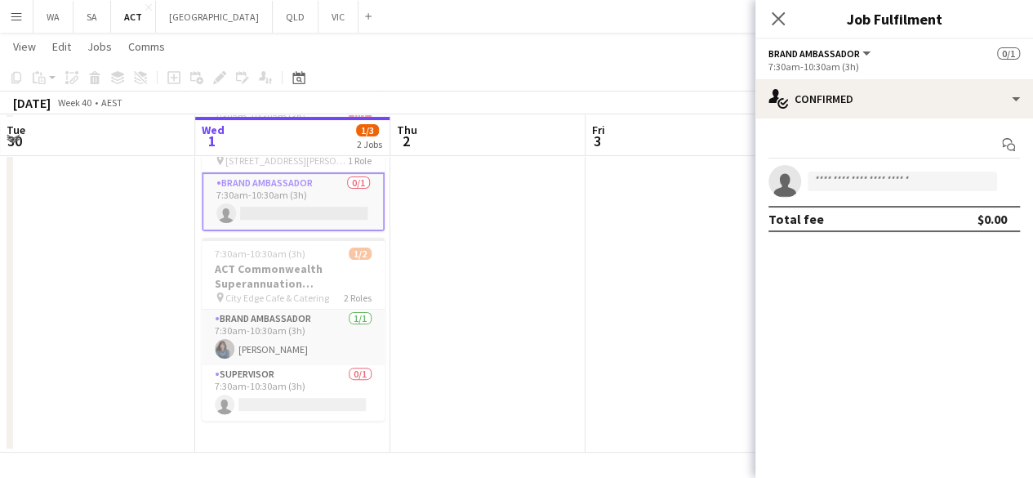
scroll to position [91, 0]
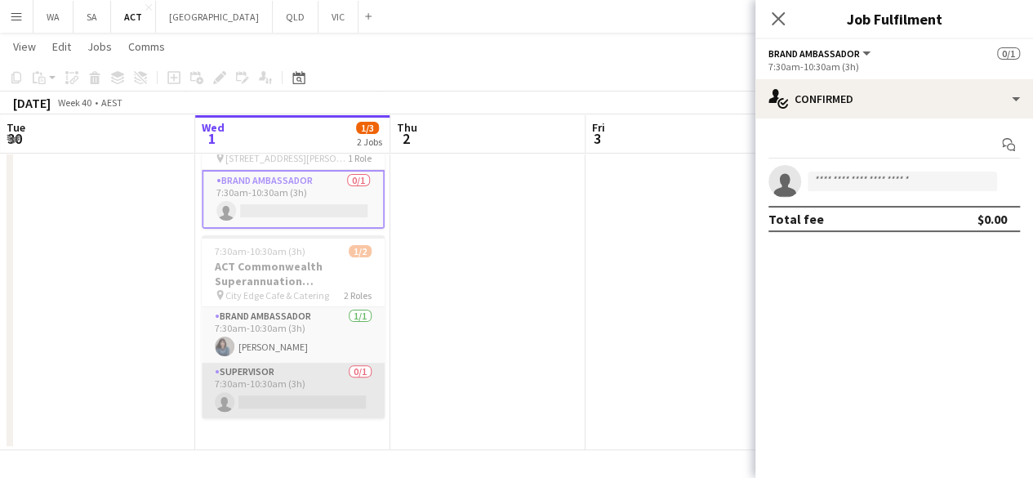
click at [341, 388] on app-card-role "Supervisor 0/1 7:30am-10:30am (3h) single-neutral-actions" at bounding box center [293, 391] width 183 height 56
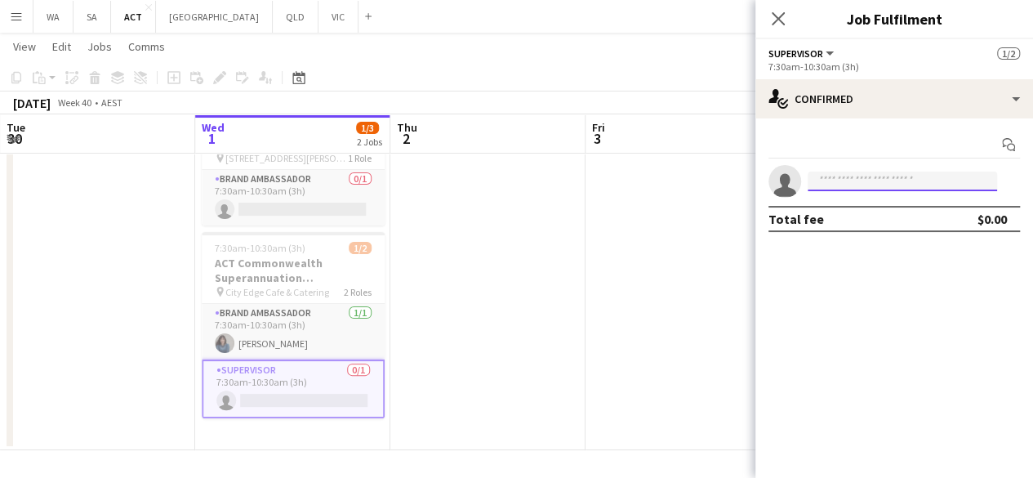
click at [843, 179] on input at bounding box center [902, 181] width 189 height 20
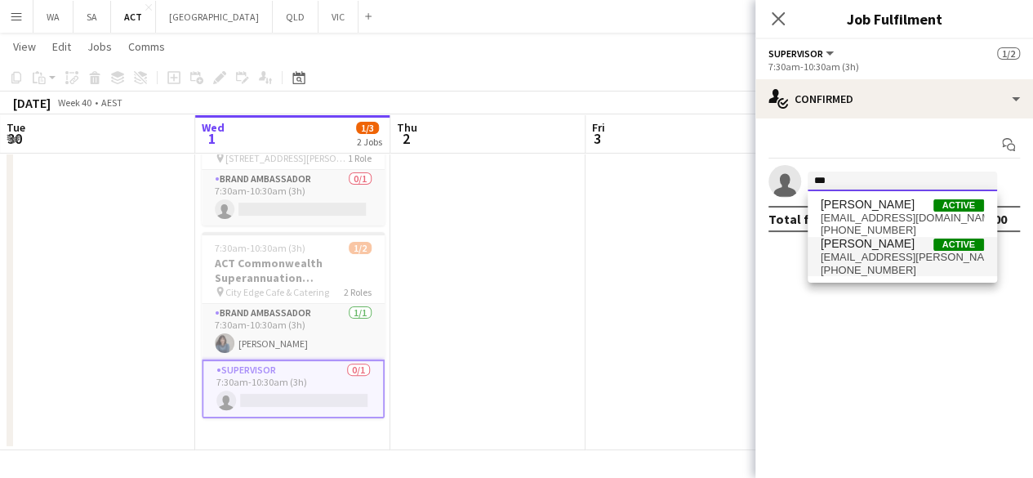
type input "***"
click at [867, 259] on span "[EMAIL_ADDRESS][PERSON_NAME][DOMAIN_NAME]" at bounding box center [902, 257] width 163 height 13
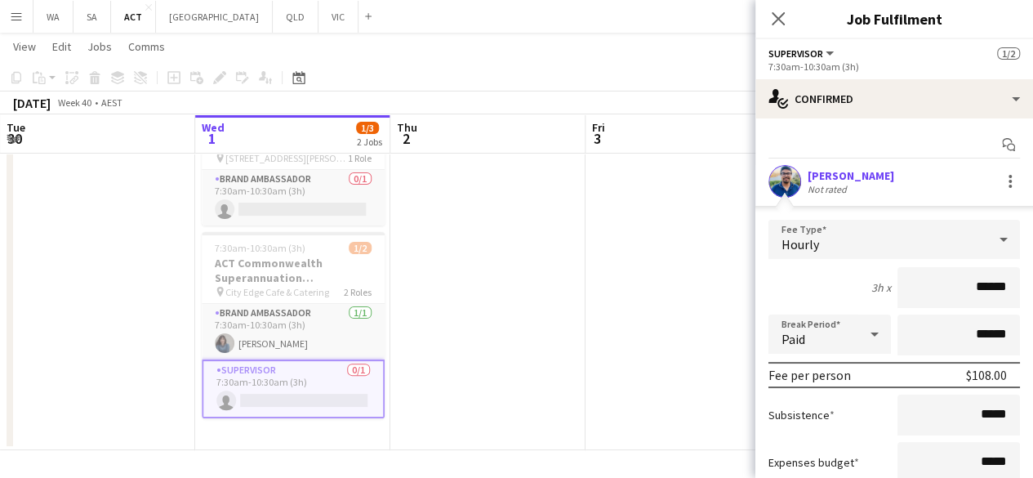
scroll to position [137, 0]
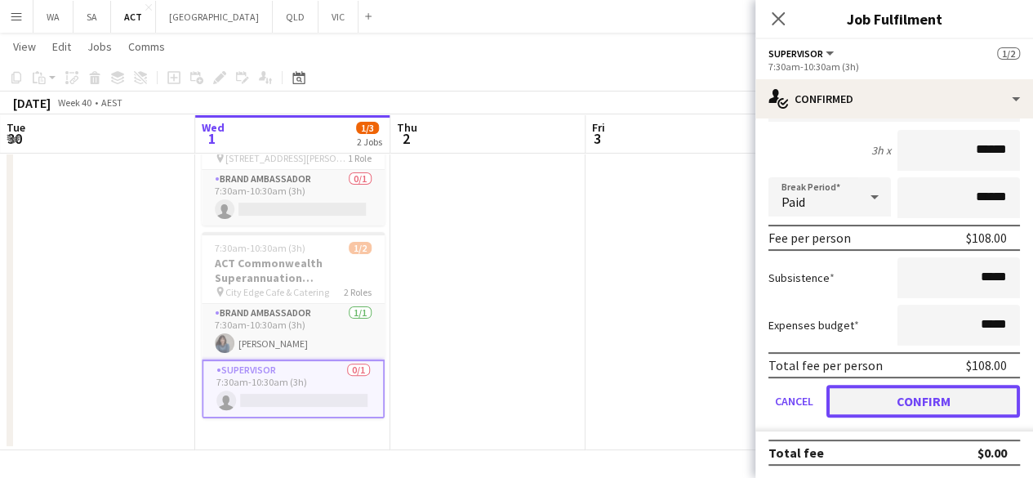
click at [877, 399] on button "Confirm" at bounding box center [923, 401] width 194 height 33
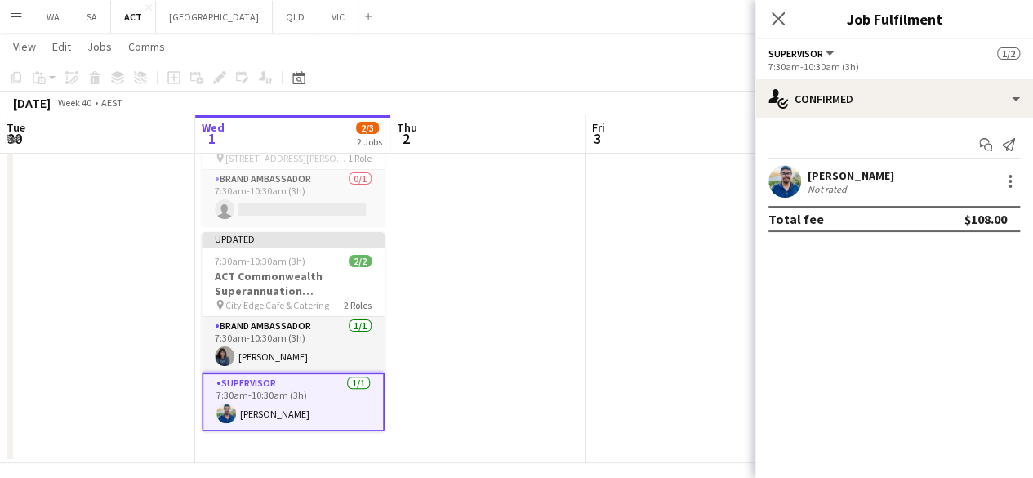
scroll to position [0, 0]
click at [665, 328] on app-date-cell at bounding box center [683, 277] width 195 height 372
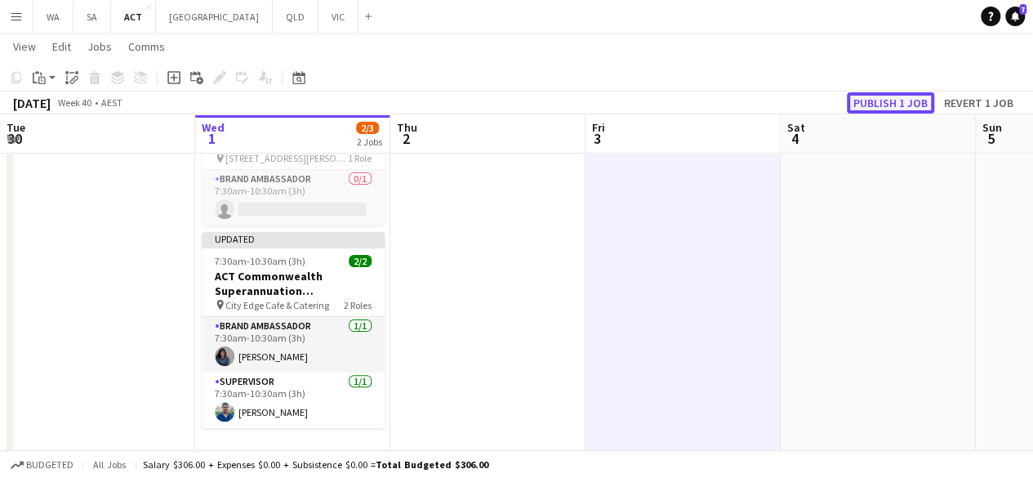
click at [879, 104] on button "Publish 1 job" at bounding box center [890, 102] width 87 height 21
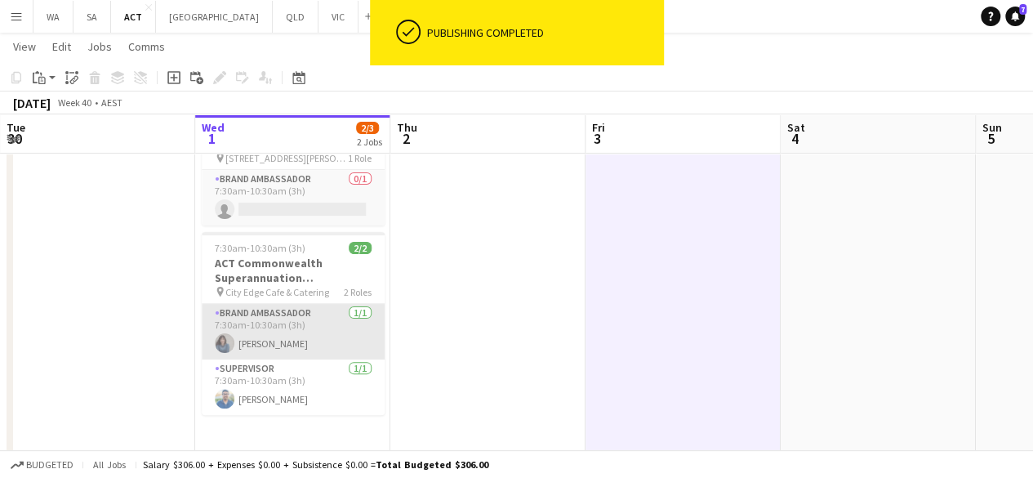
click at [311, 336] on app-card-role "Brand Ambassador [DATE] 7:30am-10:30am (3h) [PERSON_NAME]" at bounding box center [293, 332] width 183 height 56
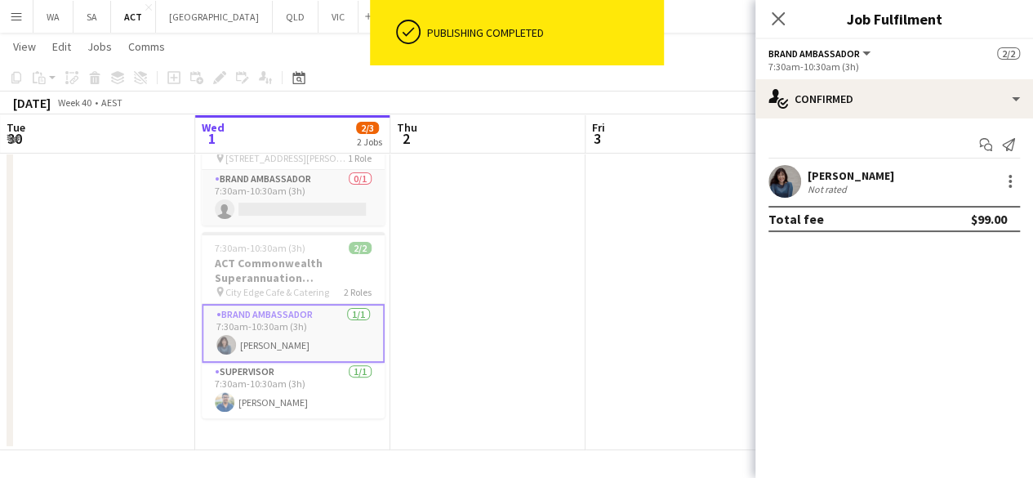
click at [596, 270] on app-date-cell at bounding box center [683, 270] width 195 height 359
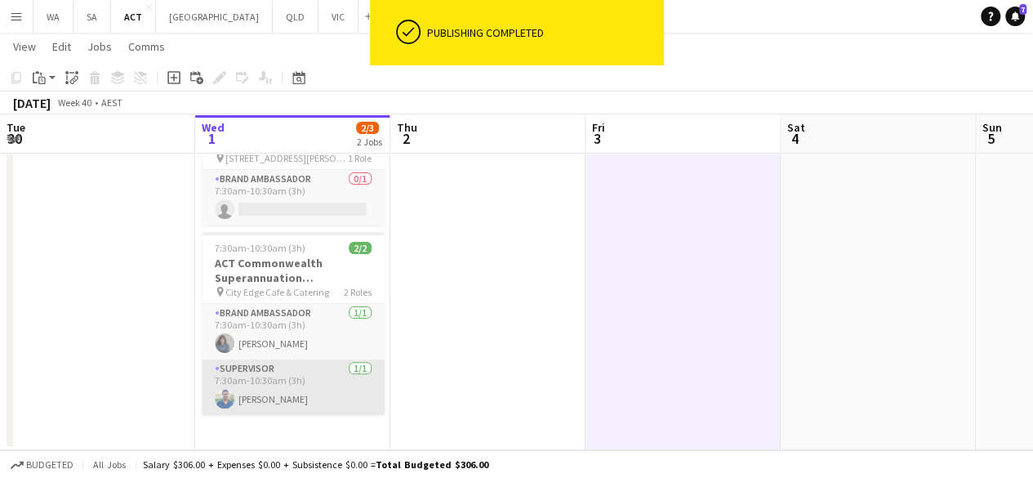
click at [328, 380] on app-card-role "Supervisor [DATE] 7:30am-10:30am (3h) [PERSON_NAME]" at bounding box center [293, 387] width 183 height 56
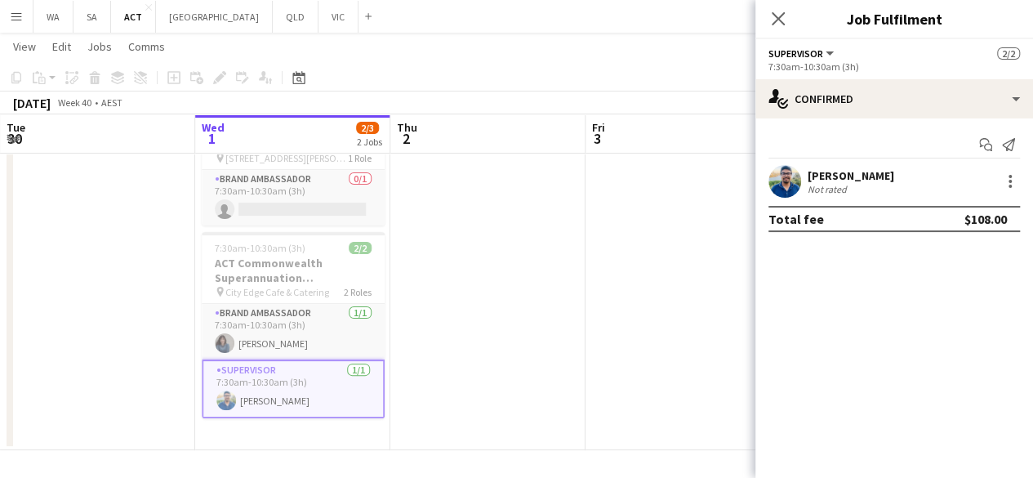
click at [511, 214] on app-date-cell at bounding box center [487, 270] width 195 height 359
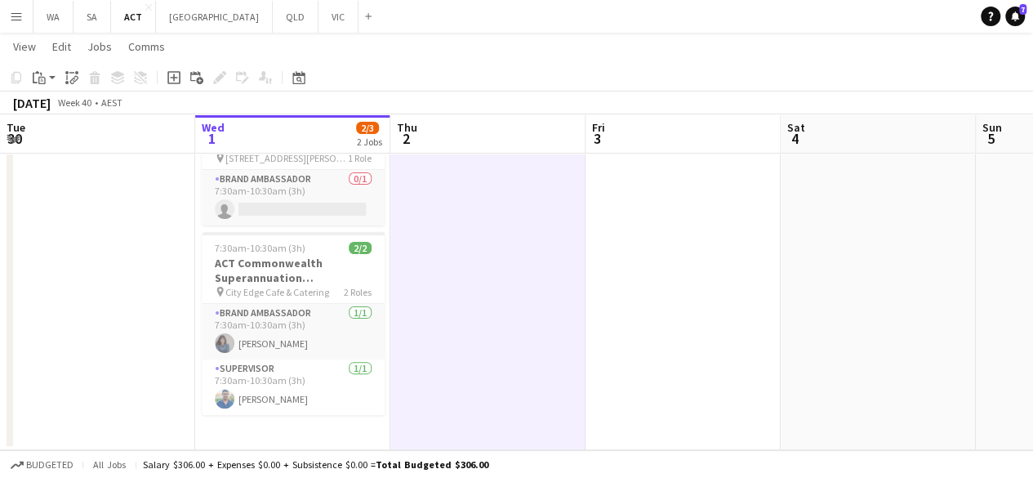
click at [24, 27] on button "Menu" at bounding box center [16, 16] width 33 height 33
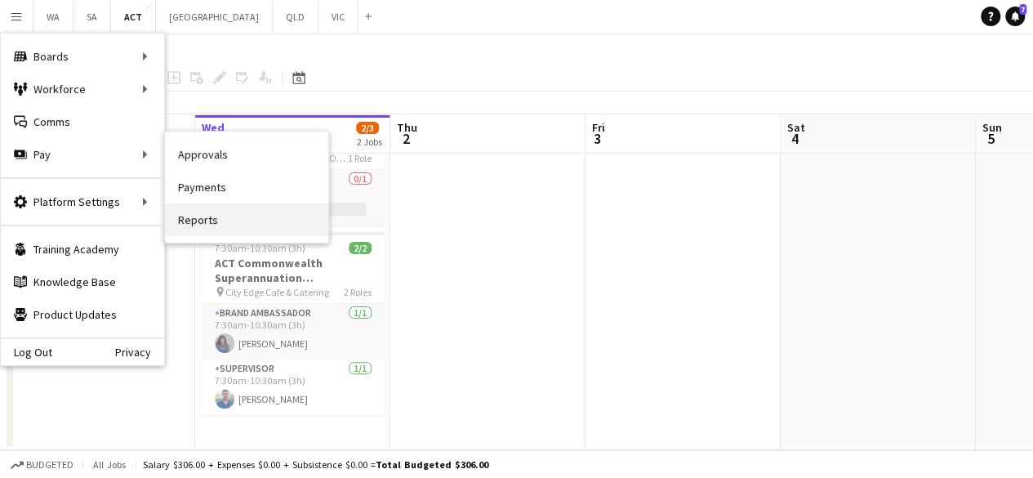
click at [213, 220] on link "Reports" at bounding box center [246, 219] width 163 height 33
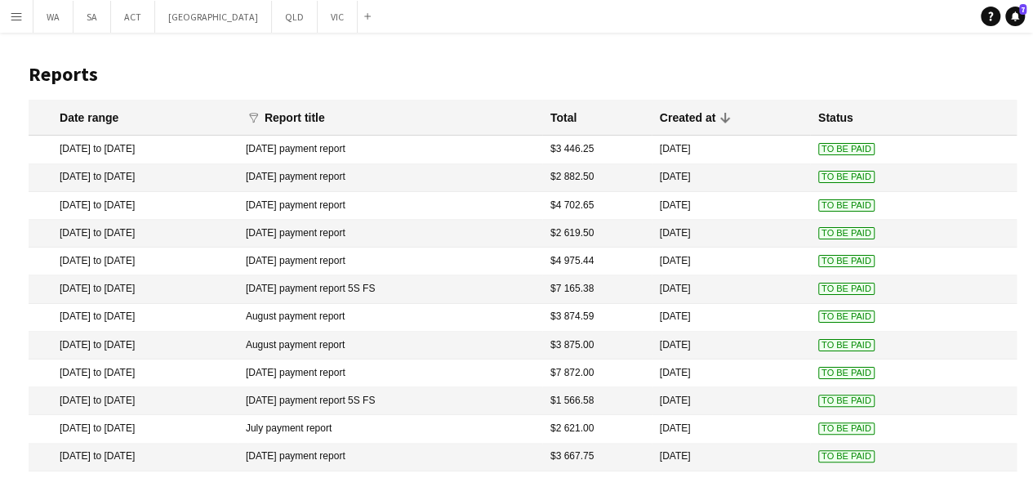
click at [15, 3] on button "Menu" at bounding box center [16, 16] width 33 height 33
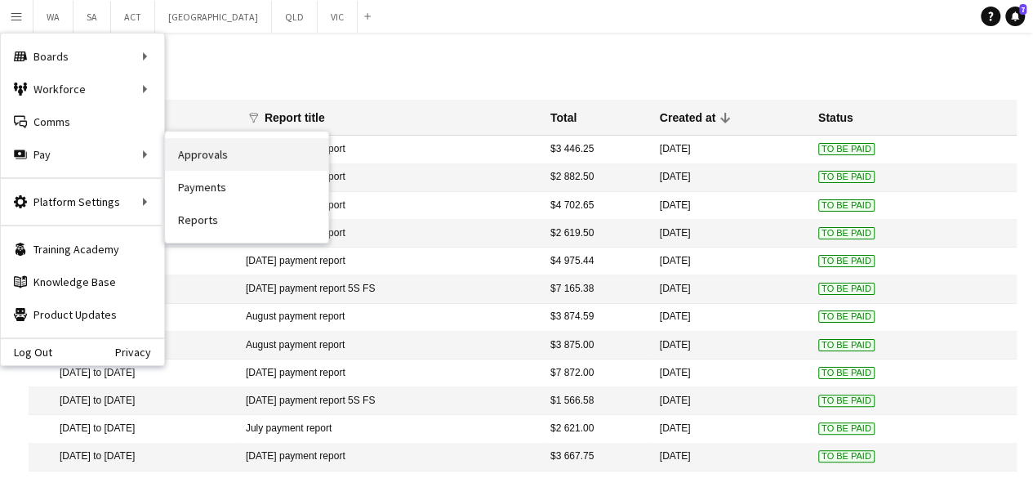
click at [184, 160] on link "Approvals" at bounding box center [246, 154] width 163 height 33
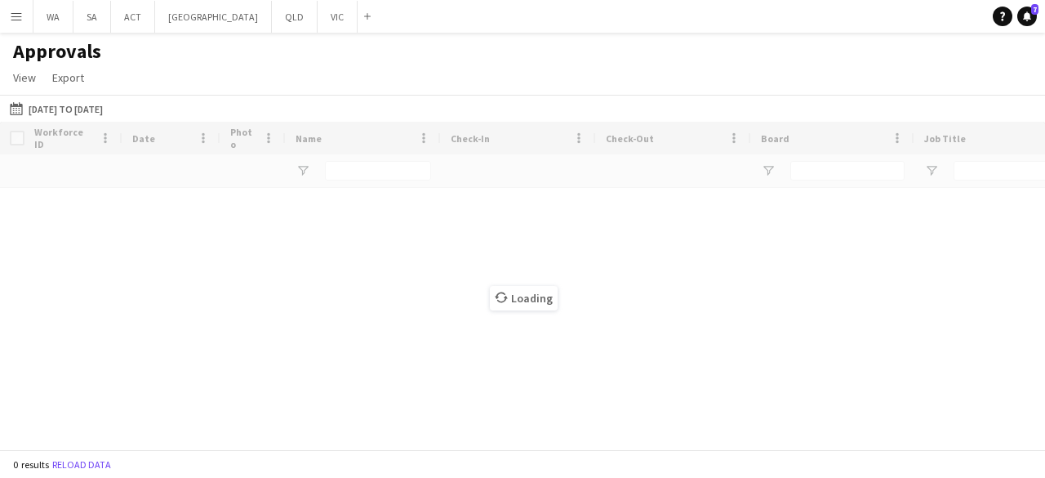
drag, startPoint x: 13, startPoint y: 35, endPoint x: 11, endPoint y: 27, distance: 8.3
click at [11, 27] on div "Menu Boards Boards Boards All jobs Status Workforce Workforce My Workforce Recr…" at bounding box center [522, 239] width 1045 height 478
click at [11, 27] on button "Menu" at bounding box center [16, 16] width 33 height 33
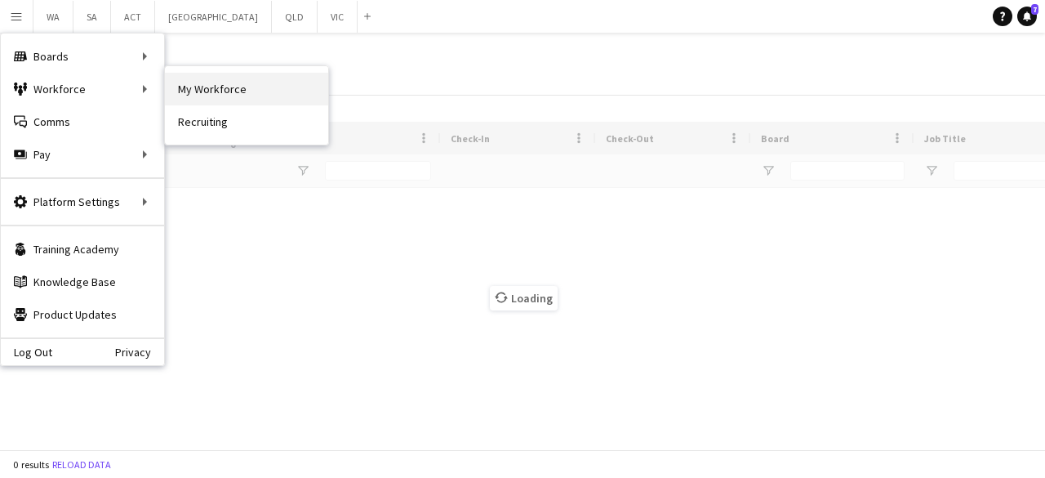
click at [223, 79] on link "My Workforce" at bounding box center [246, 89] width 163 height 33
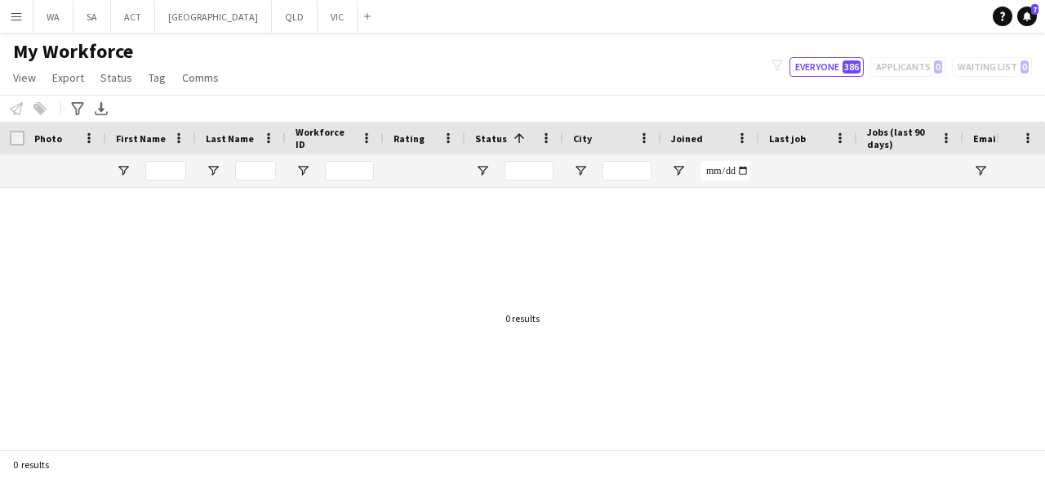
click at [16, 7] on button "Menu" at bounding box center [16, 16] width 33 height 33
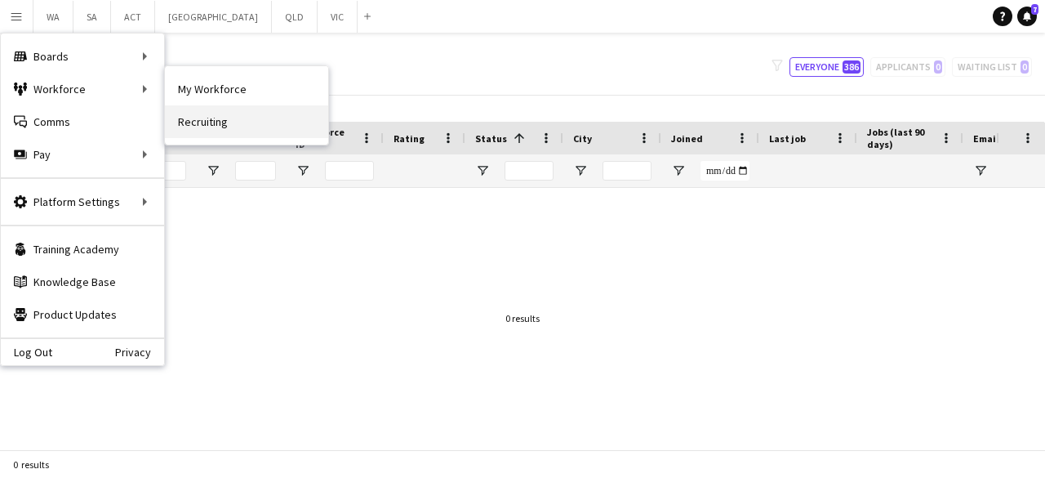
click at [222, 114] on link "Recruiting" at bounding box center [246, 121] width 163 height 33
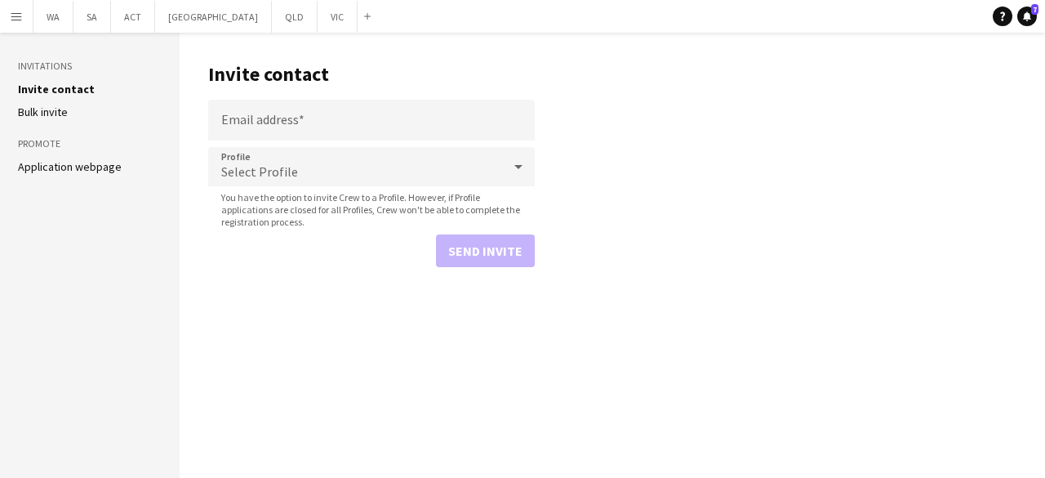
drag, startPoint x: 9, startPoint y: 17, endPoint x: 13, endPoint y: 27, distance: 10.6
click at [13, 27] on button "Menu" at bounding box center [16, 16] width 33 height 33
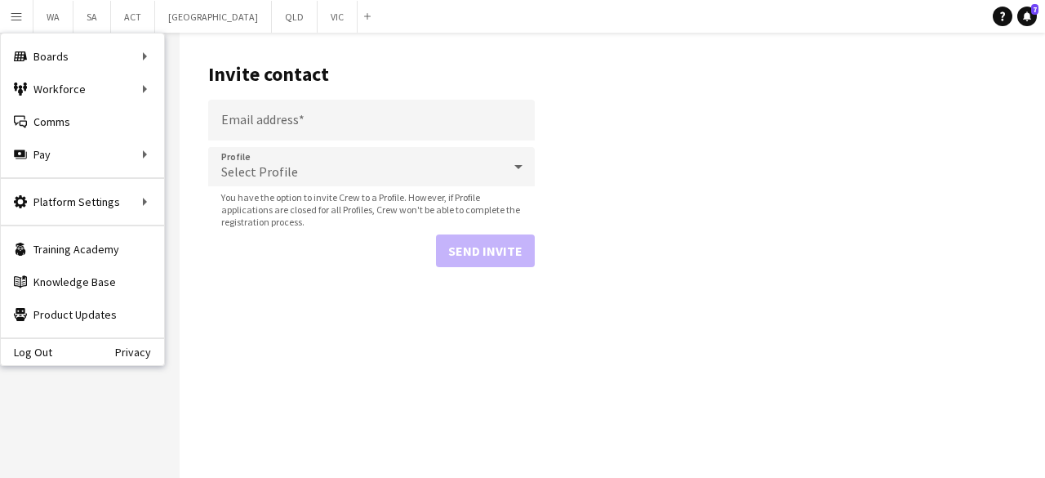
click at [13, 27] on button "Menu" at bounding box center [16, 16] width 33 height 33
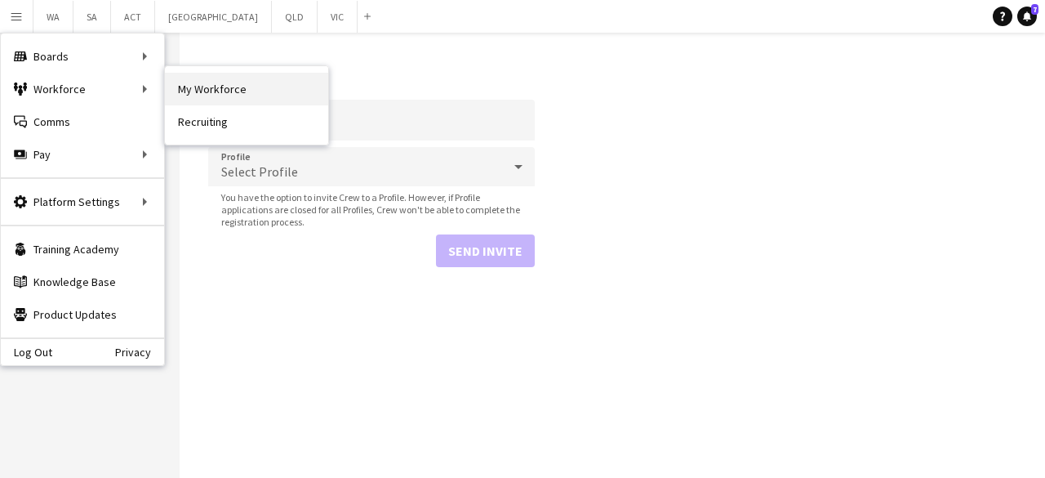
click at [187, 79] on link "My Workforce" at bounding box center [246, 89] width 163 height 33
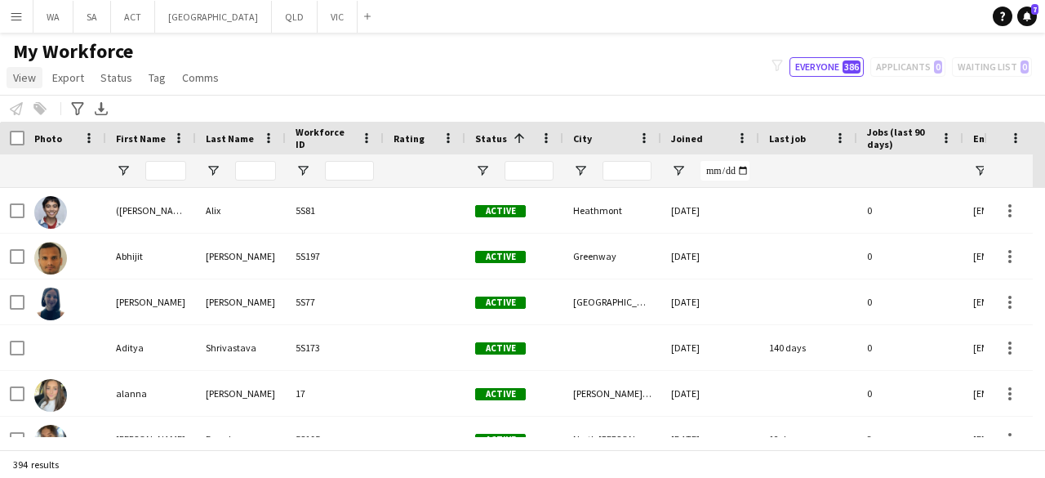
click at [32, 77] on span "View" at bounding box center [24, 77] width 23 height 15
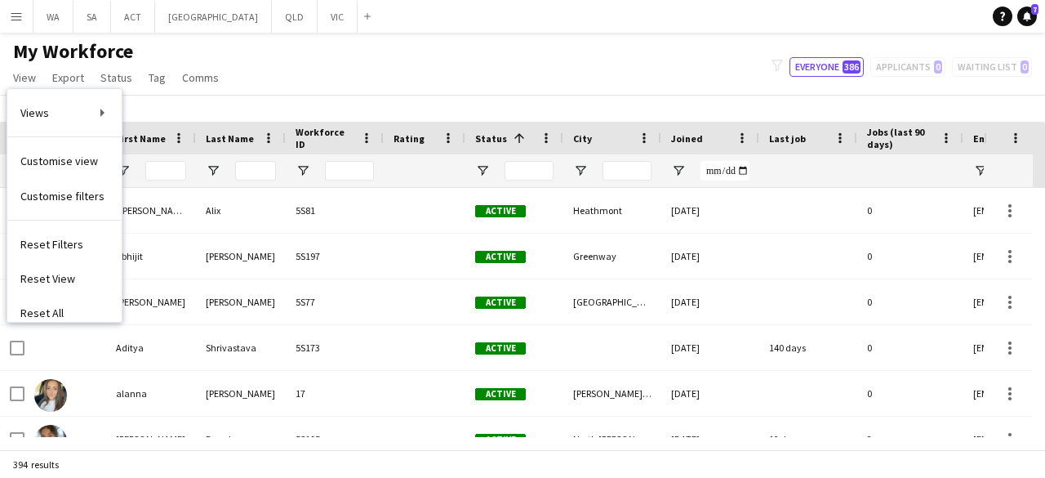
click at [19, 7] on button "Menu" at bounding box center [16, 16] width 33 height 33
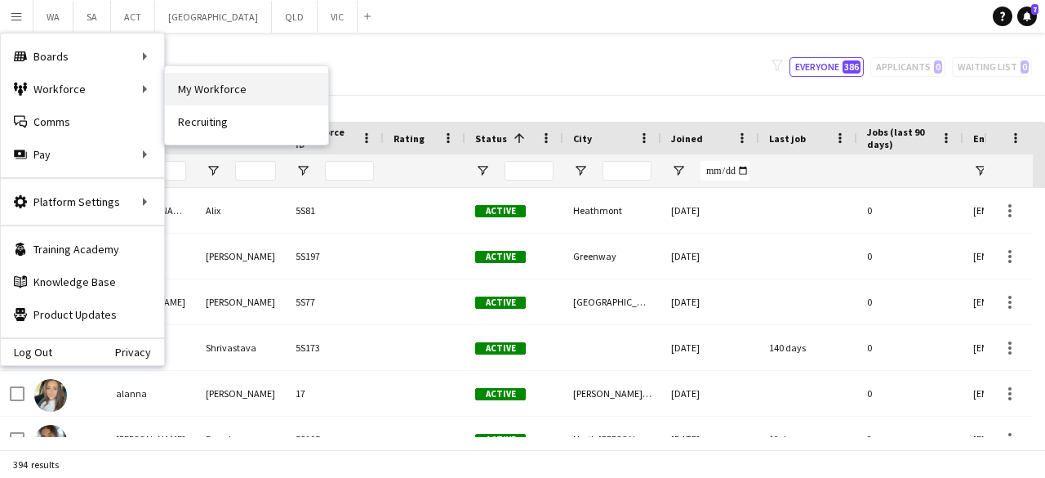
click at [203, 91] on link "My Workforce" at bounding box center [246, 89] width 163 height 33
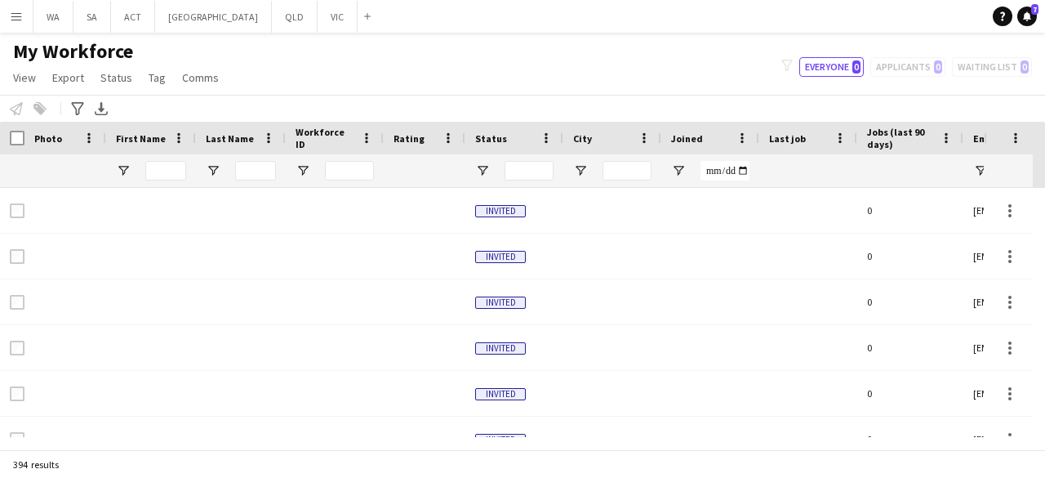
click at [20, 8] on button "Menu" at bounding box center [16, 16] width 33 height 33
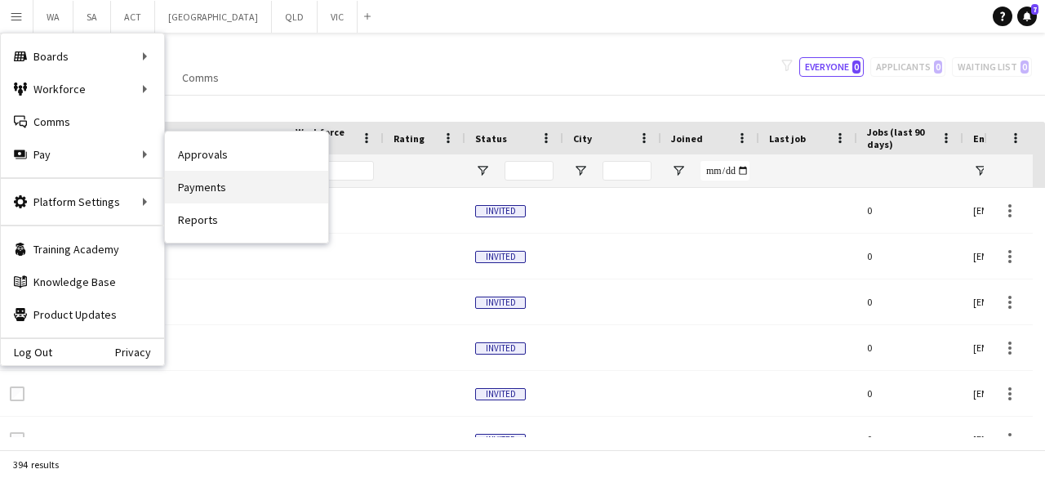
click at [203, 182] on link "Payments" at bounding box center [246, 187] width 163 height 33
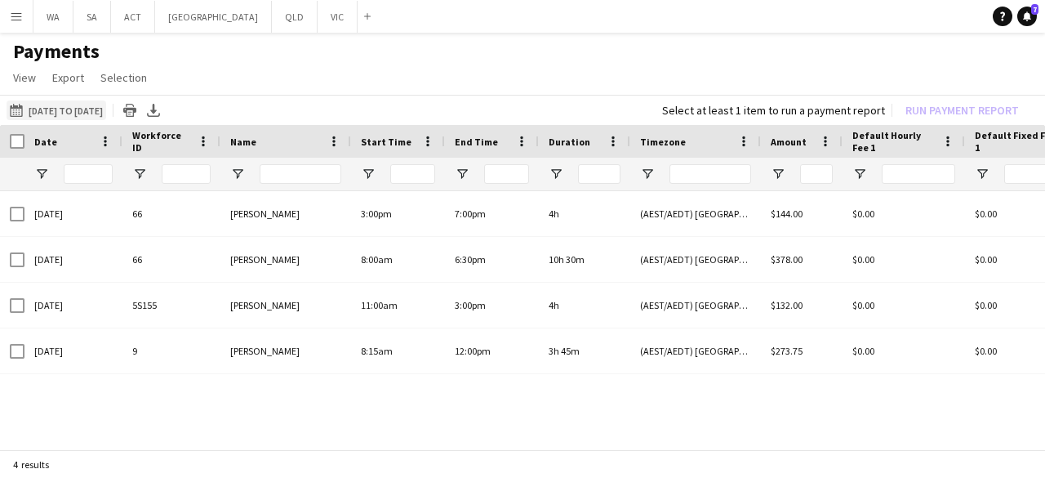
click at [77, 104] on button "[DATE] to [DATE] [DATE] to [DATE]" at bounding box center [57, 110] width 100 height 20
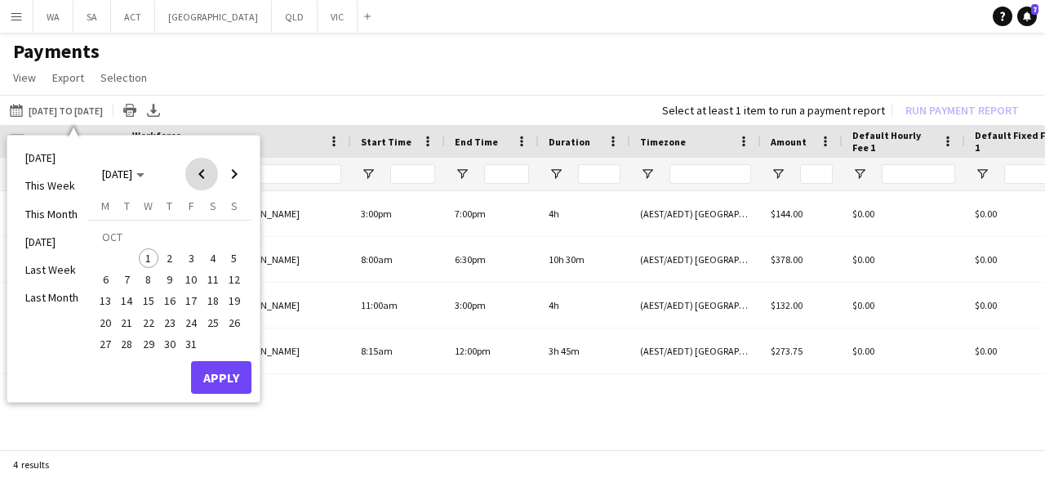
click at [207, 179] on span "Previous month" at bounding box center [201, 174] width 33 height 33
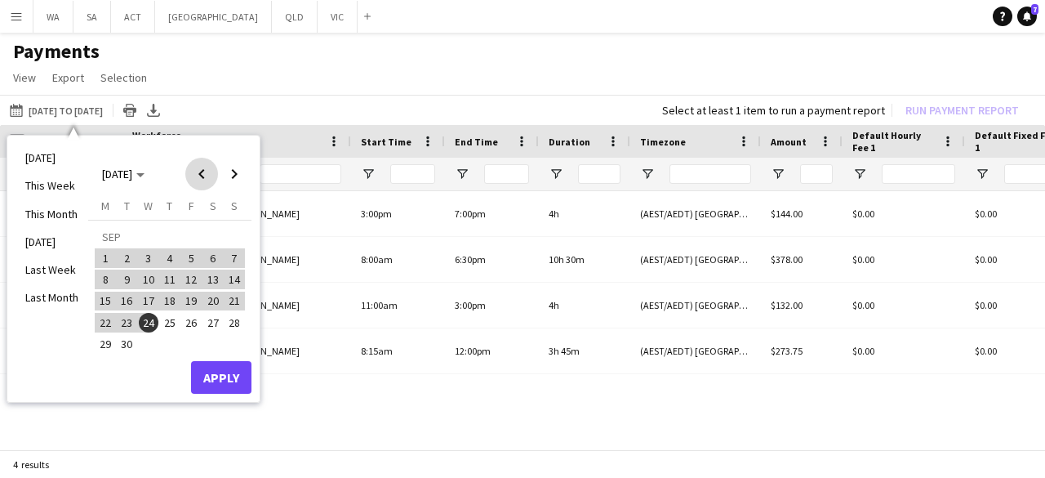
click at [207, 179] on span "Previous month" at bounding box center [201, 174] width 33 height 33
drag, startPoint x: 207, startPoint y: 179, endPoint x: 112, endPoint y: 251, distance: 119.6
click at [112, 251] on mat-calendar "[DATE] [DATE] [DATE] M [DATE] T [DATE] W [DATE] T [DATE] F [DATE] S [DATE] S [D…" at bounding box center [169, 252] width 163 height 217
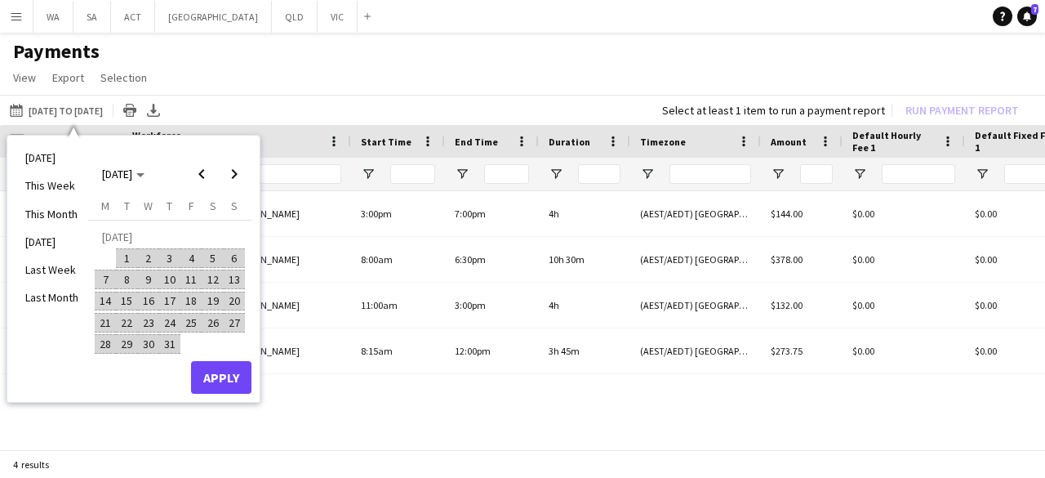
click at [131, 264] on span "1" at bounding box center [128, 258] width 20 height 20
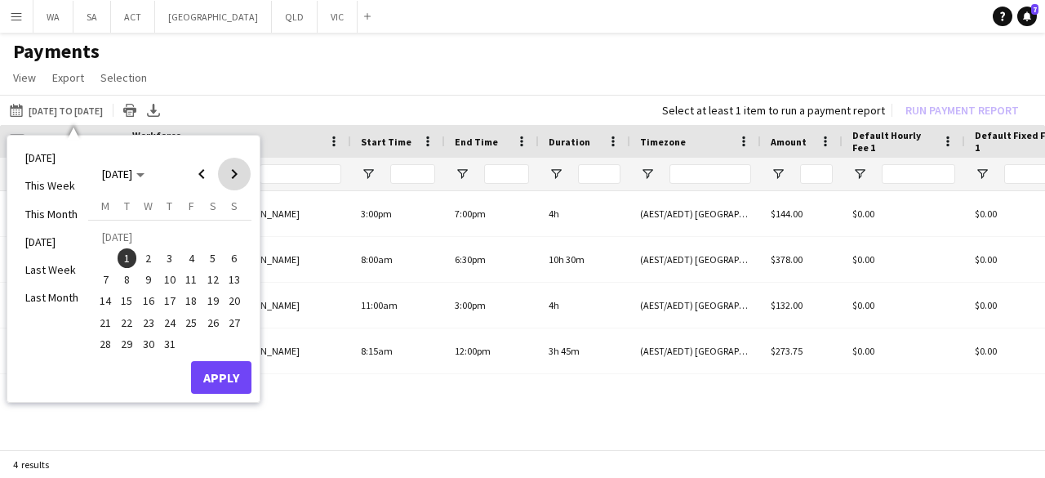
click at [236, 174] on span "Next month" at bounding box center [234, 174] width 33 height 33
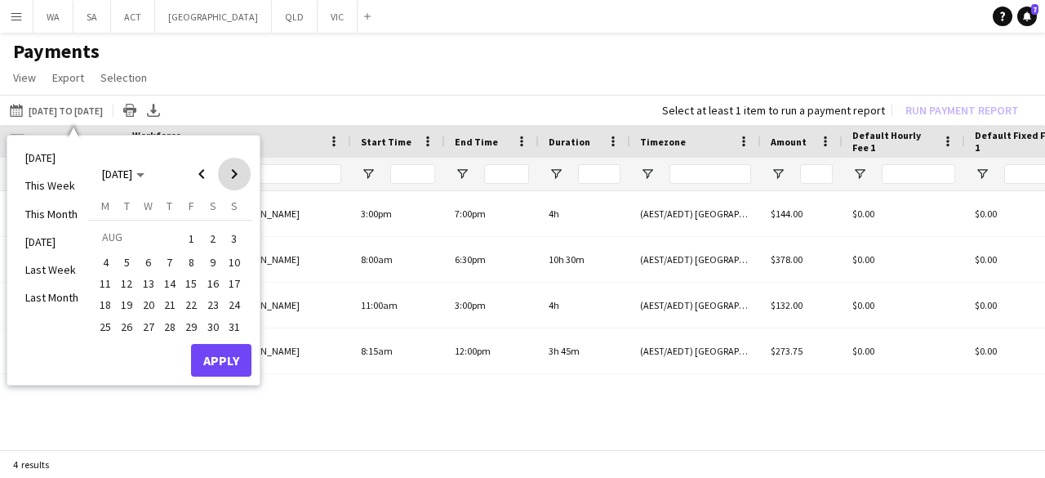
click at [236, 174] on span "Next month" at bounding box center [234, 174] width 33 height 33
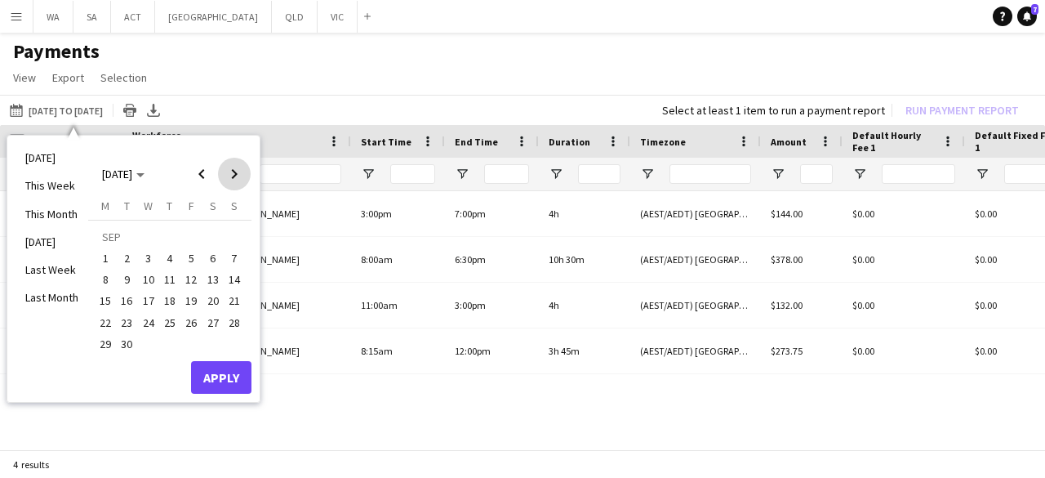
click at [236, 174] on span "Next month" at bounding box center [234, 174] width 33 height 33
click at [149, 252] on span "1" at bounding box center [149, 258] width 20 height 20
click at [216, 378] on button "Apply" at bounding box center [221, 377] width 60 height 33
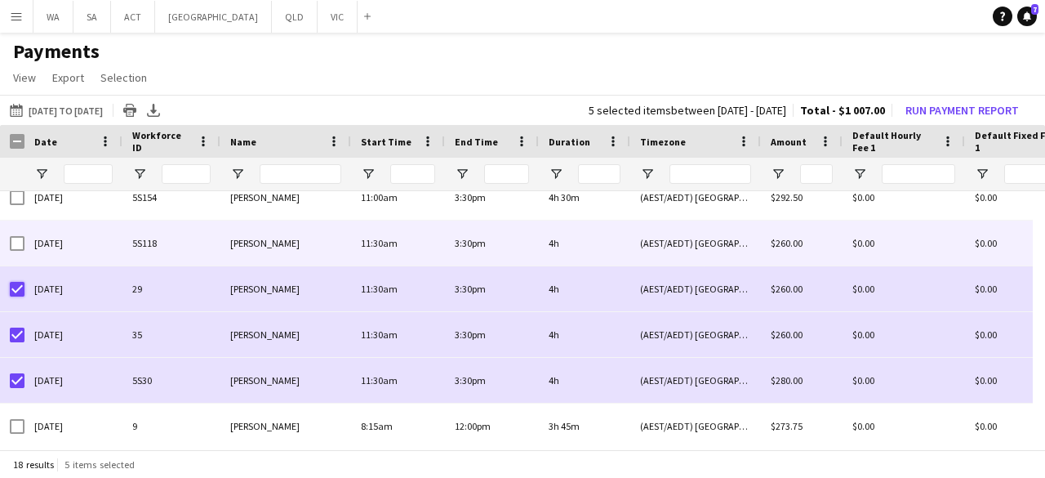
scroll to position [444, 0]
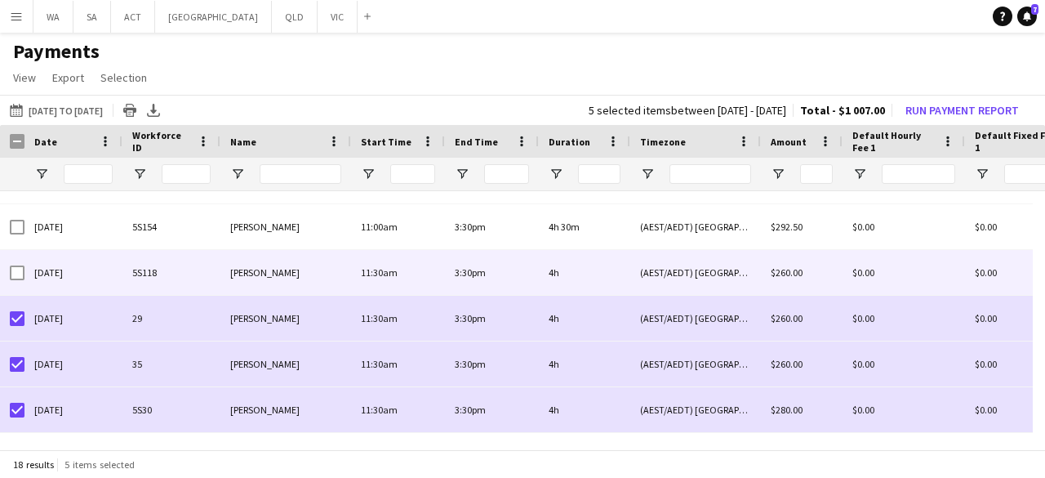
click at [17, 290] on div at bounding box center [17, 273] width 15 height 46
click at [16, 281] on div at bounding box center [17, 273] width 15 height 46
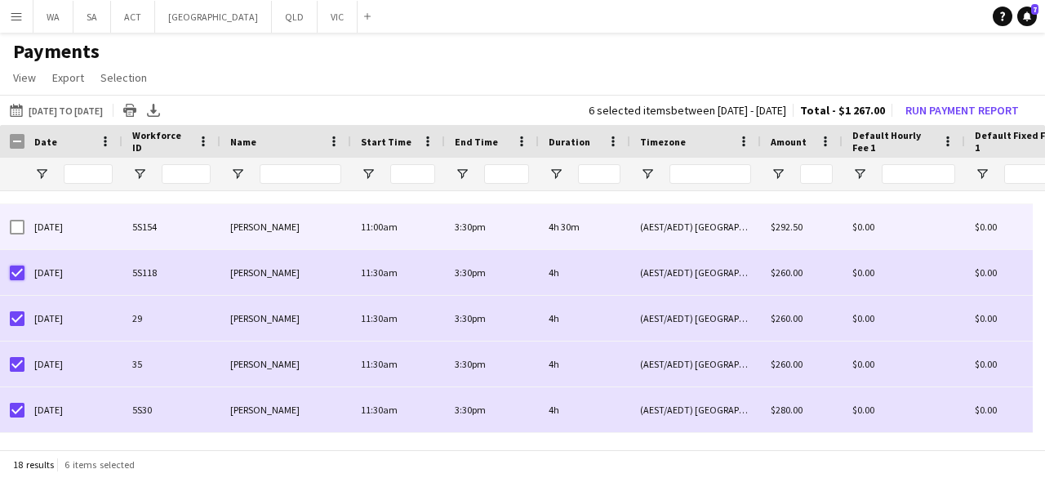
scroll to position [381, 0]
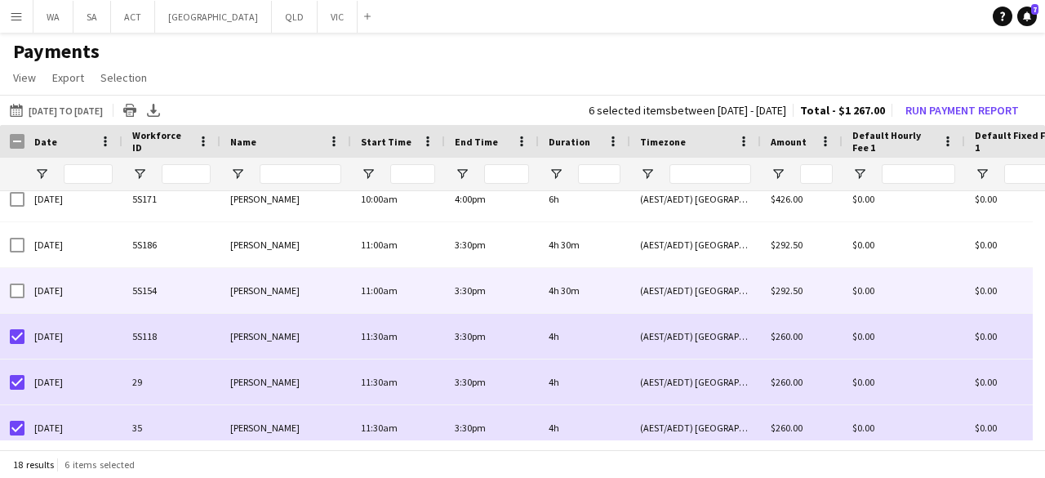
click at [1, 300] on div at bounding box center [12, 290] width 24 height 45
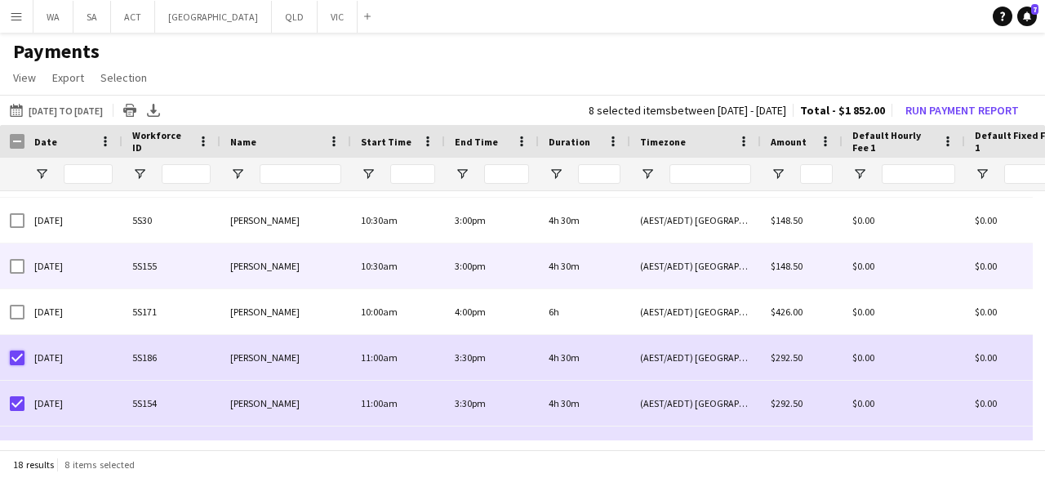
scroll to position [268, 0]
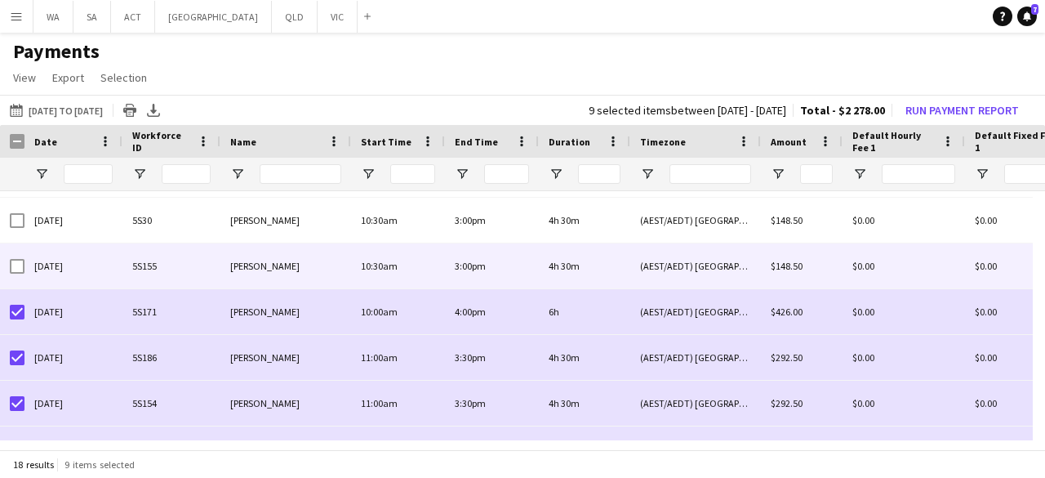
click at [8, 269] on div at bounding box center [12, 265] width 24 height 45
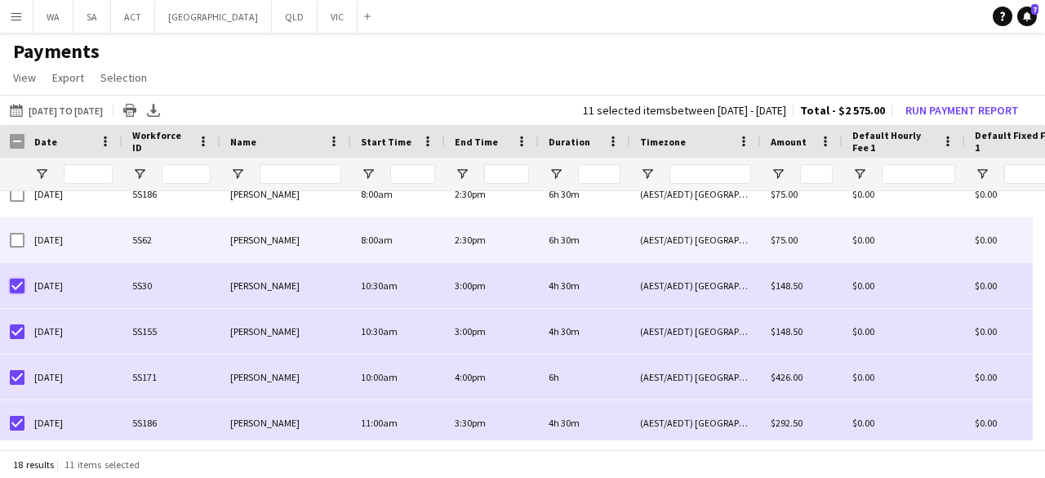
scroll to position [0, 0]
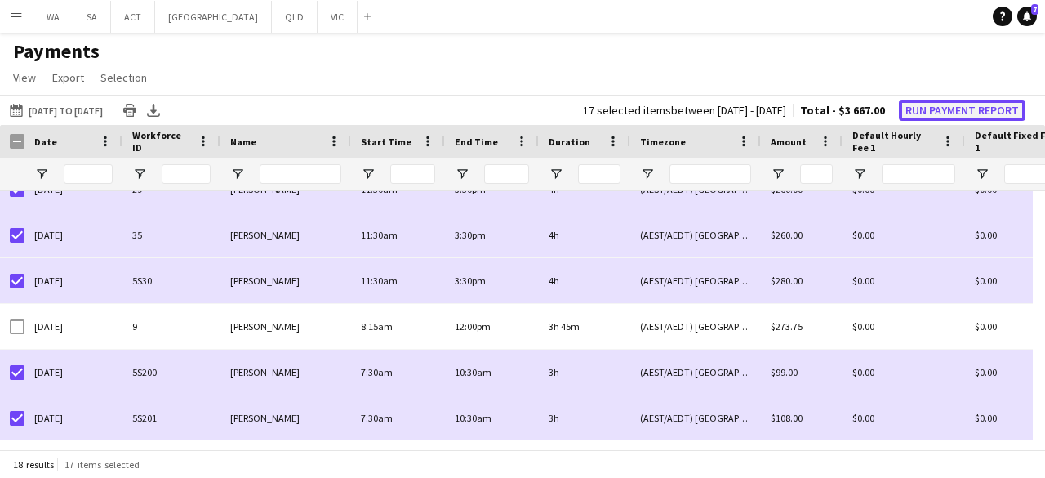
click at [955, 109] on button "Run Payment Report" at bounding box center [962, 110] width 127 height 21
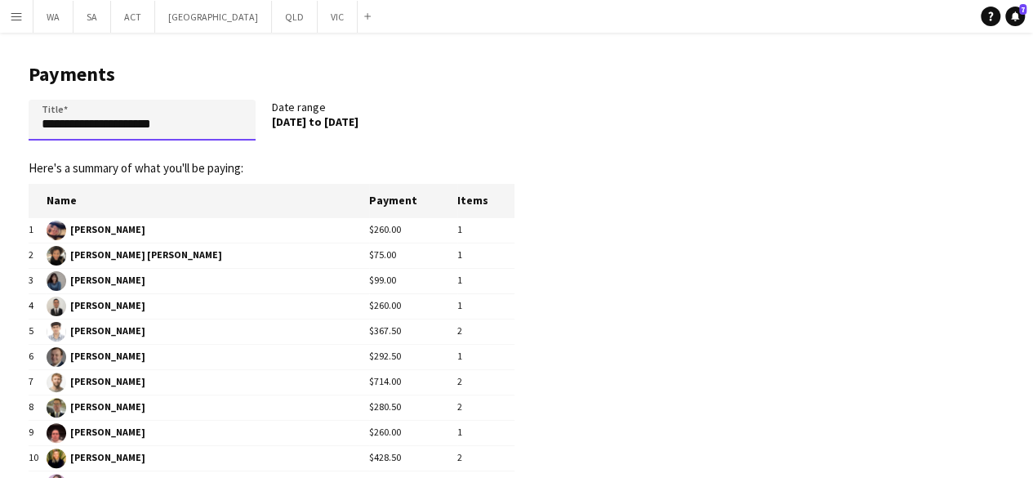
click at [39, 120] on input "**********" at bounding box center [142, 120] width 227 height 41
click at [238, 125] on input "**********" at bounding box center [142, 120] width 227 height 41
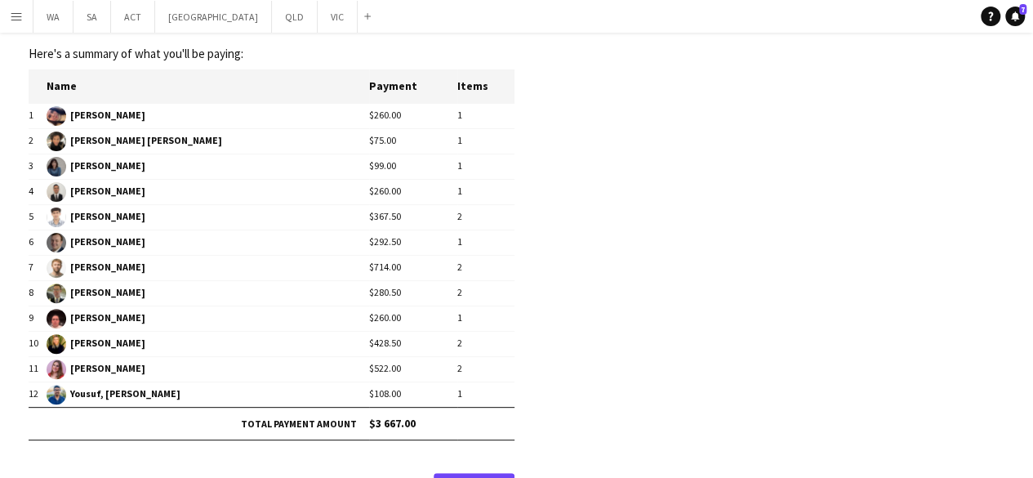
scroll to position [162, 0]
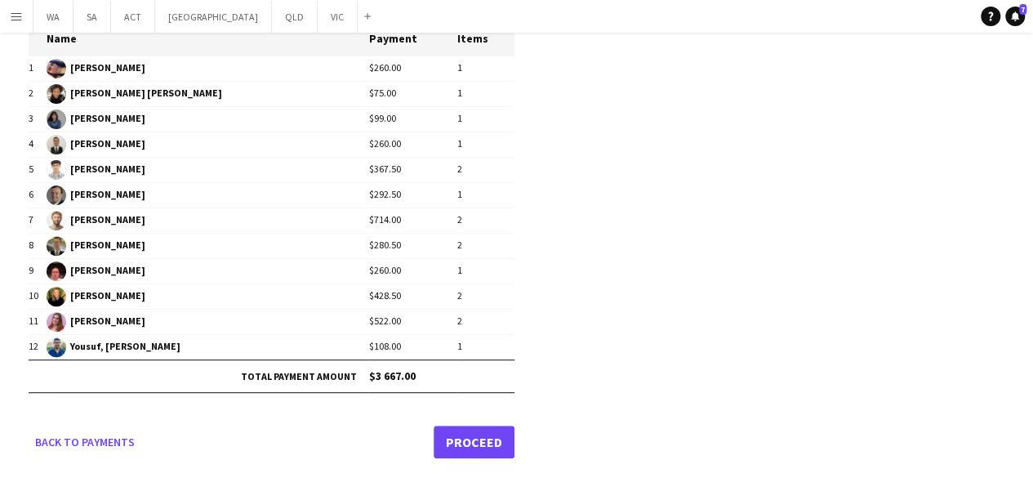
type input "**********"
click at [481, 425] on link "Proceed" at bounding box center [474, 441] width 81 height 33
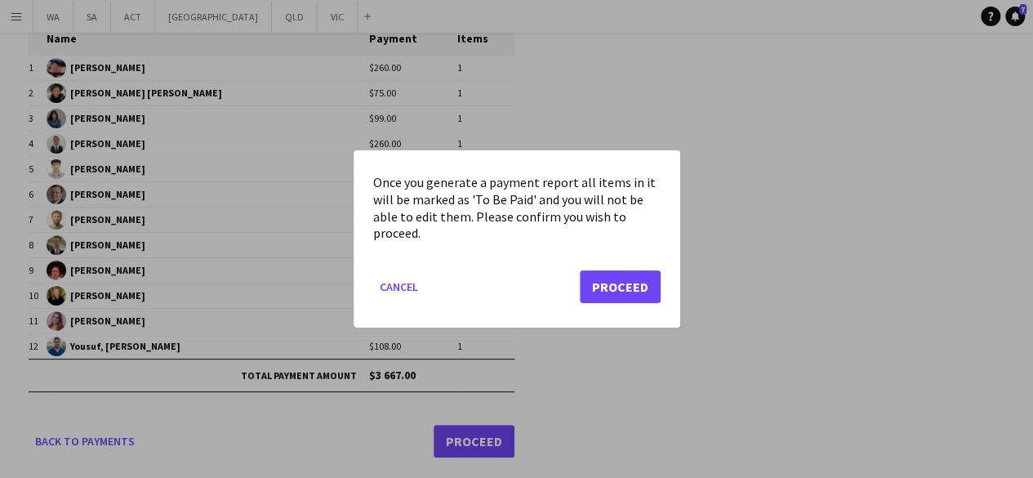
scroll to position [0, 0]
click at [610, 286] on button "Proceed" at bounding box center [620, 286] width 81 height 33
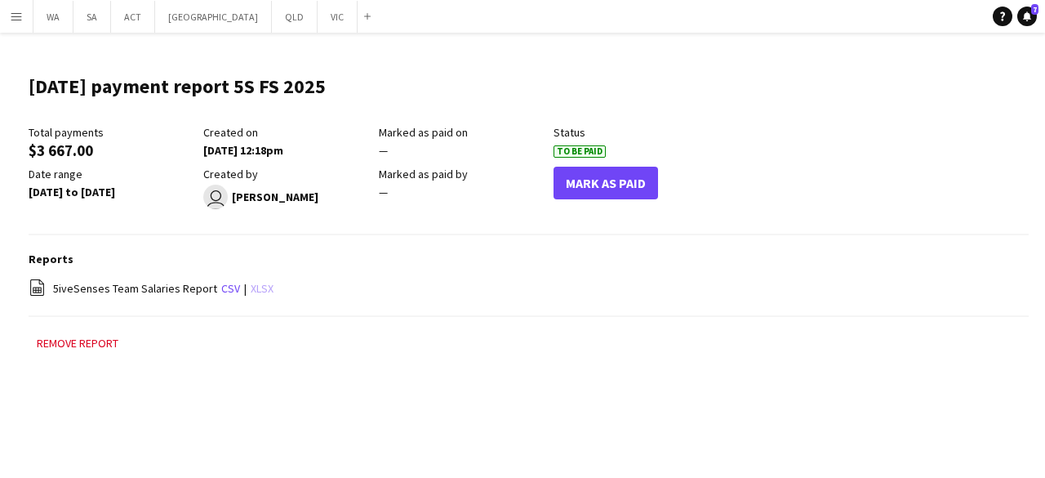
click at [254, 294] on link "xlsx" at bounding box center [262, 288] width 23 height 15
